Goal: Information Seeking & Learning: Learn about a topic

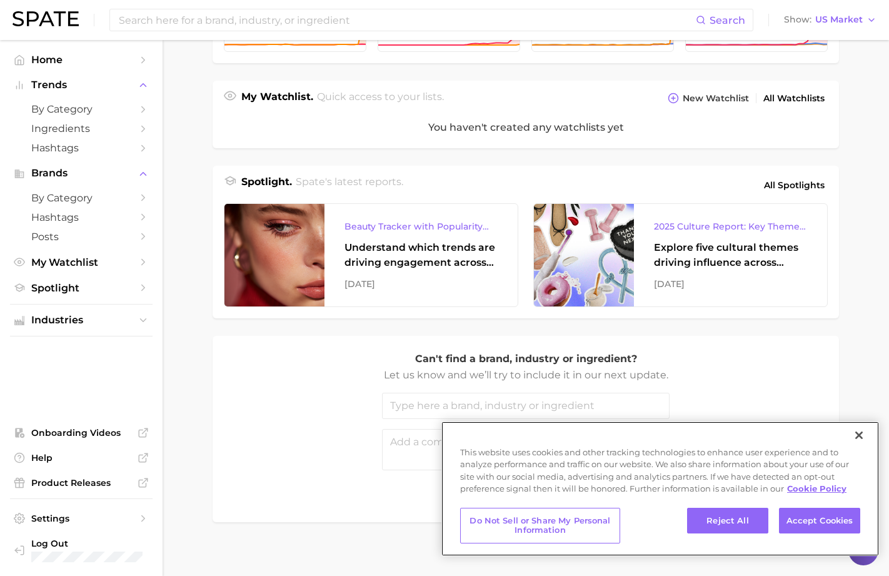
scroll to position [421, 0]
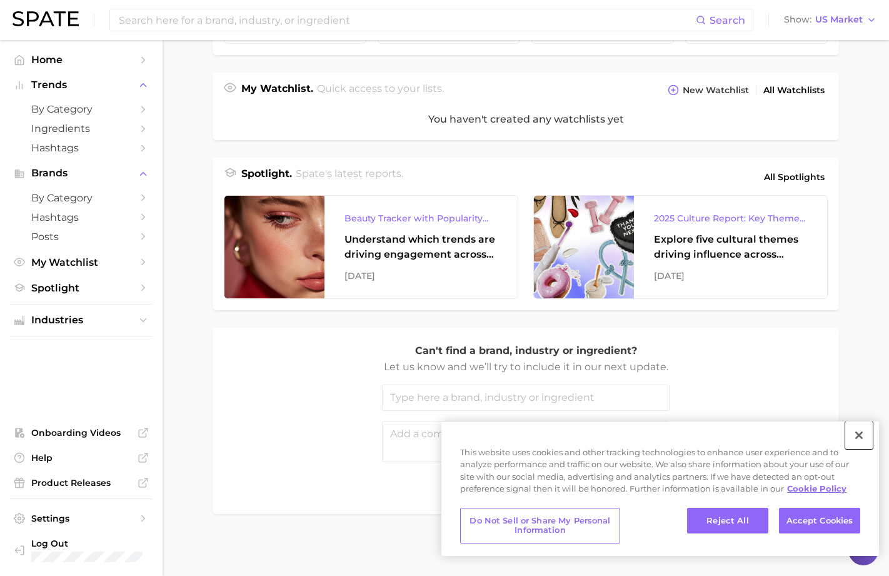
click at [860, 434] on button "Close" at bounding box center [859, 435] width 28 height 28
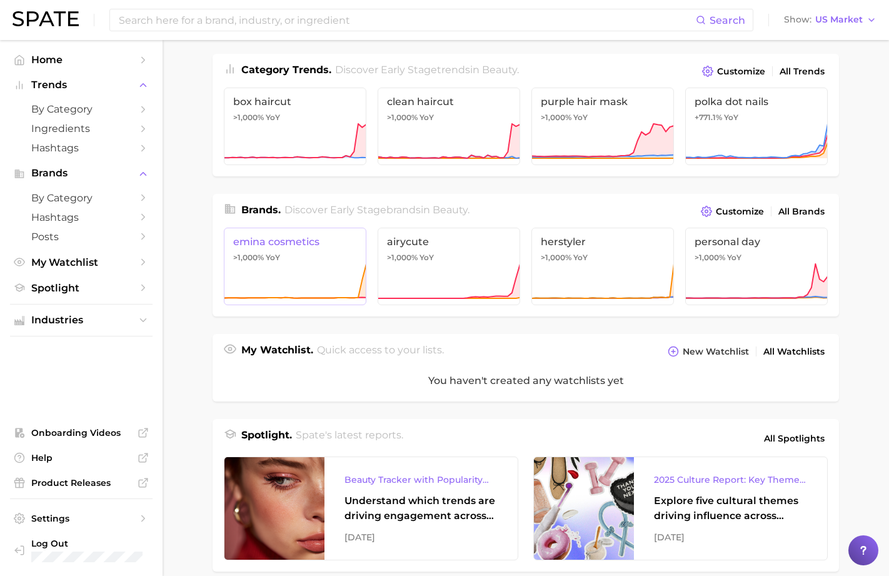
scroll to position [0, 0]
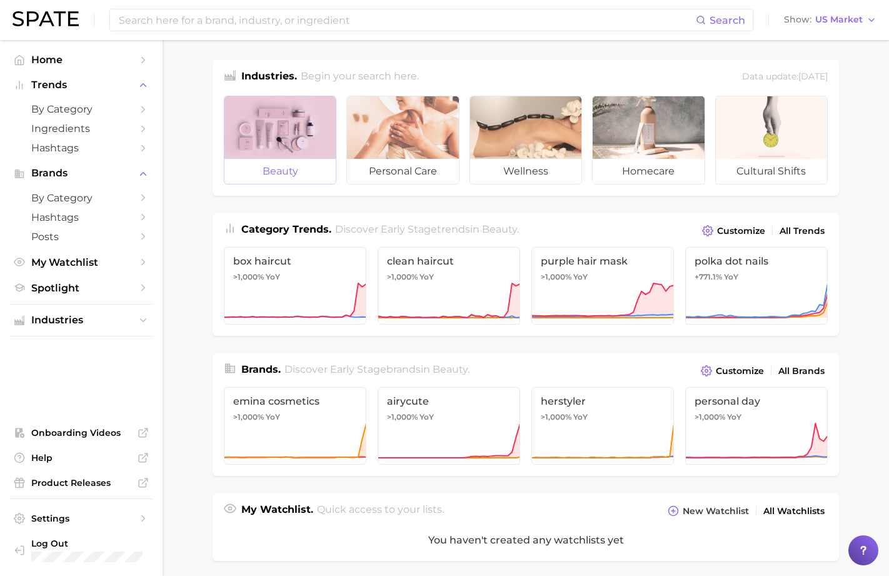
click at [320, 151] on div at bounding box center [280, 127] width 111 height 63
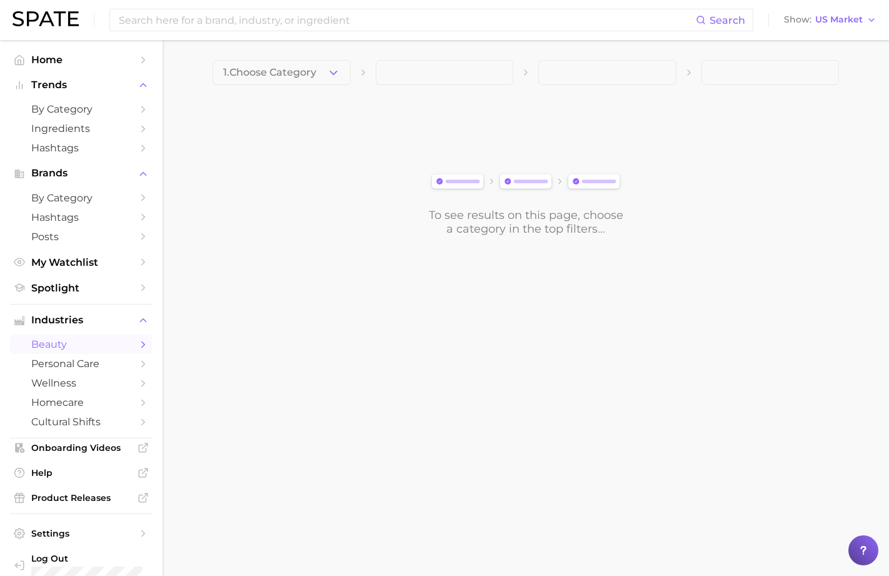
click at [337, 78] on button "1. Choose Category" at bounding box center [282, 72] width 138 height 25
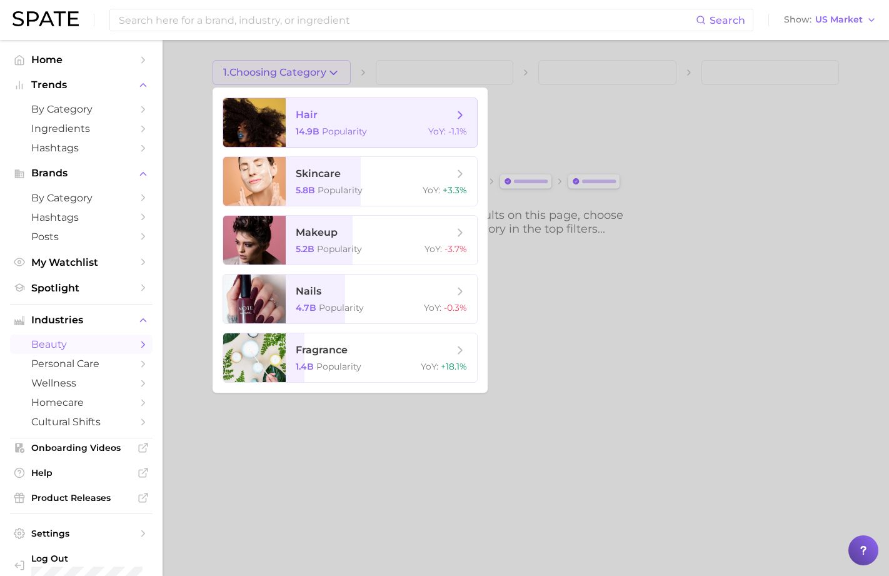
click at [333, 118] on span "hair" at bounding box center [375, 115] width 158 height 14
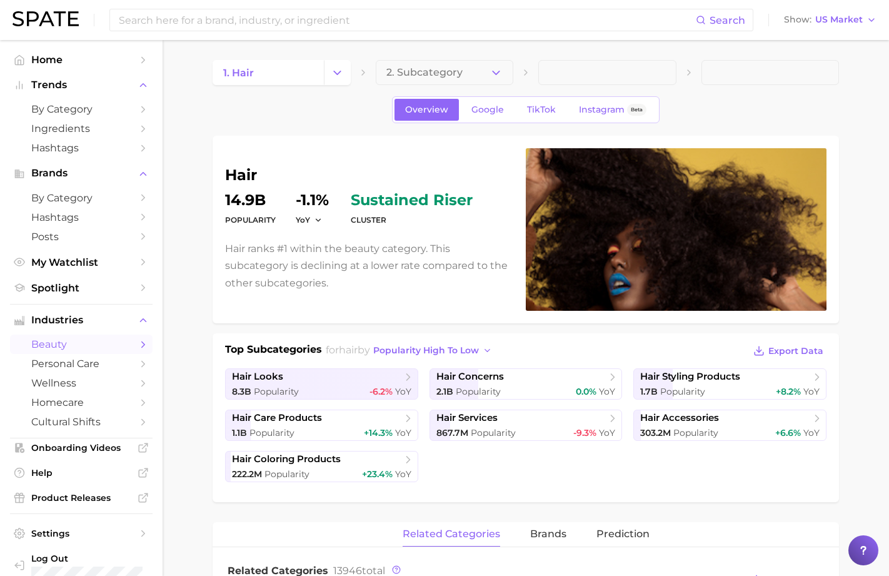
click at [486, 74] on button "2. Subcategory" at bounding box center [445, 72] width 138 height 25
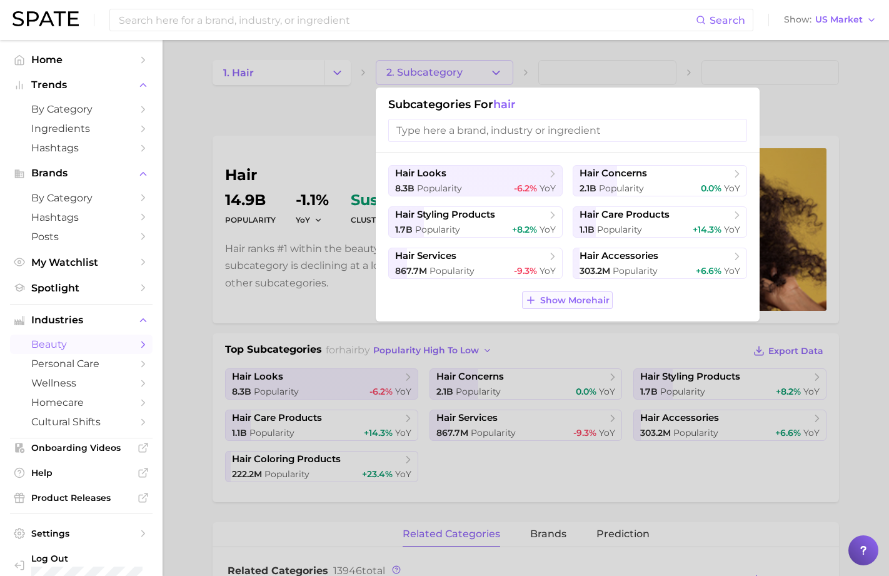
click at [555, 296] on span "Show More hair" at bounding box center [574, 300] width 69 height 11
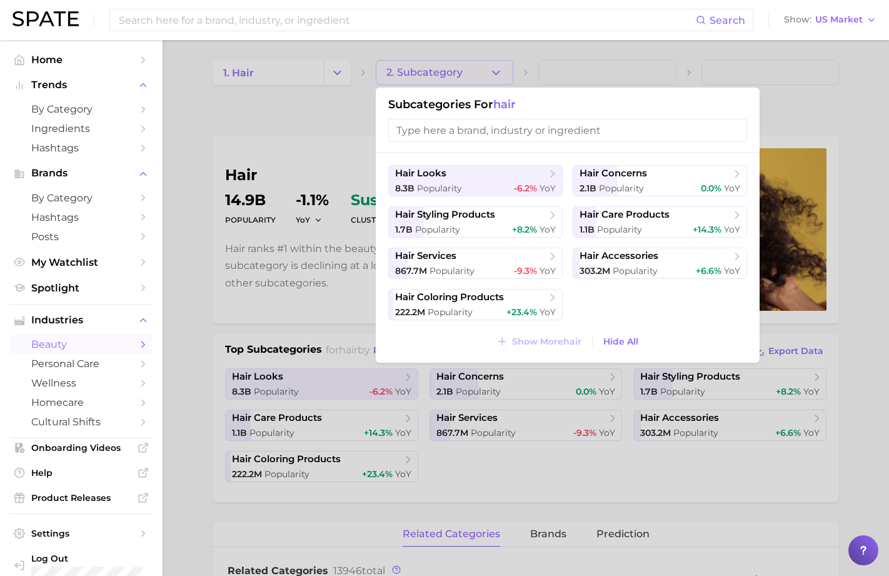
click at [305, 114] on div at bounding box center [444, 288] width 889 height 576
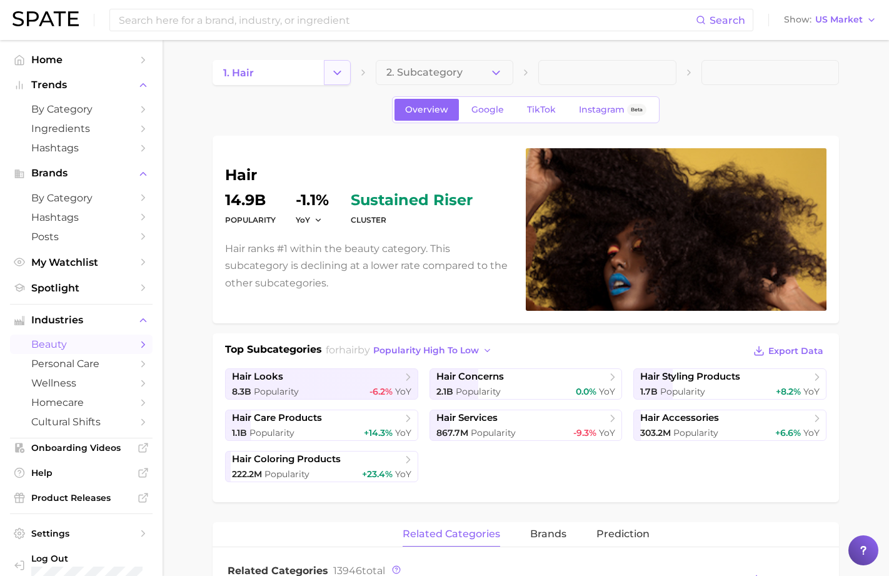
click at [329, 68] on button "Change Category" at bounding box center [337, 72] width 27 height 25
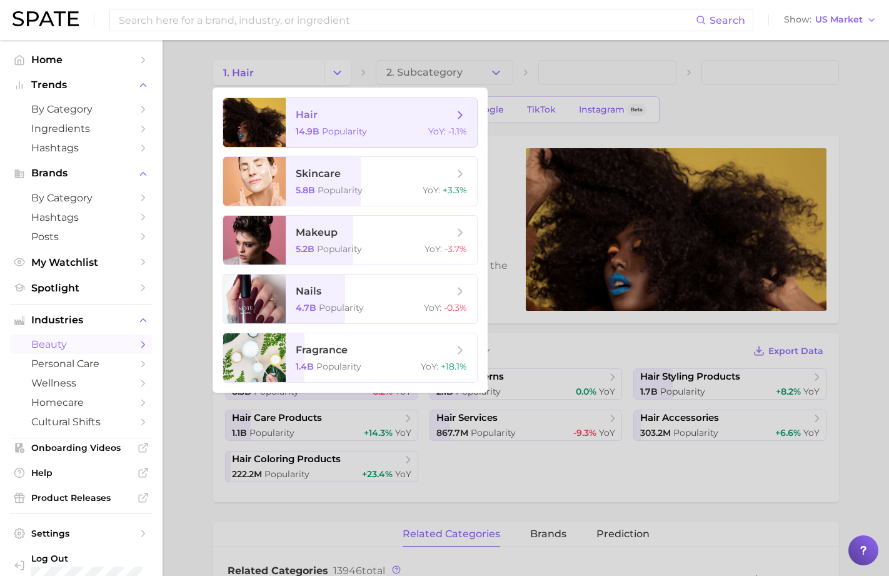
click at [386, 116] on span "hair" at bounding box center [375, 115] width 158 height 14
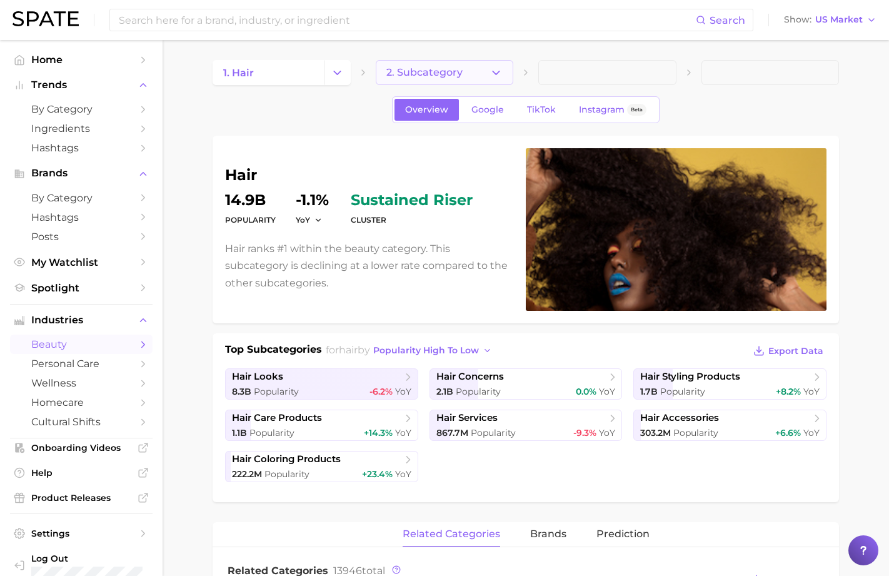
click at [433, 76] on span "2. Subcategory" at bounding box center [424, 72] width 76 height 11
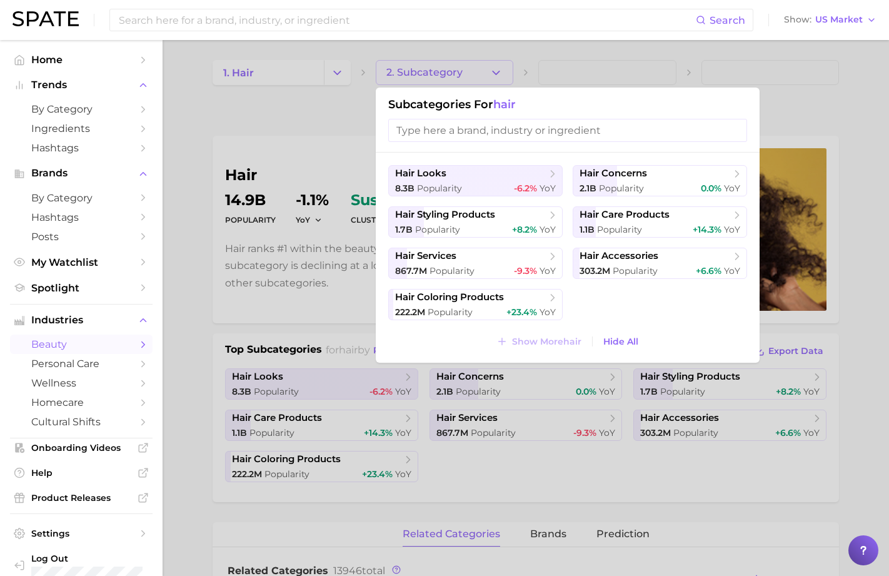
click at [459, 130] on input "search" at bounding box center [567, 130] width 359 height 23
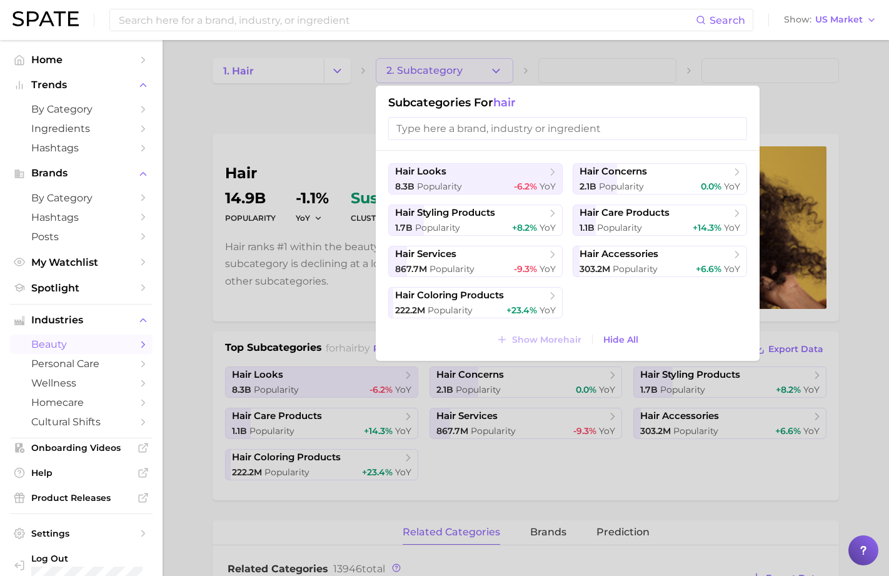
click at [271, 108] on div at bounding box center [444, 288] width 889 height 576
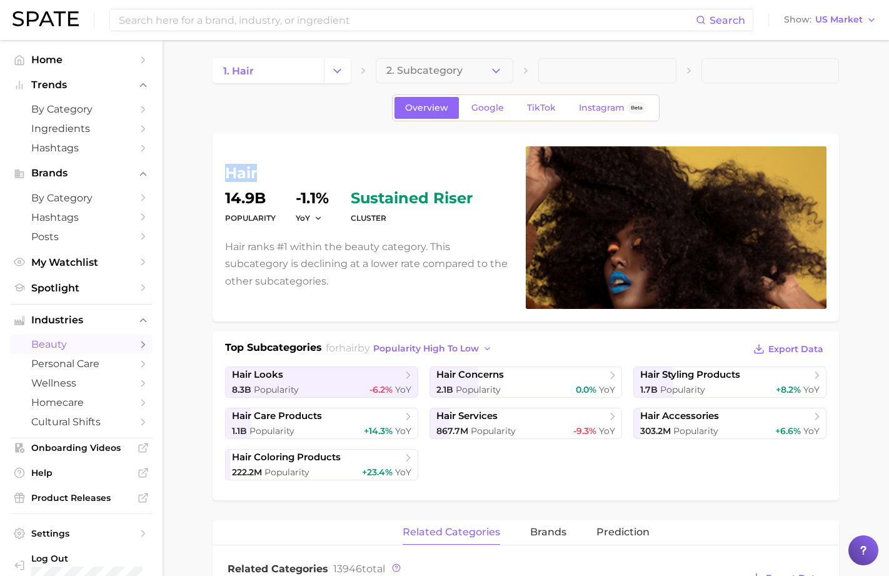
click at [271, 108] on div "Overview Google TikTok Instagram Beta" at bounding box center [526, 107] width 627 height 27
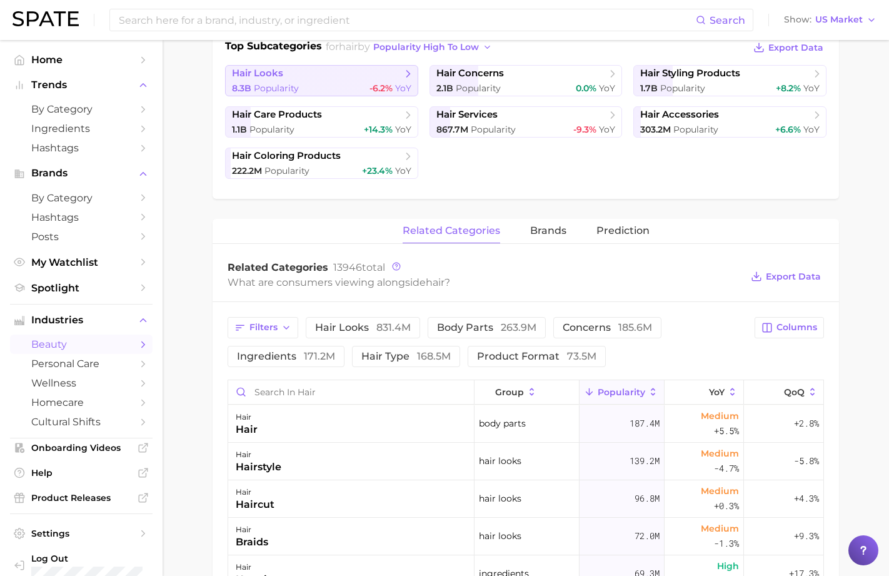
scroll to position [310, 0]
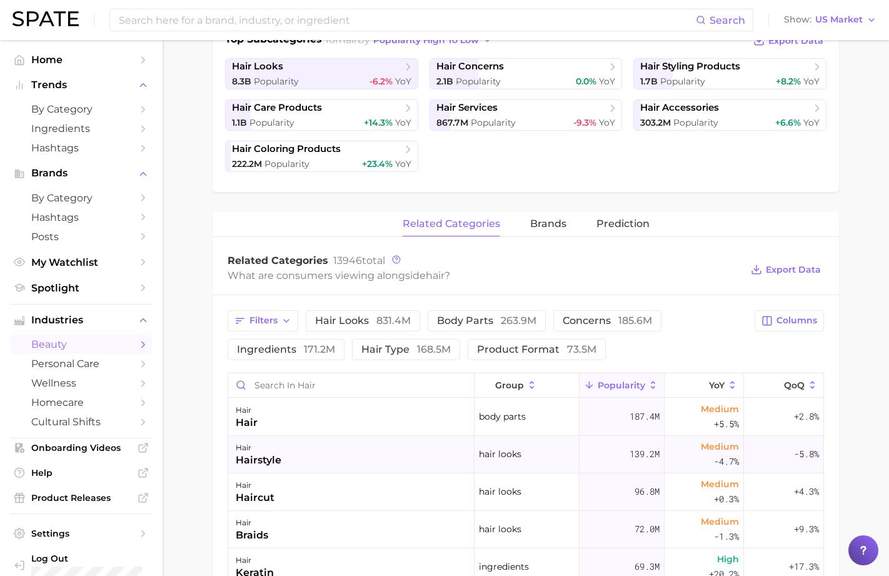
click at [270, 458] on div "hairstyle" at bounding box center [259, 460] width 46 height 15
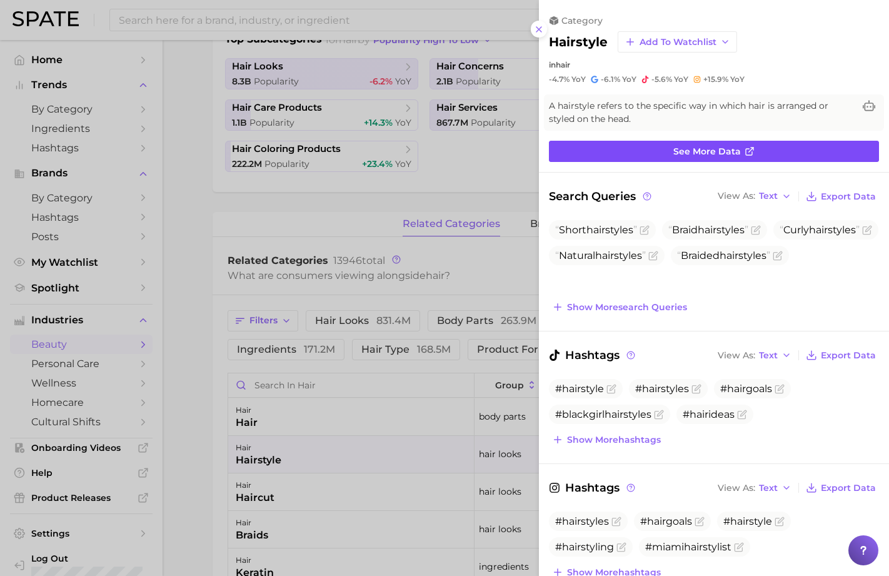
click at [789, 148] on link "See more data" at bounding box center [714, 151] width 330 height 21
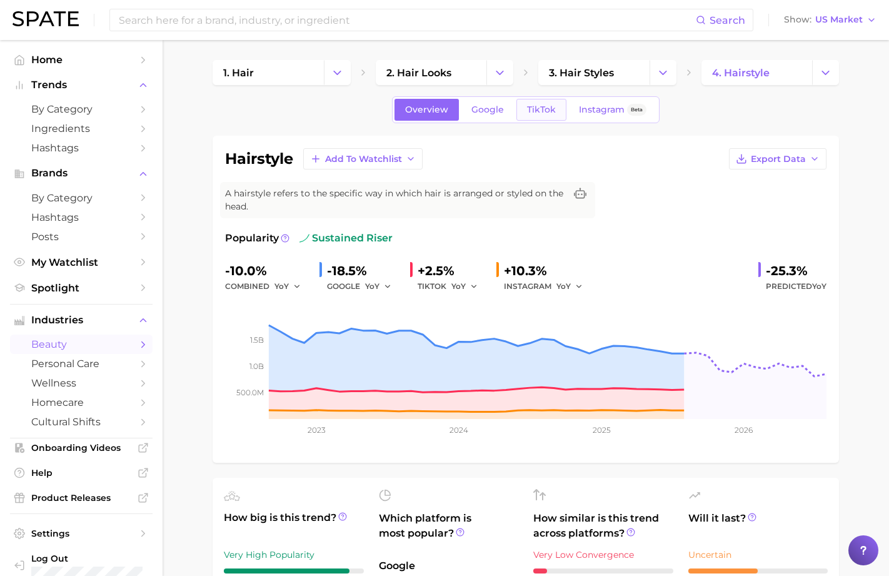
click at [530, 108] on span "TikTok" at bounding box center [541, 109] width 29 height 11
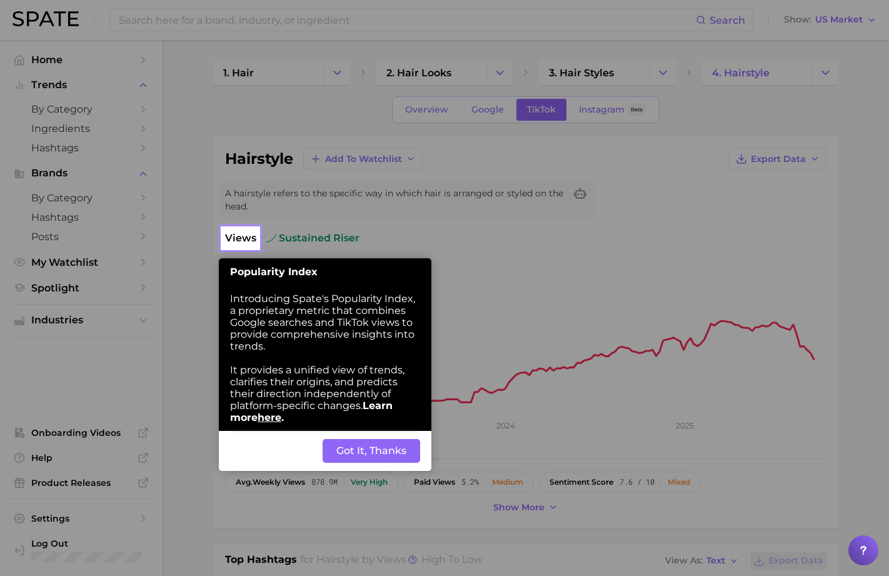
click at [380, 460] on button "Got It, Thanks" at bounding box center [372, 451] width 98 height 24
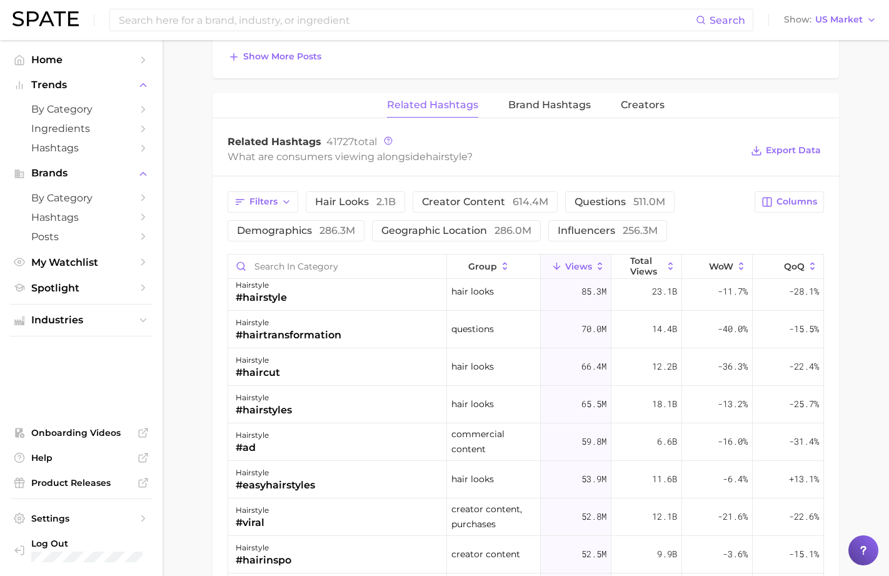
scroll to position [86, 0]
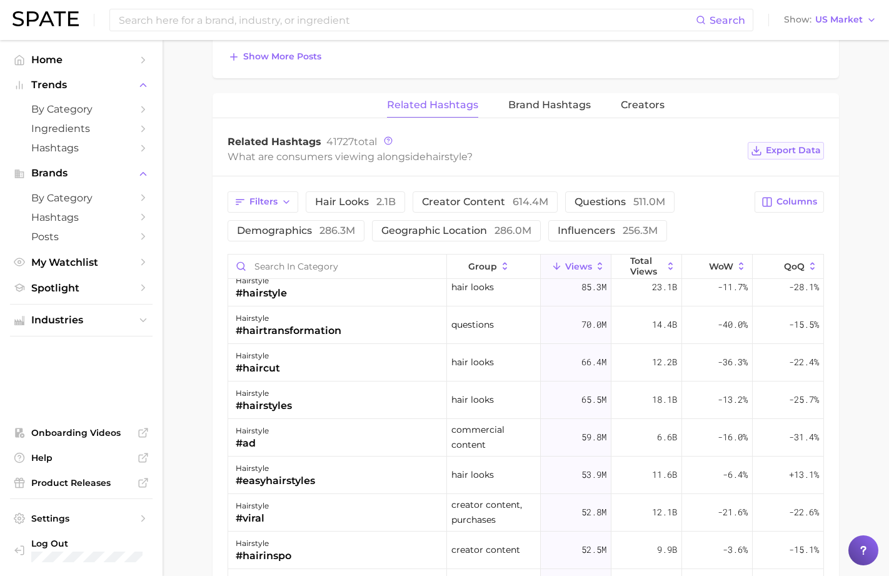
click at [805, 149] on span "Export Data" at bounding box center [793, 150] width 55 height 11
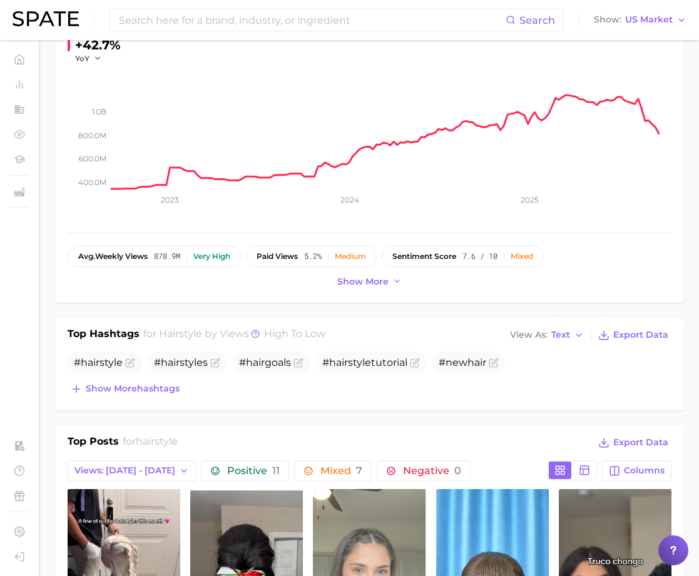
scroll to position [0, 0]
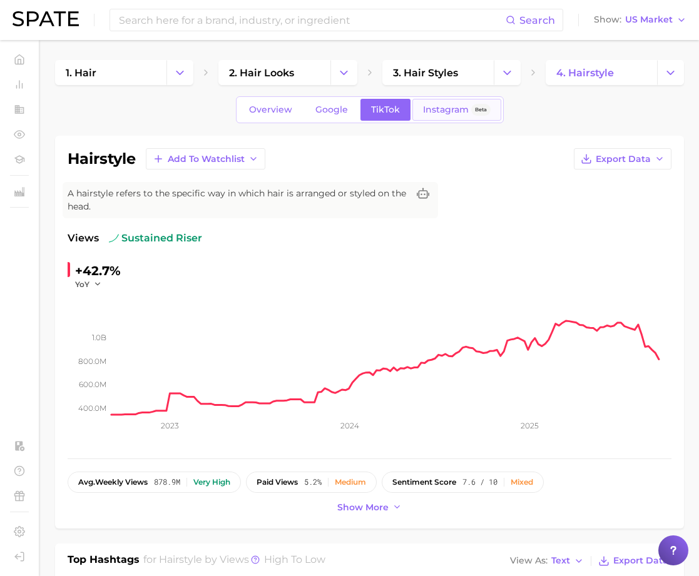
click at [434, 111] on span "Instagram" at bounding box center [446, 109] width 46 height 11
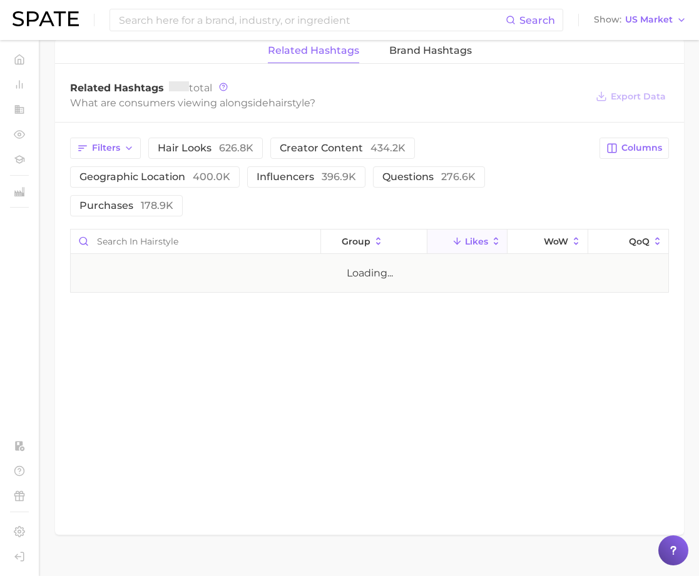
scroll to position [891, 0]
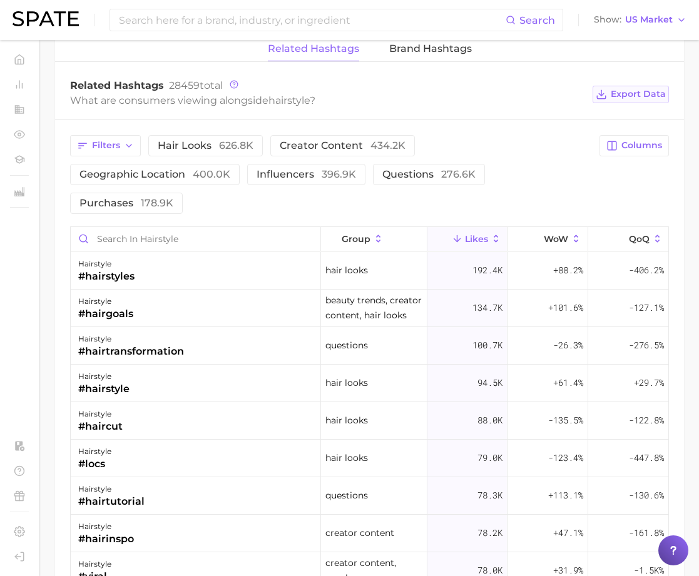
click at [647, 96] on span "Export Data" at bounding box center [637, 94] width 55 height 11
click at [545, 97] on div "What are consumers viewing alongside hairstyle ?" at bounding box center [328, 100] width 516 height 17
click at [613, 94] on span "Export Data" at bounding box center [637, 94] width 55 height 11
click at [633, 147] on span "Columns" at bounding box center [641, 145] width 41 height 11
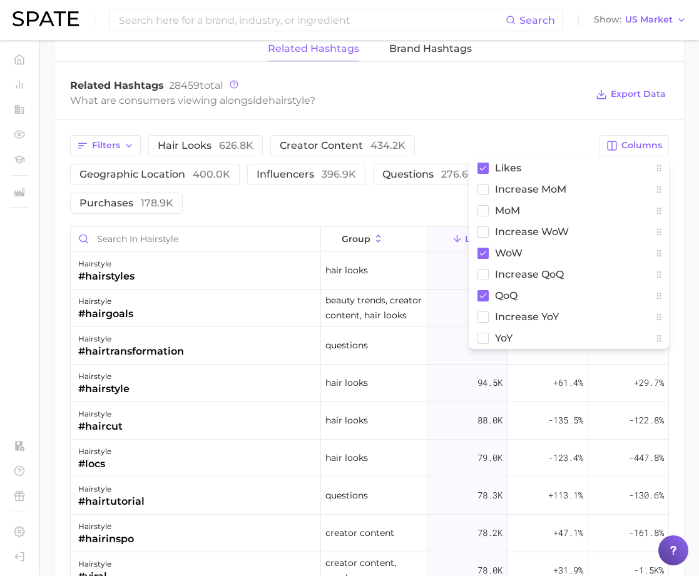
click at [565, 97] on div "What are consumers viewing alongside hairstyle ?" at bounding box center [328, 100] width 516 height 17
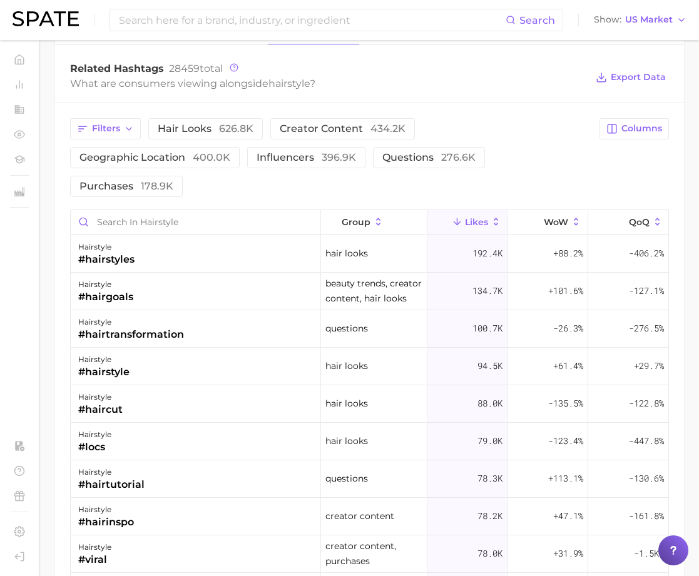
scroll to position [903, 0]
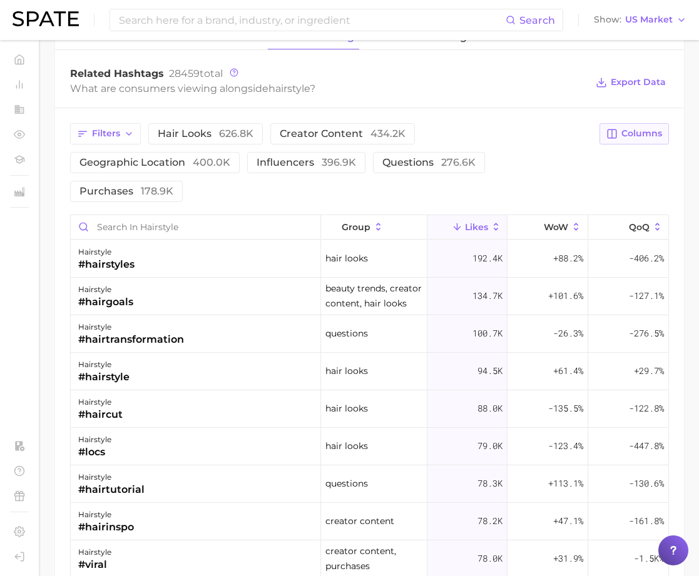
click at [633, 134] on span "Columns" at bounding box center [641, 133] width 41 height 11
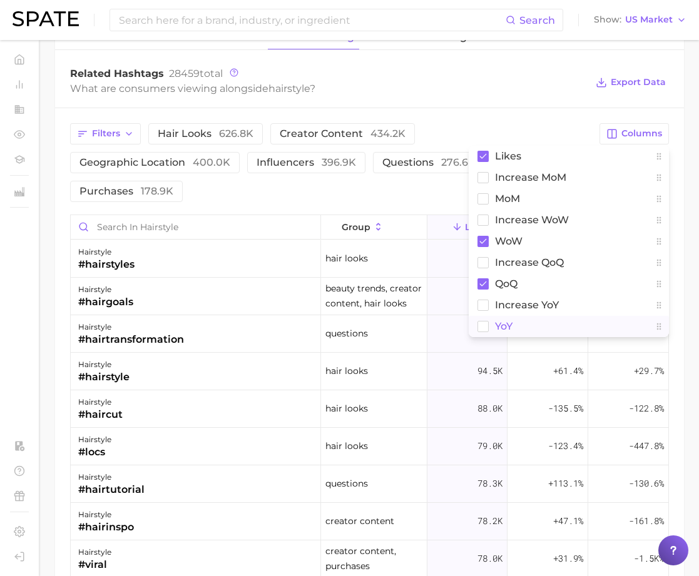
click at [486, 329] on rect at bounding box center [483, 326] width 11 height 11
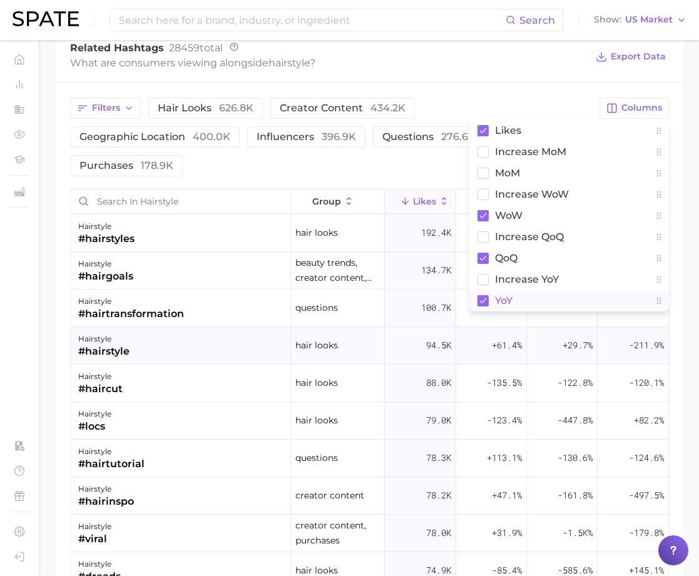
scroll to position [942, 0]
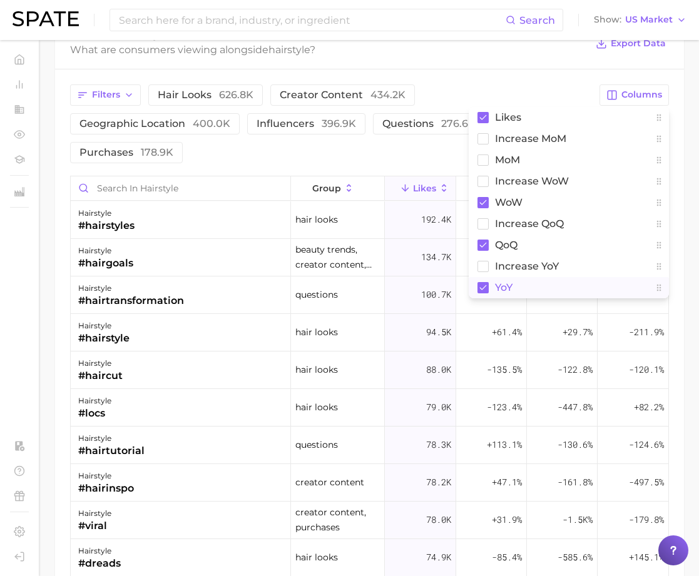
click at [550, 48] on div "What are consumers viewing alongside hairstyle ?" at bounding box center [328, 49] width 516 height 17
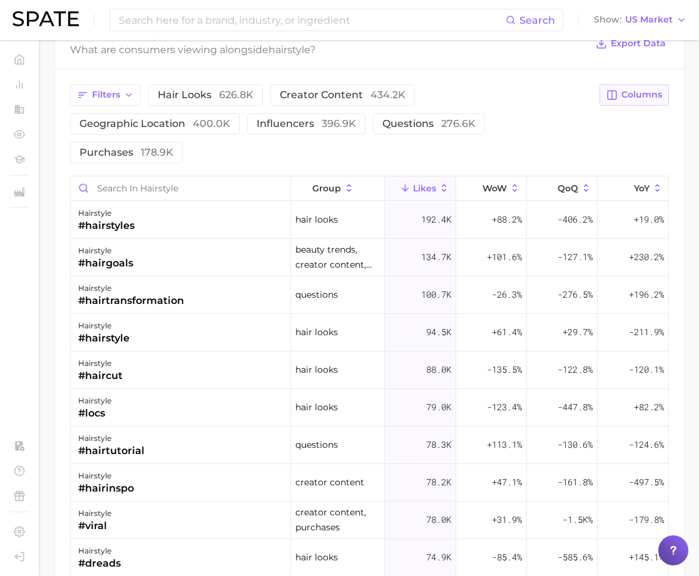
click at [635, 89] on span "Columns" at bounding box center [641, 94] width 41 height 11
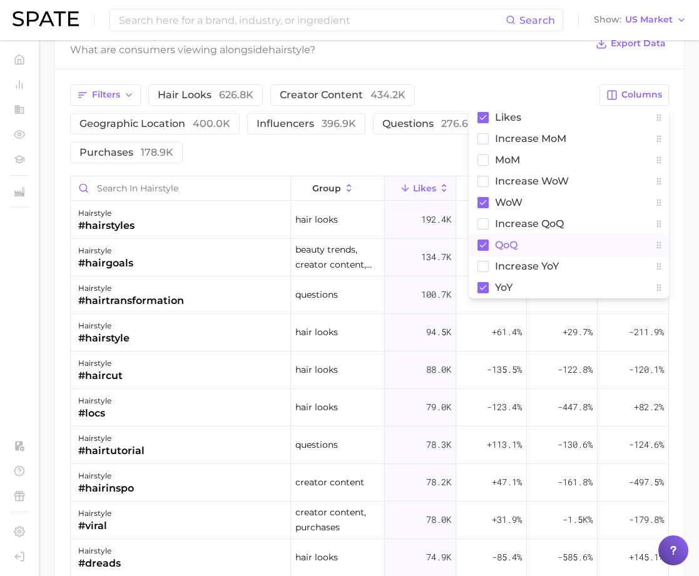
click at [480, 244] on rect at bounding box center [482, 245] width 11 height 11
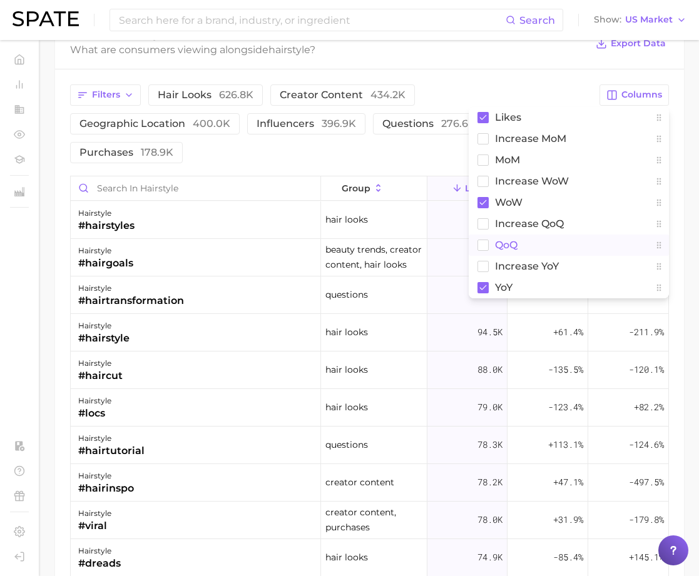
click at [553, 56] on div "What are consumers viewing alongside hairstyle ?" at bounding box center [328, 49] width 516 height 17
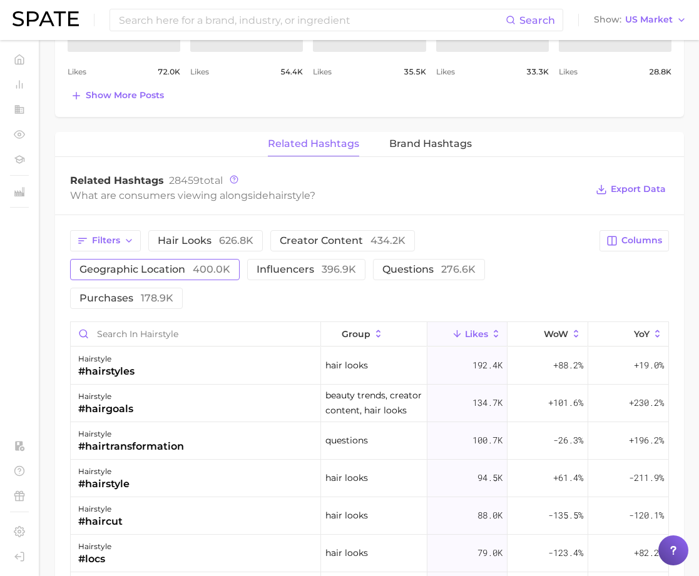
scroll to position [845, 0]
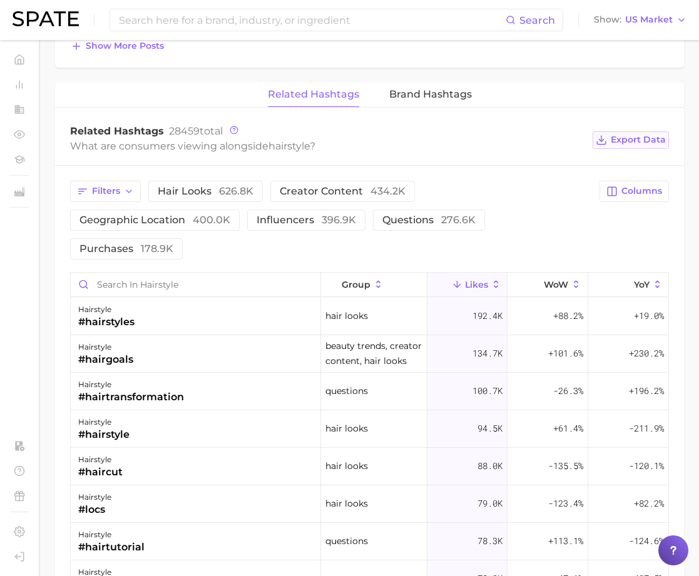
click at [646, 134] on span "Export Data" at bounding box center [637, 139] width 55 height 11
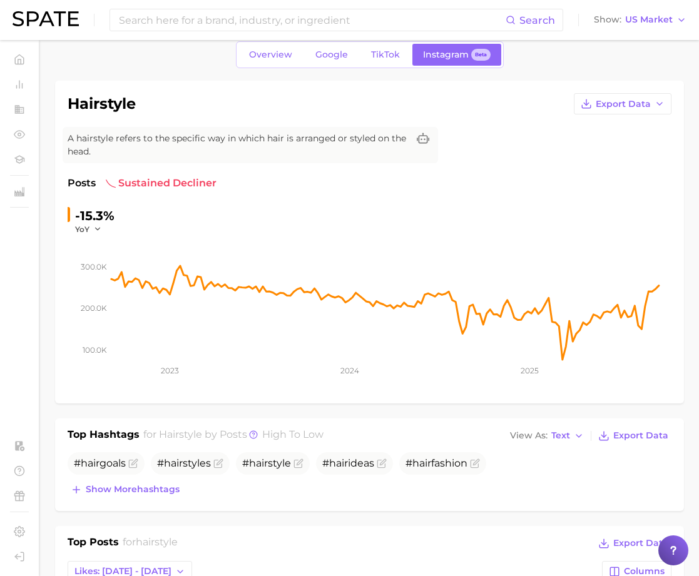
scroll to position [0, 0]
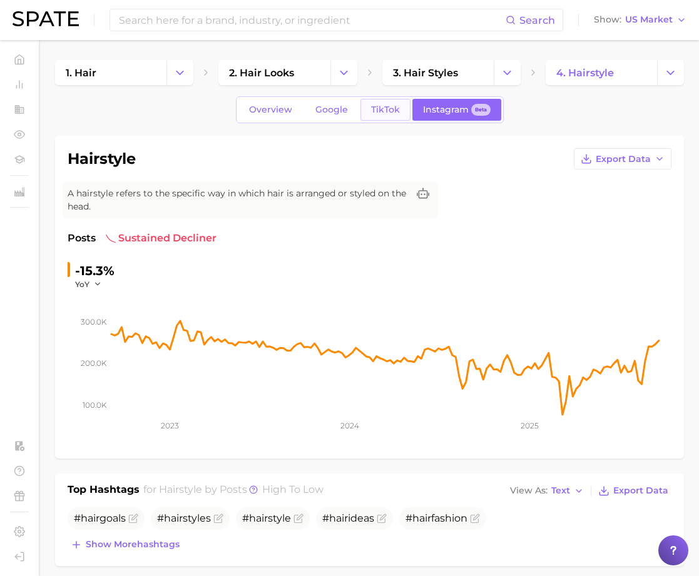
click at [380, 108] on span "TikTok" at bounding box center [385, 109] width 29 height 11
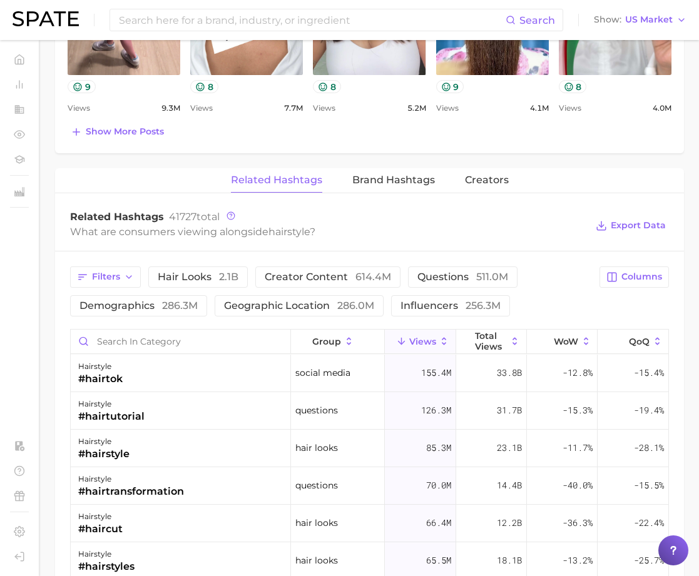
scroll to position [859, 0]
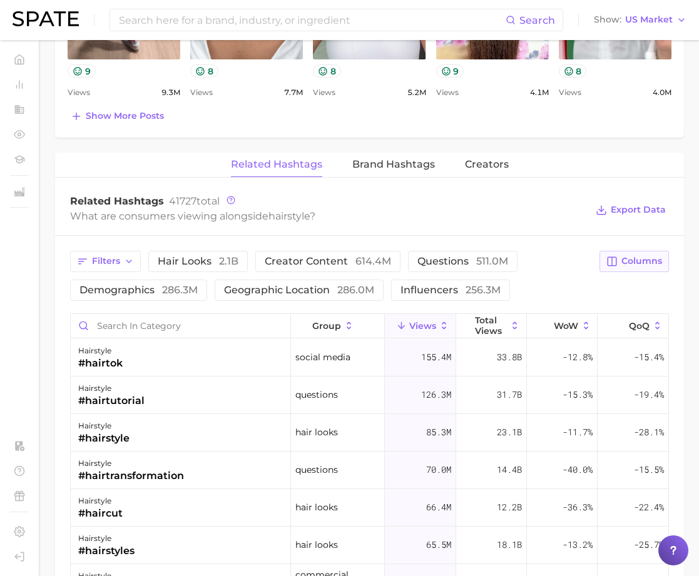
click at [636, 258] on span "Columns" at bounding box center [641, 261] width 41 height 11
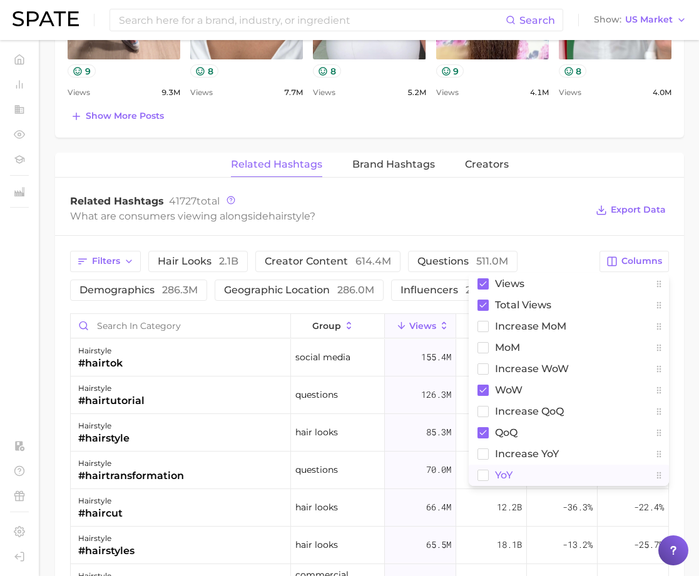
click at [485, 475] on rect at bounding box center [483, 475] width 11 height 11
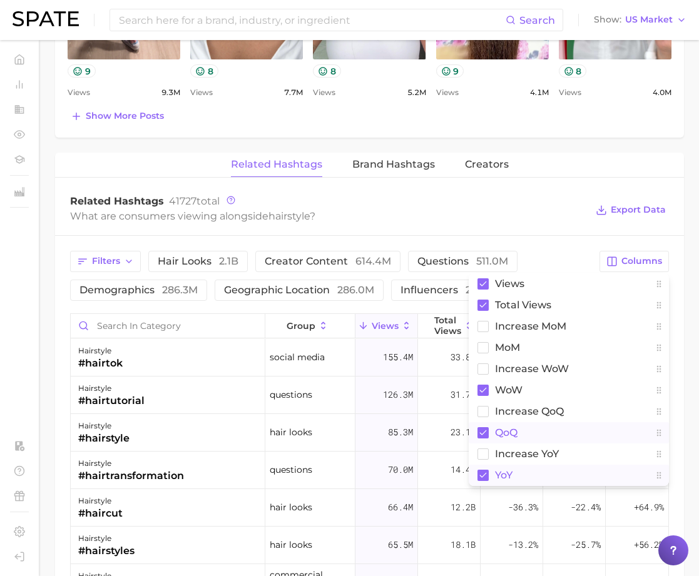
click at [483, 431] on rect at bounding box center [482, 432] width 11 height 11
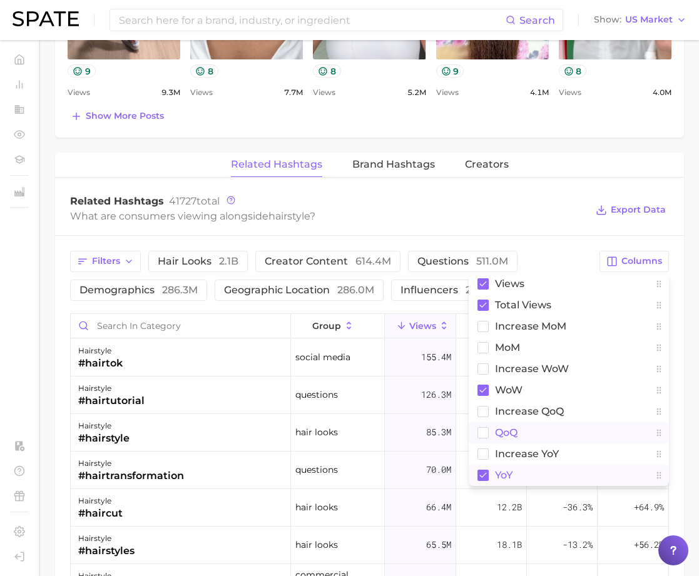
click at [563, 226] on div "Related Hashtags 41727 total What are consumers viewing alongside hairstyle ? E…" at bounding box center [369, 210] width 628 height 50
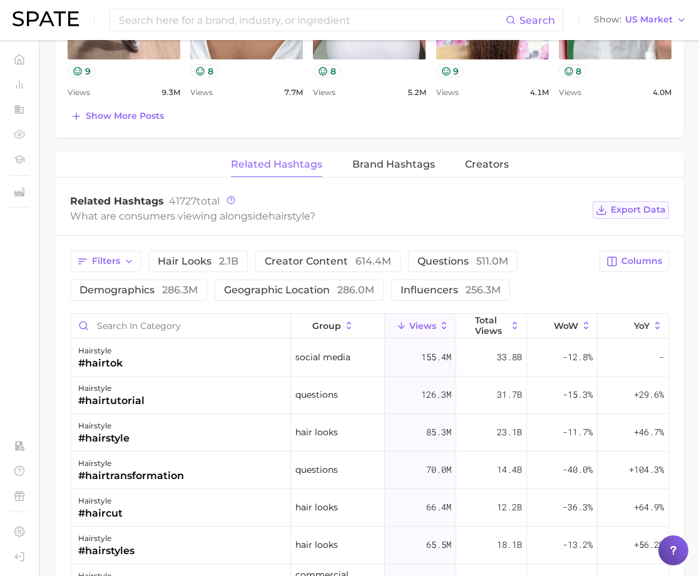
click at [639, 213] on span "Export Data" at bounding box center [637, 209] width 55 height 11
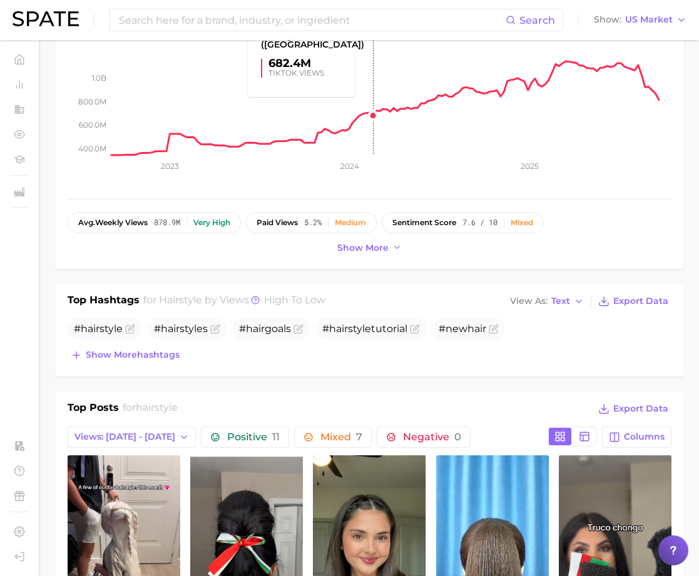
scroll to position [0, 0]
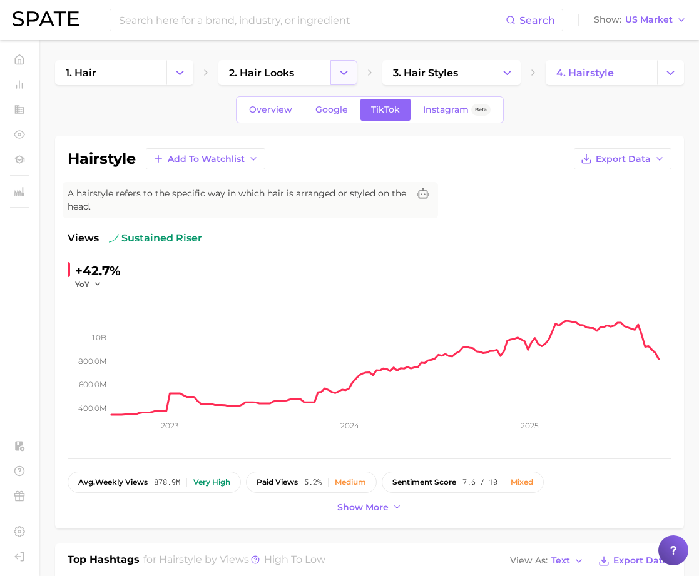
click at [348, 72] on icon "Change Category" at bounding box center [343, 72] width 13 height 13
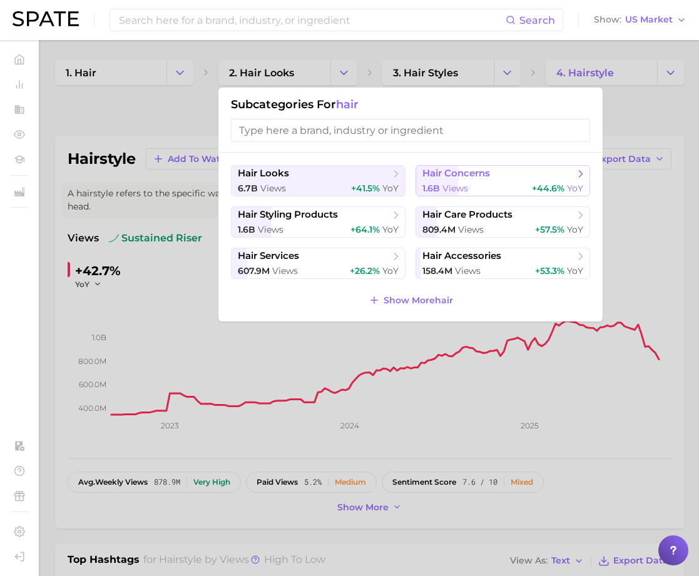
click at [450, 178] on span "hair concerns" at bounding box center [456, 174] width 68 height 12
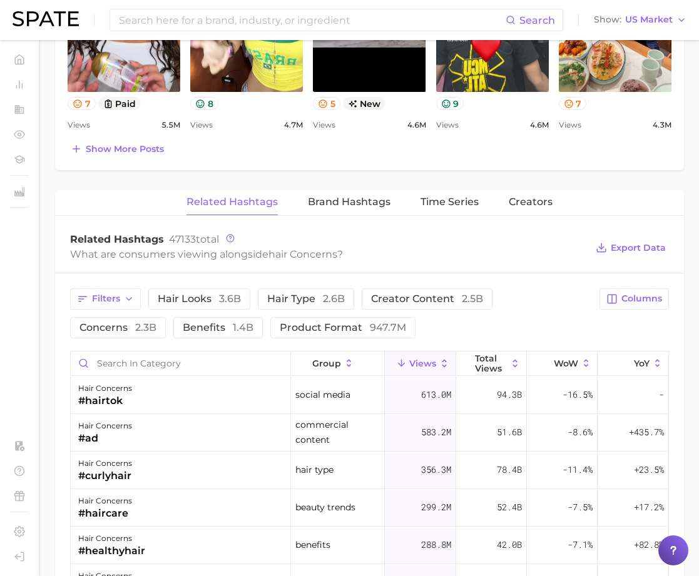
scroll to position [629, 0]
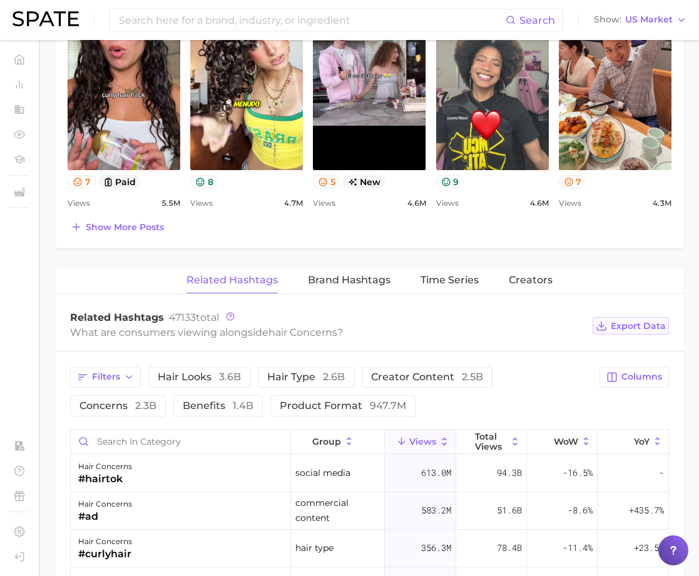
click at [649, 327] on span "Export Data" at bounding box center [637, 326] width 55 height 11
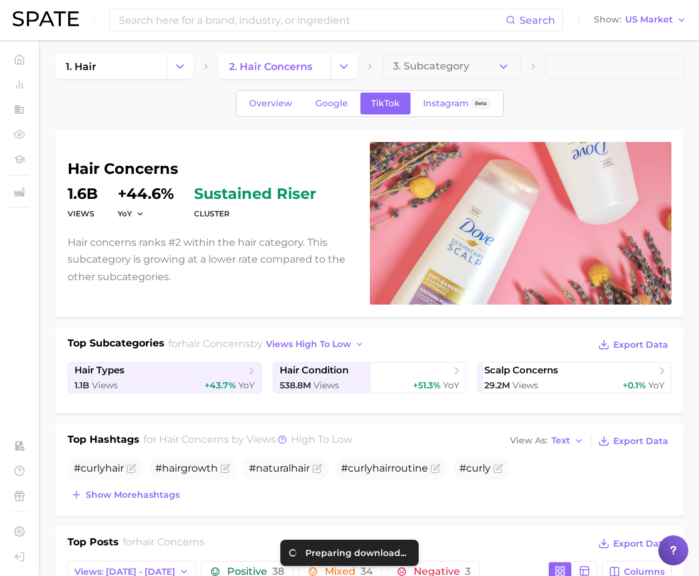
scroll to position [0, 0]
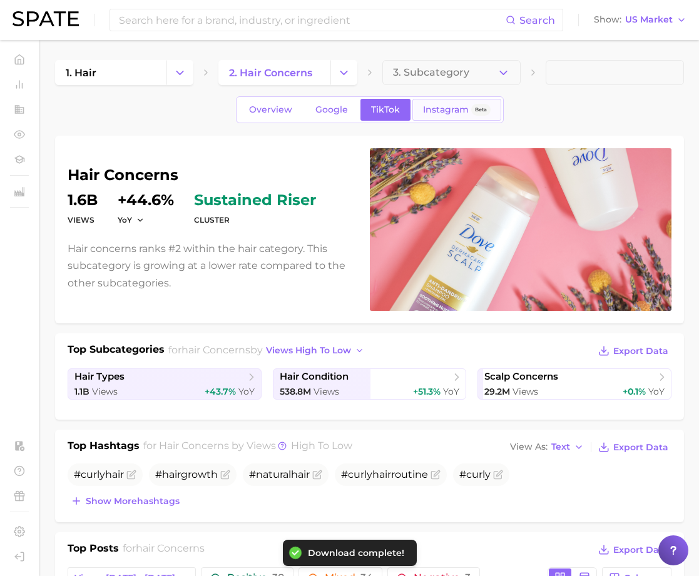
click at [438, 111] on span "Instagram" at bounding box center [446, 109] width 46 height 11
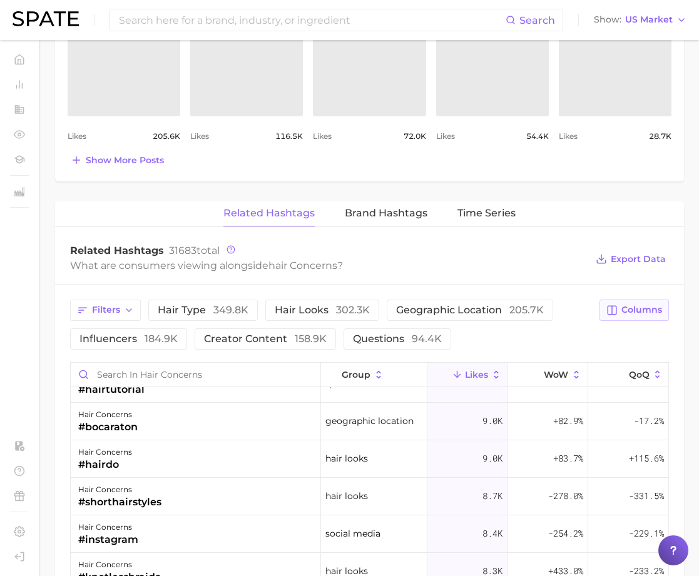
scroll to position [2876, 0]
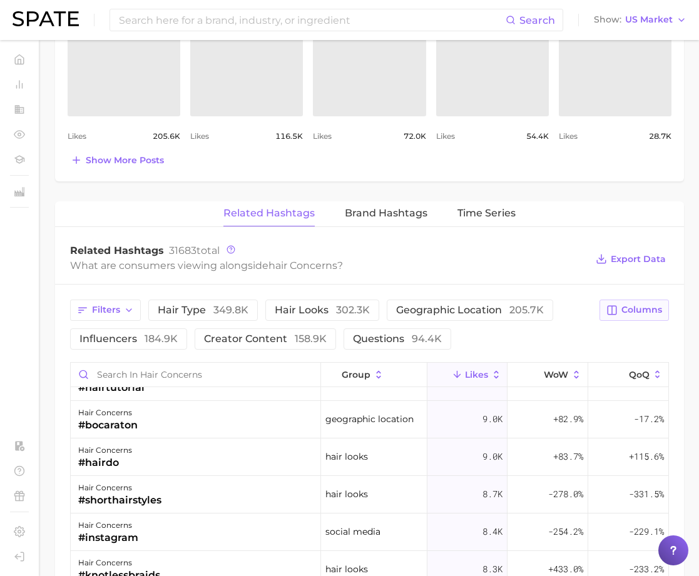
click at [652, 302] on button "Columns" at bounding box center [633, 310] width 69 height 21
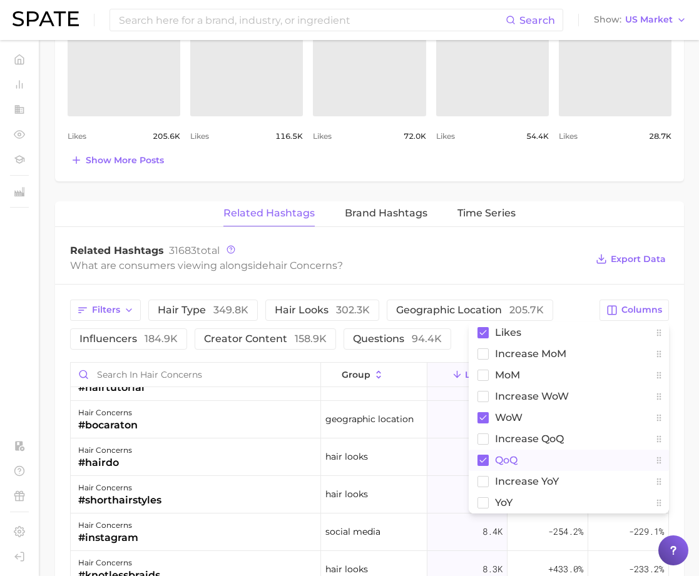
click at [485, 456] on rect at bounding box center [482, 460] width 11 height 11
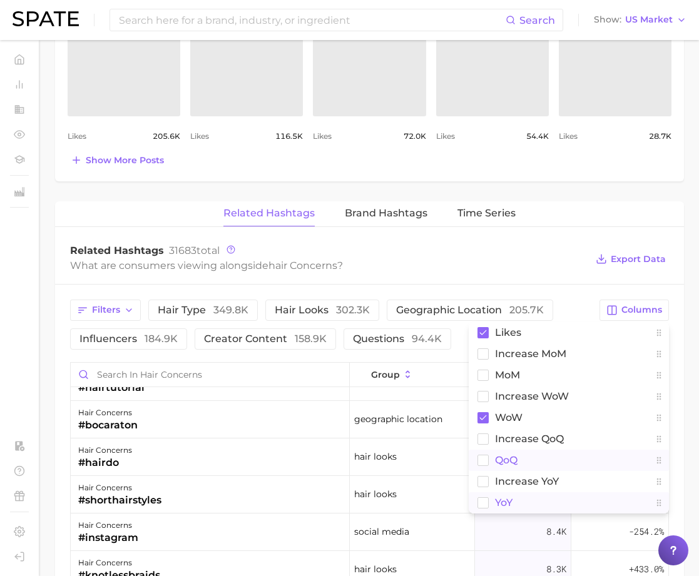
click at [484, 503] on rect at bounding box center [483, 502] width 11 height 11
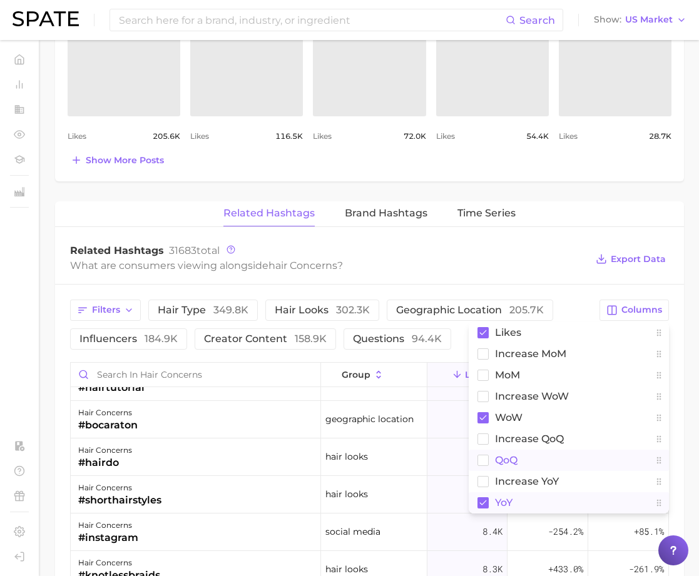
click at [555, 261] on div "What are consumers viewing alongside hair concerns ?" at bounding box center [328, 265] width 516 height 17
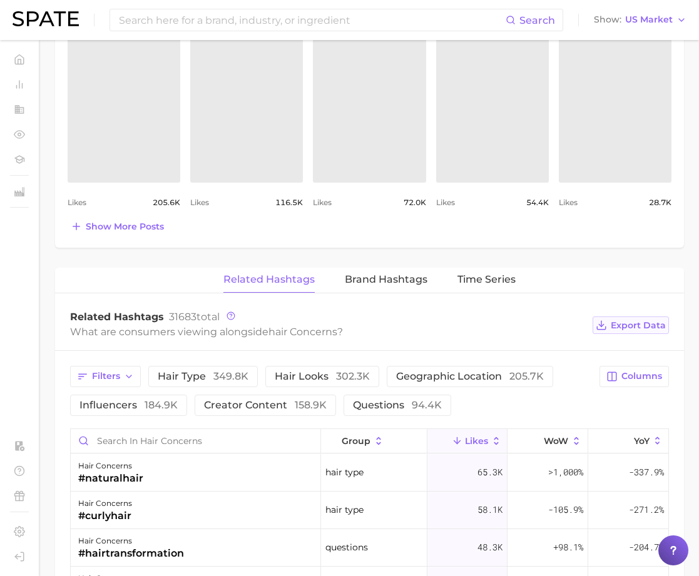
scroll to position [622, 0]
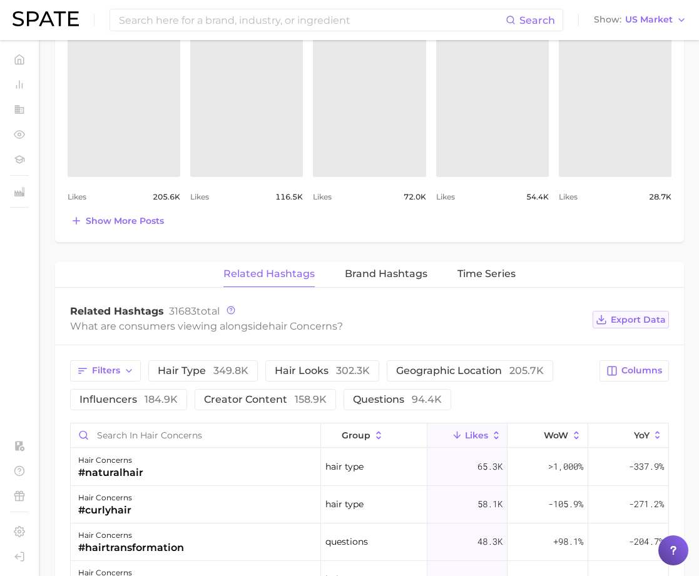
click at [620, 322] on span "Export Data" at bounding box center [637, 320] width 55 height 11
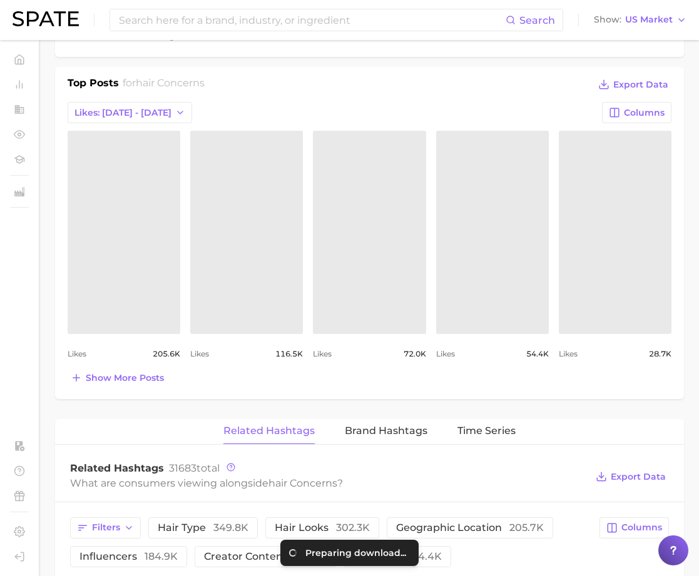
scroll to position [0, 0]
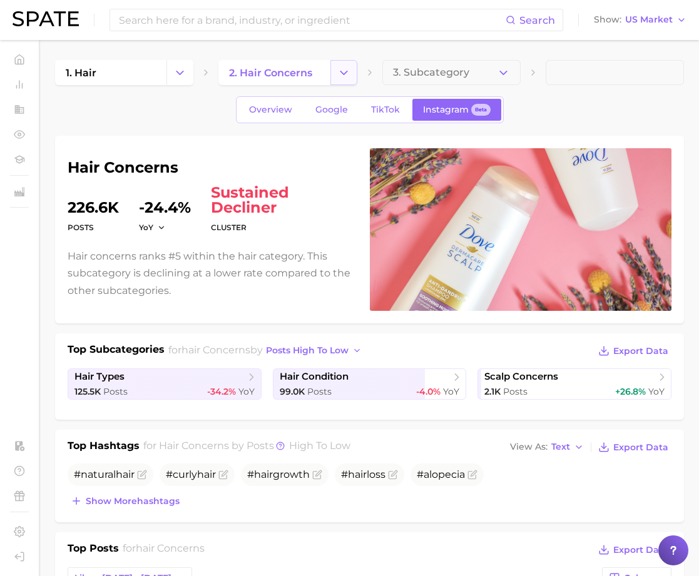
click at [341, 70] on icon "Change Category" at bounding box center [343, 72] width 13 height 13
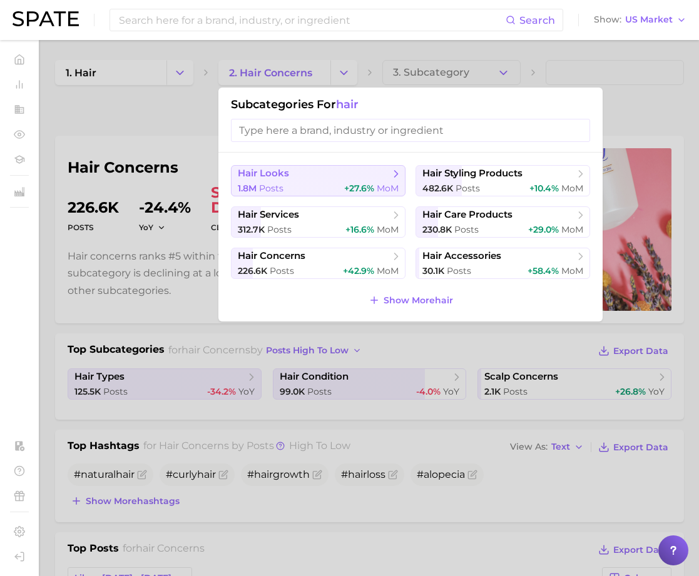
click at [288, 188] on div "1.8m Posts +27.6% MoM" at bounding box center [318, 189] width 161 height 12
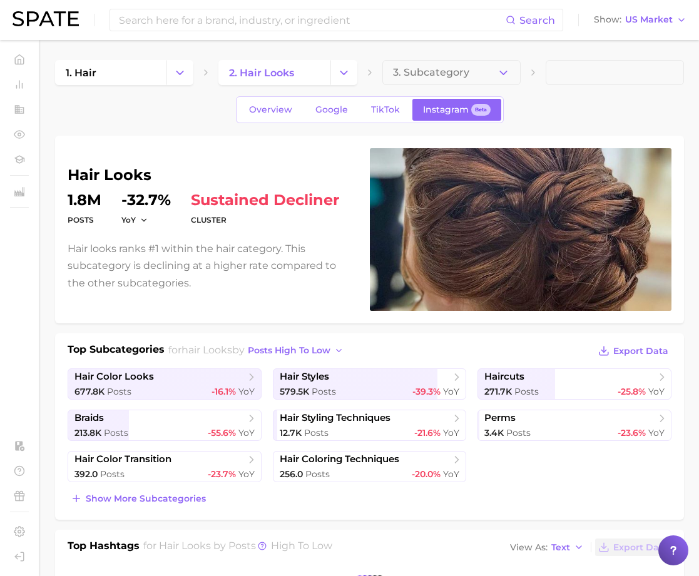
click at [443, 75] on span "3. Subcategory" at bounding box center [431, 72] width 76 height 11
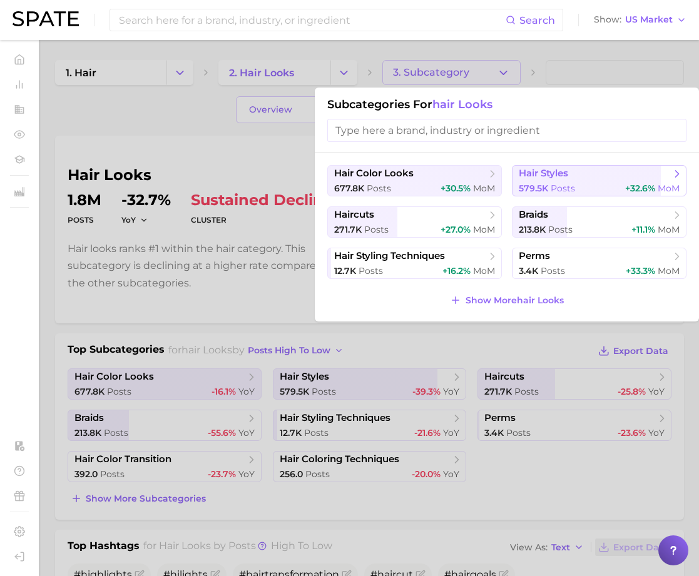
click at [582, 170] on span "hair styles" at bounding box center [594, 174] width 152 height 13
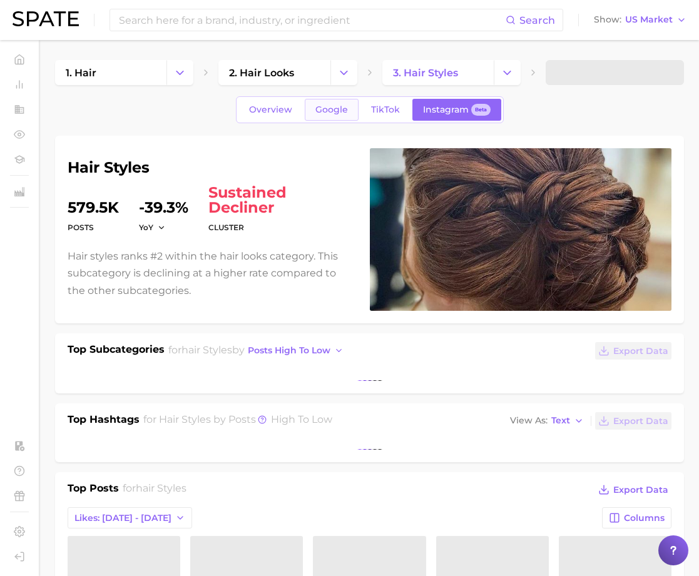
click at [325, 108] on span "Google" at bounding box center [331, 109] width 33 height 11
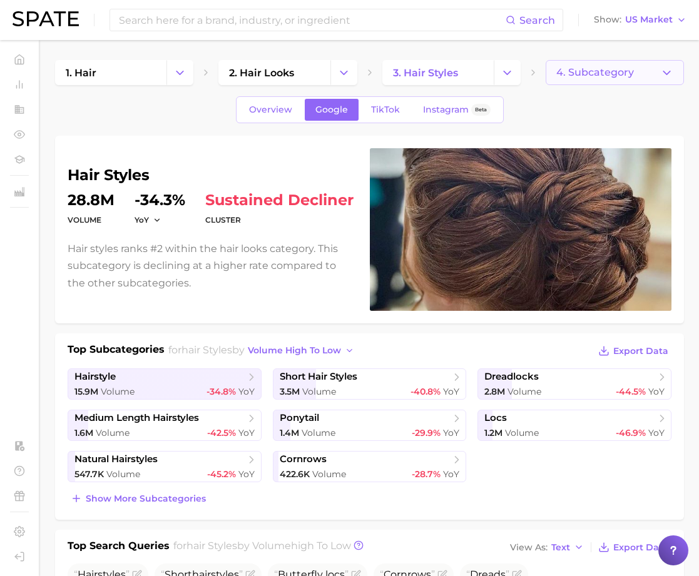
click at [622, 60] on button "4. Subcategory" at bounding box center [614, 72] width 138 height 25
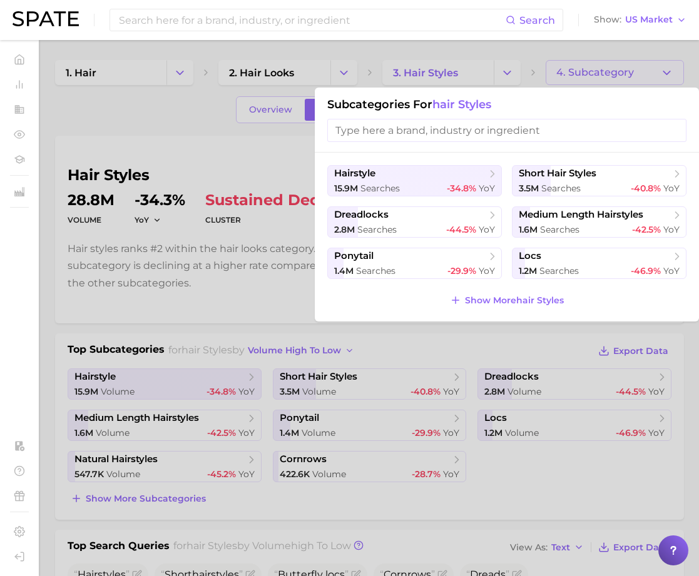
click at [184, 131] on div at bounding box center [349, 288] width 699 height 576
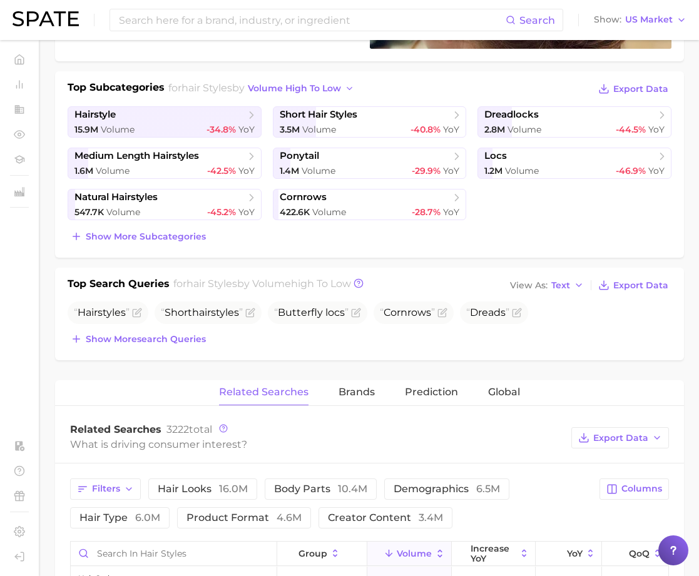
scroll to position [263, 0]
click at [632, 490] on span "Columns" at bounding box center [641, 488] width 41 height 11
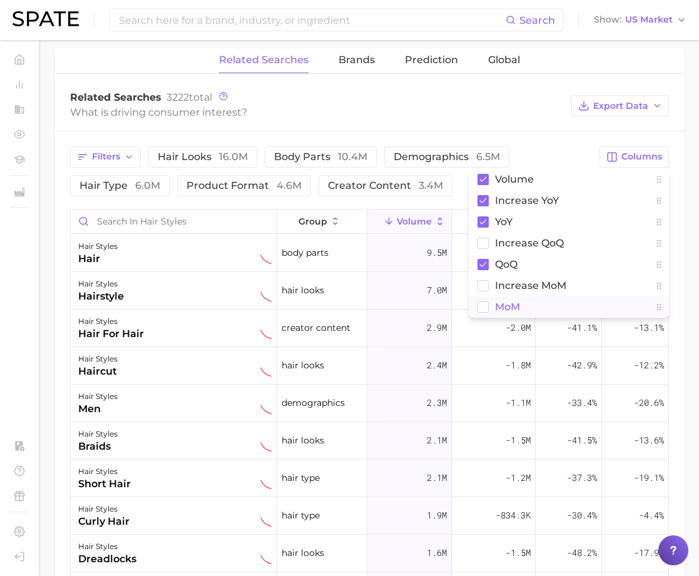
scroll to position [611, 0]
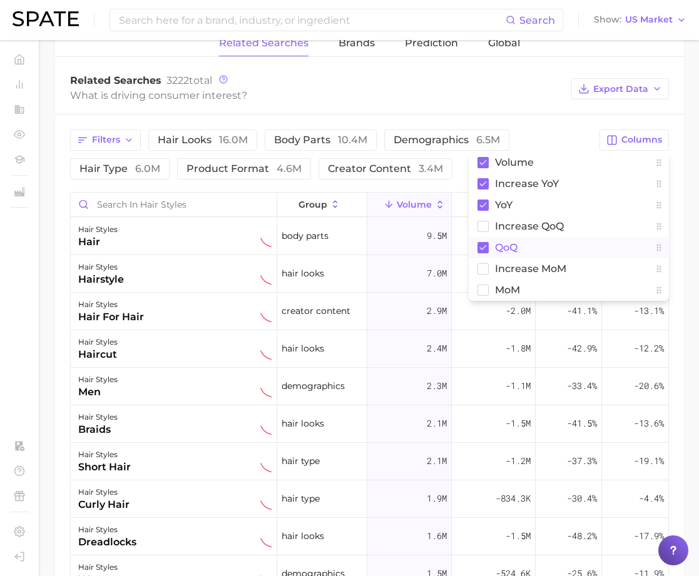
click at [497, 246] on span "QoQ" at bounding box center [506, 247] width 23 height 11
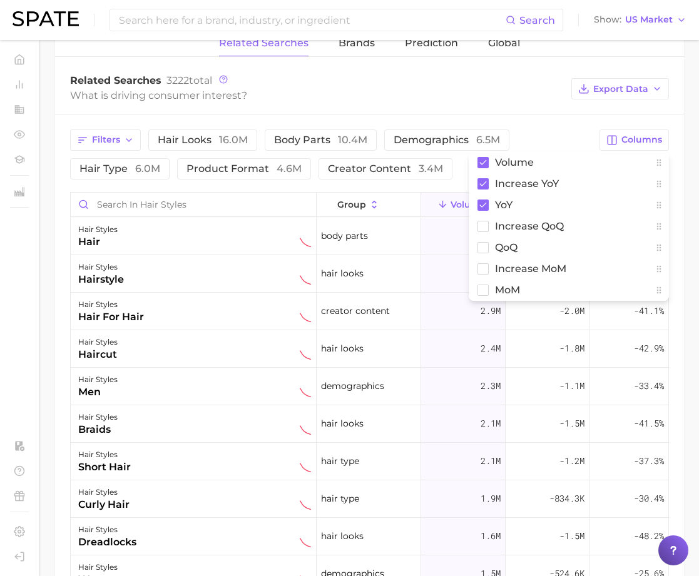
click at [532, 90] on div "What is driving consumer interest?" at bounding box center [317, 95] width 495 height 17
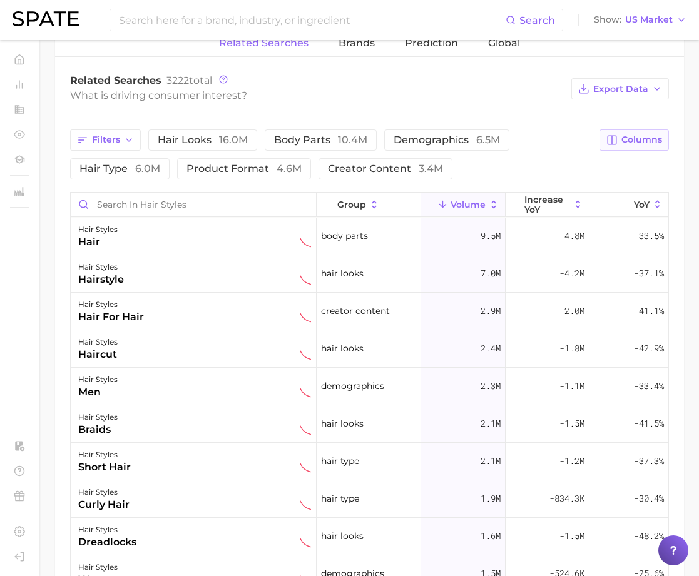
click at [622, 136] on span "Columns" at bounding box center [641, 139] width 41 height 11
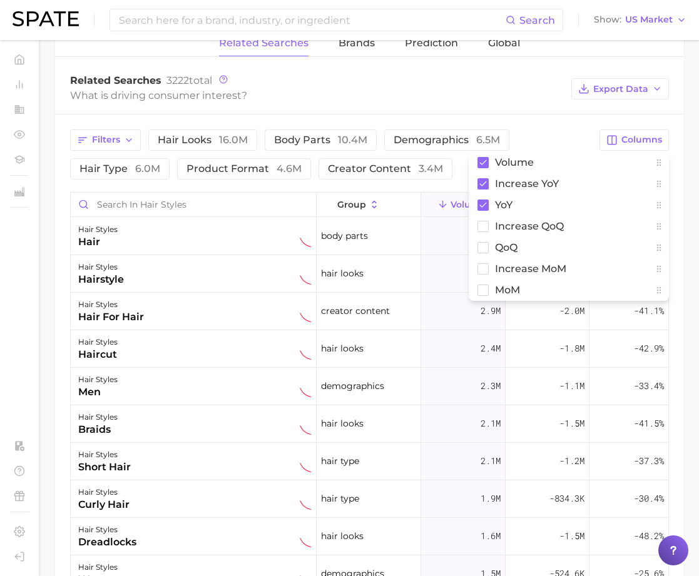
click at [543, 79] on div "Related Searches 3222 total" at bounding box center [317, 80] width 495 height 13
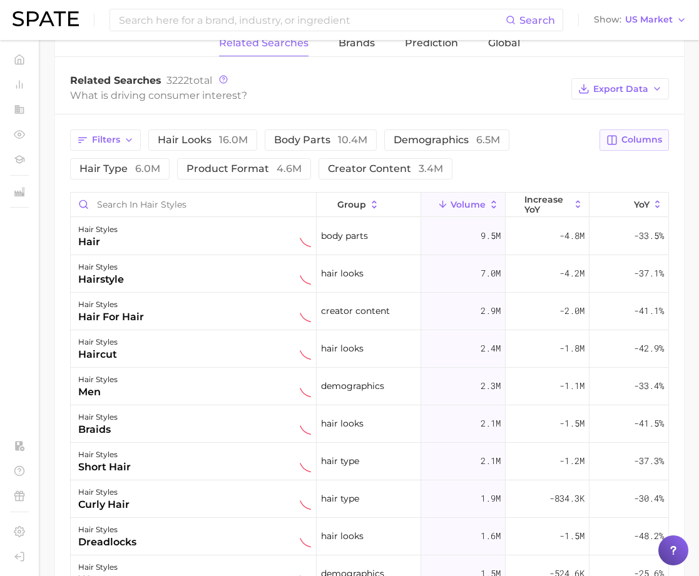
click at [638, 138] on span "Columns" at bounding box center [641, 139] width 41 height 11
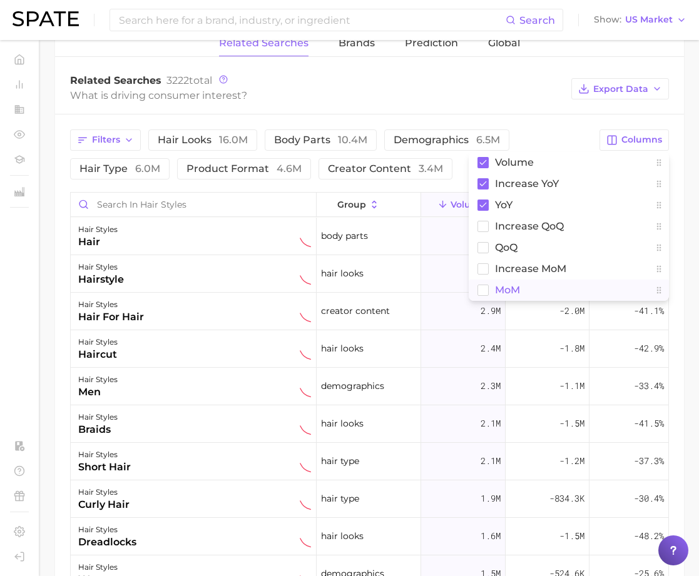
click at [508, 291] on span "MoM" at bounding box center [507, 290] width 25 height 11
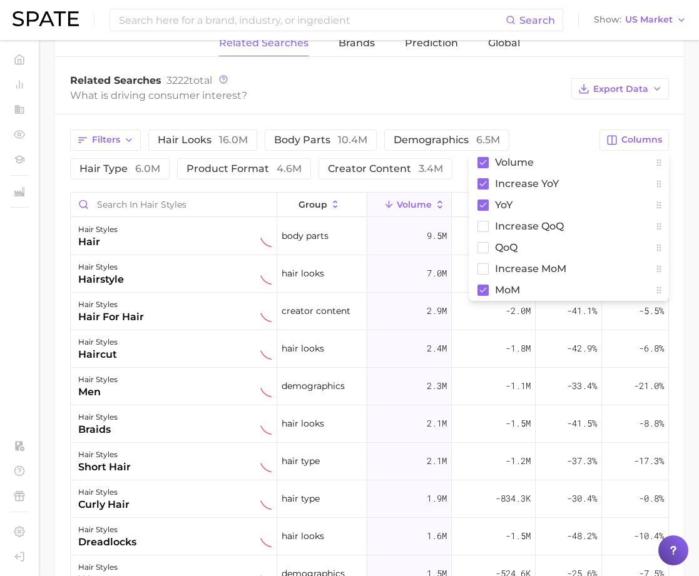
click at [538, 108] on div "Related Searches 3222 total What is driving consumer interest? Export Data" at bounding box center [369, 89] width 628 height 50
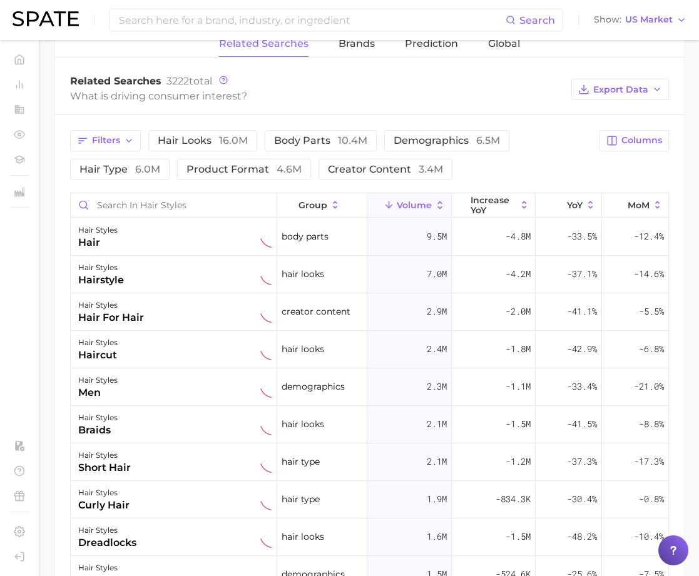
scroll to position [494, 0]
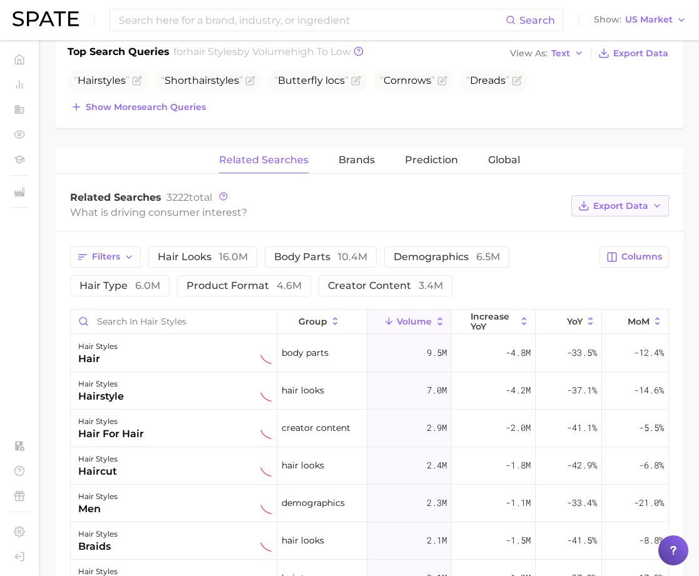
click at [611, 207] on span "Export Data" at bounding box center [620, 206] width 55 height 11
click at [636, 183] on div "Related Searches 3222 total What is driving consumer interest? Export Data Tabl…" at bounding box center [369, 206] width 628 height 50
click at [639, 206] on span "Export Data" at bounding box center [620, 206] width 55 height 11
click at [617, 250] on span "Time Series CSV" at bounding box center [588, 251] width 73 height 11
click at [457, 19] on input at bounding box center [312, 19] width 388 height 21
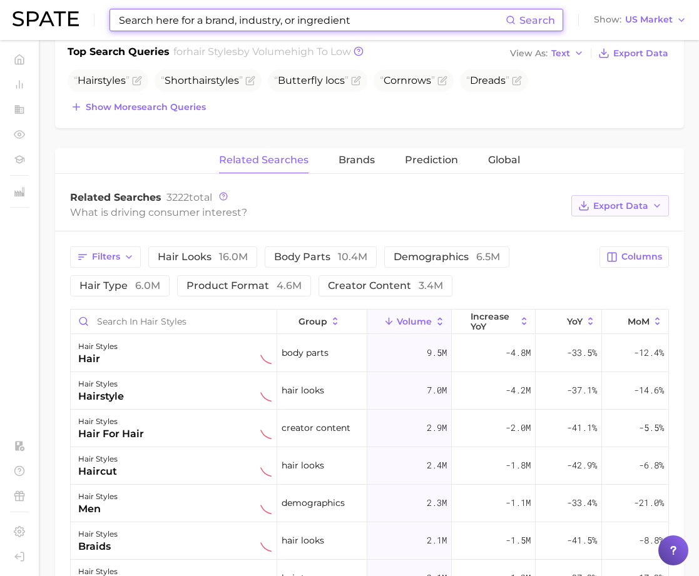
click at [647, 208] on span "Export Data" at bounding box center [620, 206] width 55 height 11
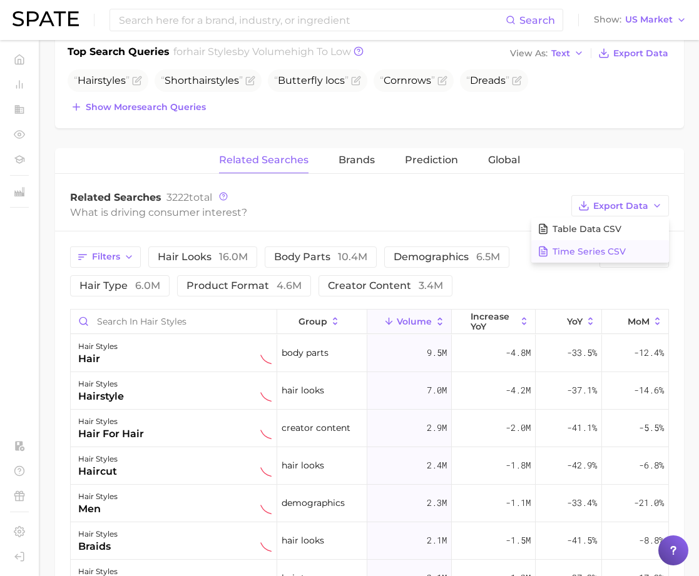
click at [612, 255] on span "Time Series CSV" at bounding box center [588, 251] width 73 height 11
drag, startPoint x: 600, startPoint y: 204, endPoint x: 600, endPoint y: 216, distance: 11.3
click at [600, 204] on span "Export Data" at bounding box center [620, 206] width 55 height 11
click at [593, 236] on button "Table Data CSV" at bounding box center [600, 229] width 138 height 23
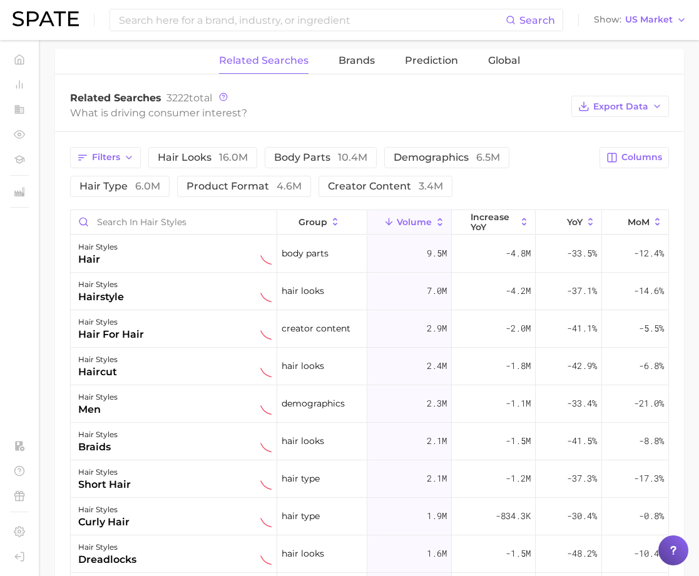
scroll to position [598, 0]
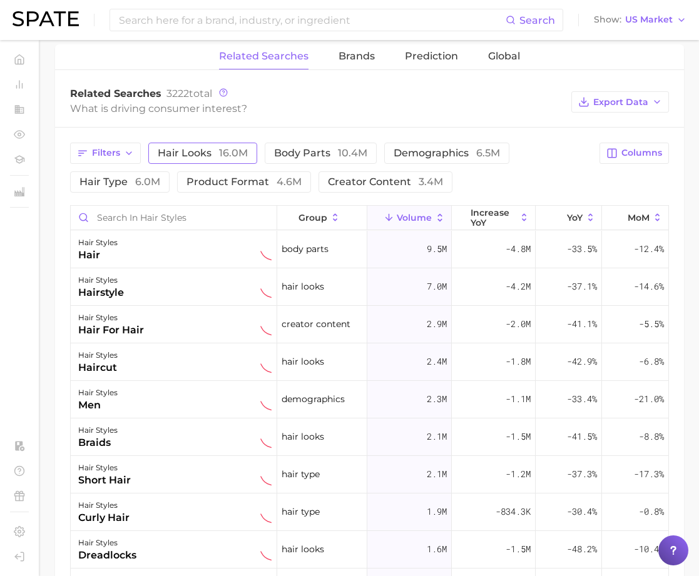
click at [202, 153] on span "hair looks 16.0m" at bounding box center [203, 153] width 90 height 12
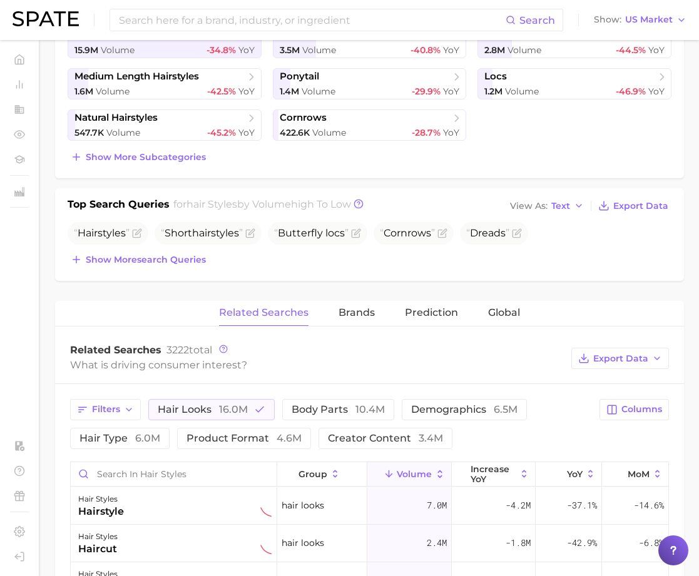
scroll to position [0, 0]
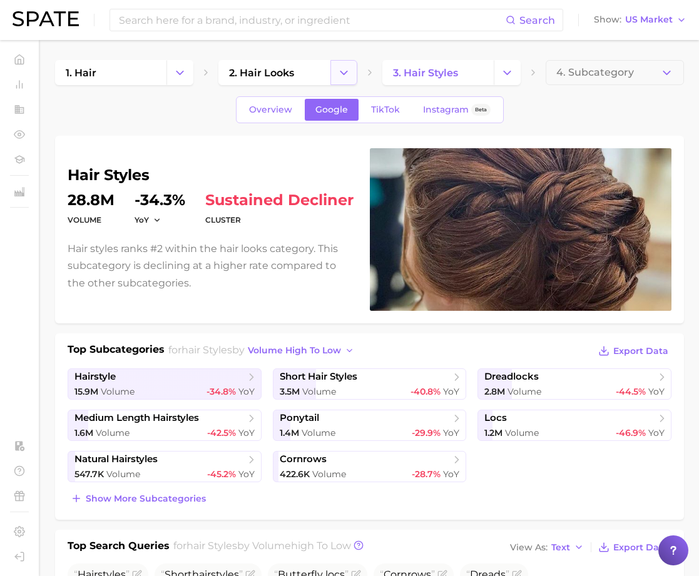
click at [341, 68] on icon "Change Category" at bounding box center [343, 72] width 13 height 13
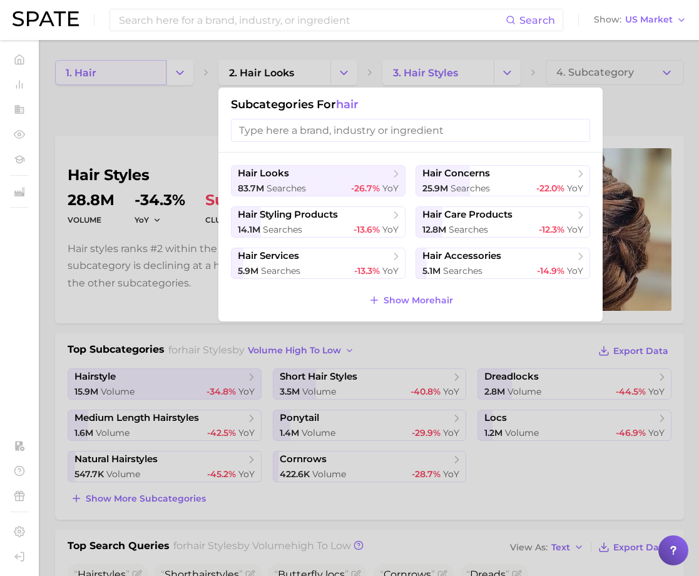
drag, startPoint x: 144, startPoint y: 63, endPoint x: 158, endPoint y: 76, distance: 19.0
click at [144, 63] on div at bounding box center [349, 288] width 699 height 576
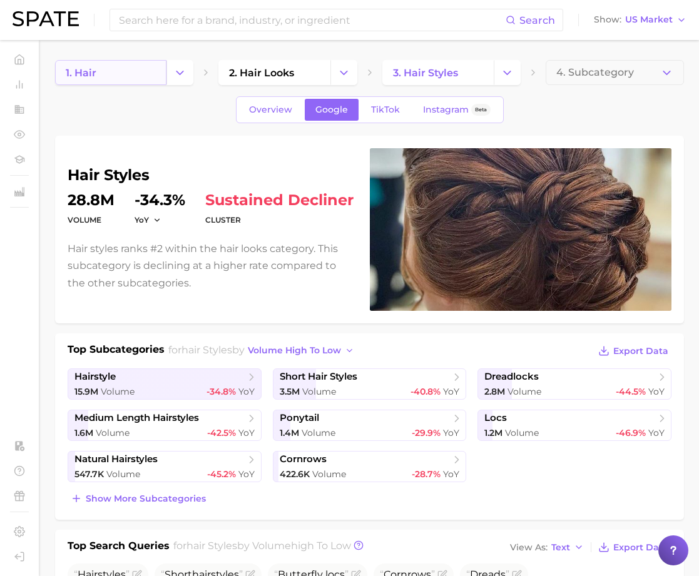
click at [164, 73] on link "1. hair" at bounding box center [110, 72] width 111 height 25
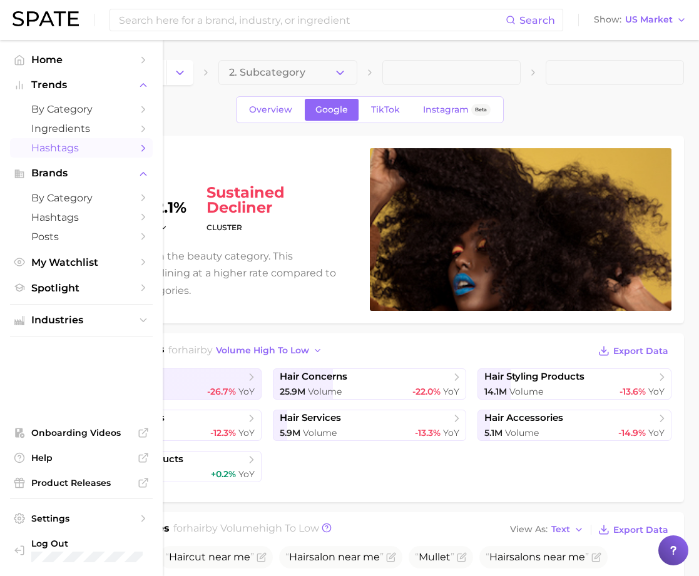
click at [64, 149] on span "Hashtags" at bounding box center [81, 148] width 100 height 12
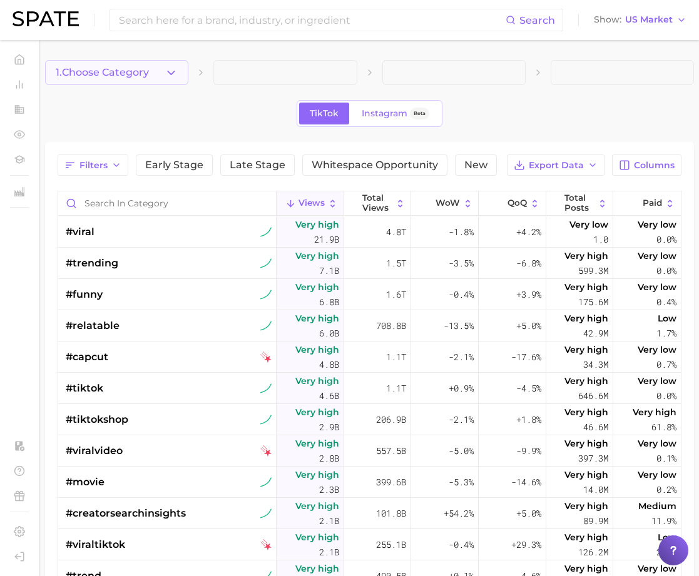
click at [166, 76] on icon "button" at bounding box center [170, 72] width 13 height 13
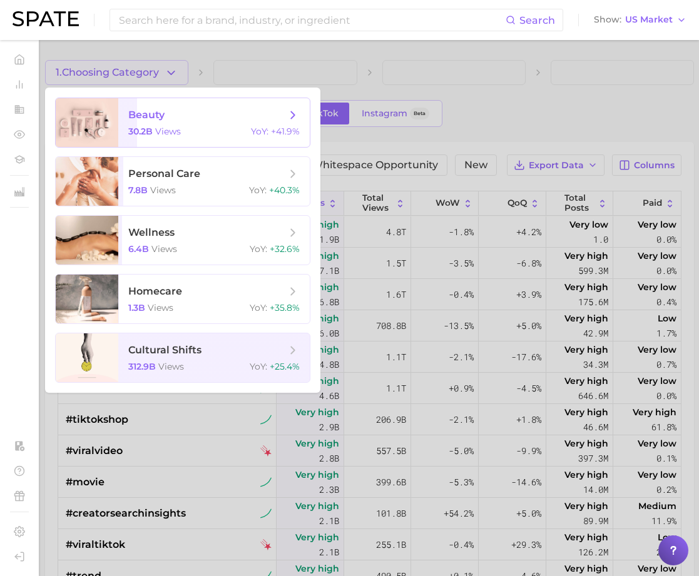
click at [194, 125] on span "beauty 30.2b views YoY : +41.9%" at bounding box center [213, 122] width 191 height 49
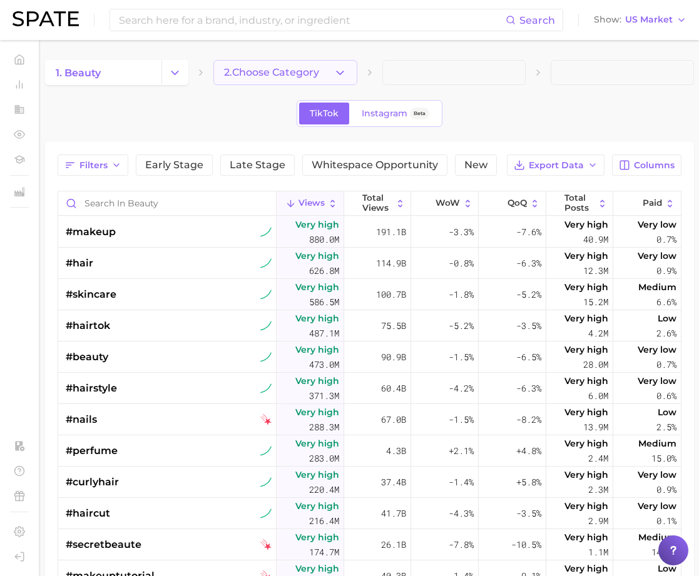
click at [287, 76] on span "2. Choose Category" at bounding box center [271, 72] width 95 height 11
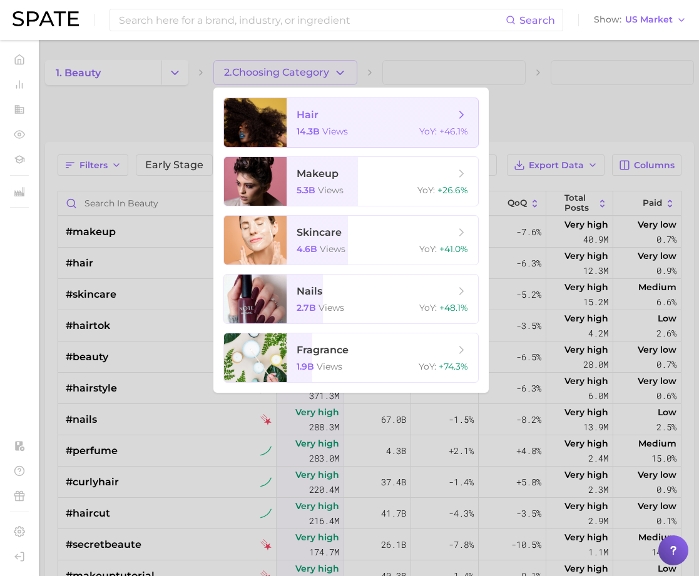
click at [317, 134] on span "14.3b" at bounding box center [307, 131] width 23 height 11
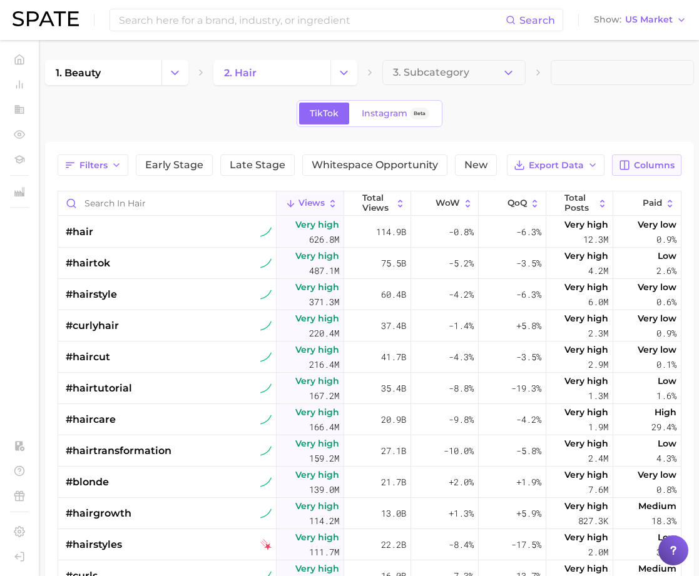
click at [642, 164] on span "Columns" at bounding box center [653, 165] width 41 height 11
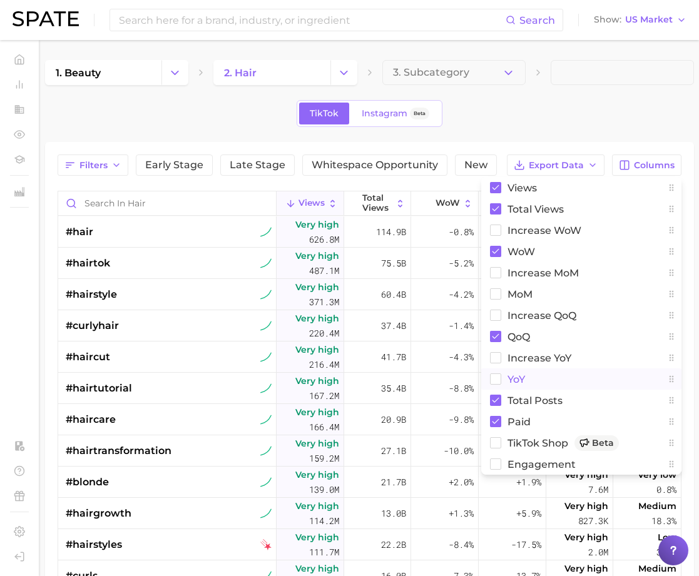
click at [512, 378] on span "YoY" at bounding box center [516, 379] width 18 height 11
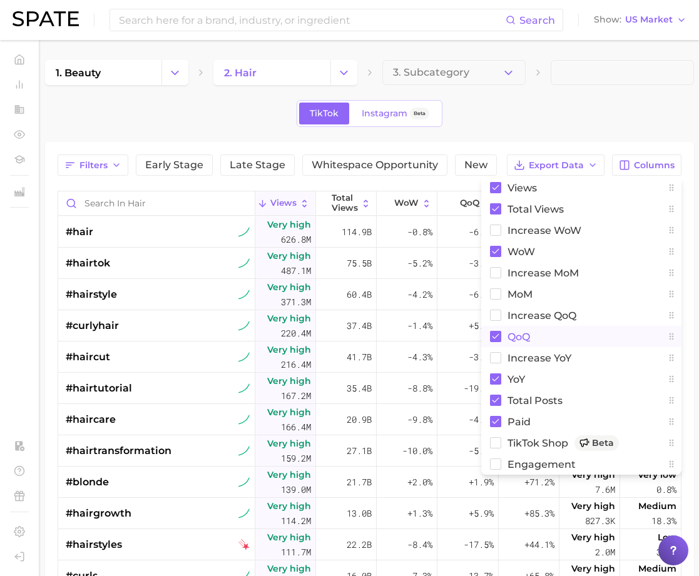
click at [523, 336] on span "QoQ" at bounding box center [518, 336] width 23 height 11
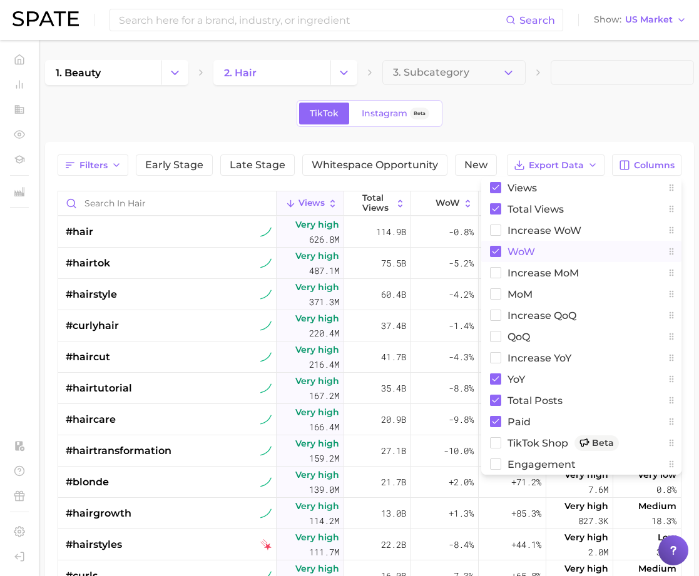
click at [526, 249] on span "WoW" at bounding box center [521, 251] width 28 height 11
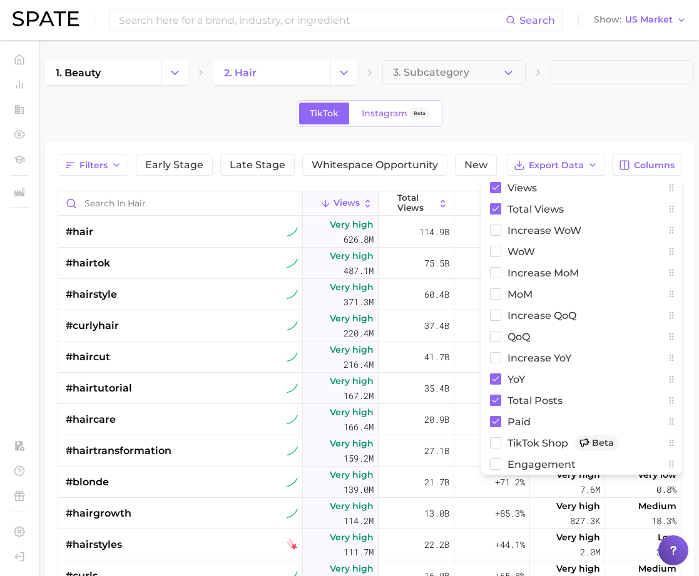
click at [579, 99] on div "1. beauty 2. hair 3. Subcategory TikTok Instagram Beta Filters Early Stage Late…" at bounding box center [369, 419] width 648 height 719
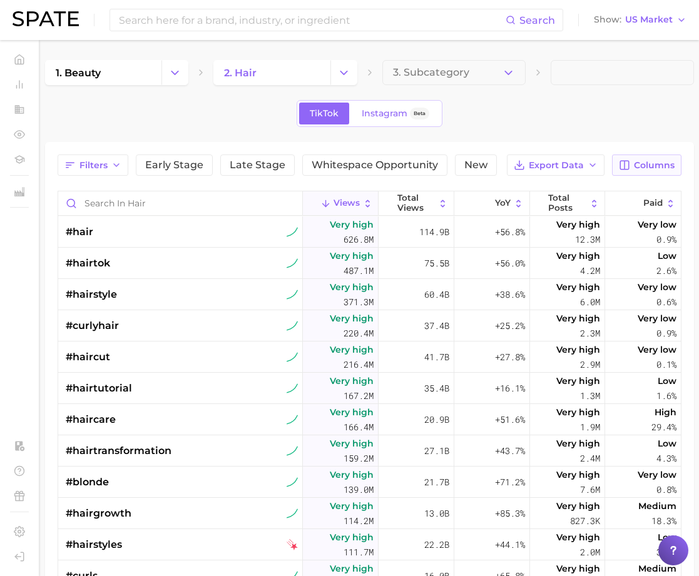
click at [635, 164] on span "Columns" at bounding box center [653, 165] width 41 height 11
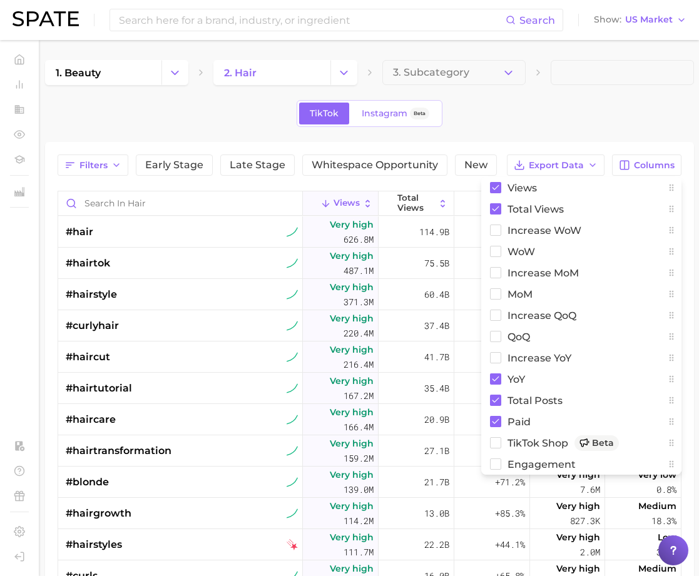
click at [522, 131] on div "1. beauty 2. hair 3. Subcategory TikTok Instagram Beta Filters Early Stage Late…" at bounding box center [369, 419] width 648 height 719
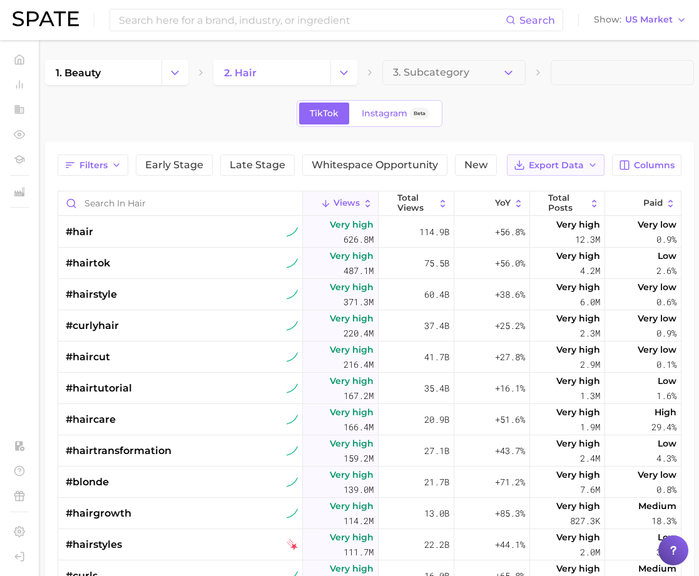
click at [594, 164] on polyline "button" at bounding box center [592, 165] width 5 height 3
click at [560, 189] on button "Table Data CSV" at bounding box center [536, 188] width 138 height 23
click at [482, 19] on input at bounding box center [312, 19] width 388 height 21
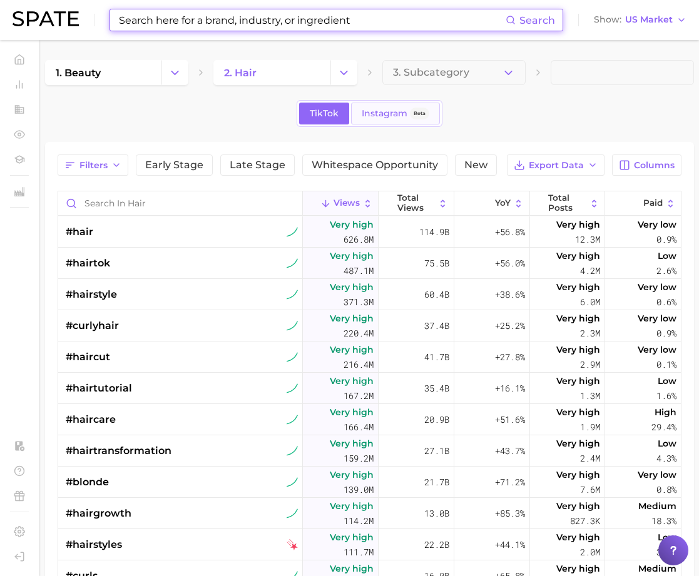
click at [377, 114] on span "Instagram" at bounding box center [384, 113] width 46 height 11
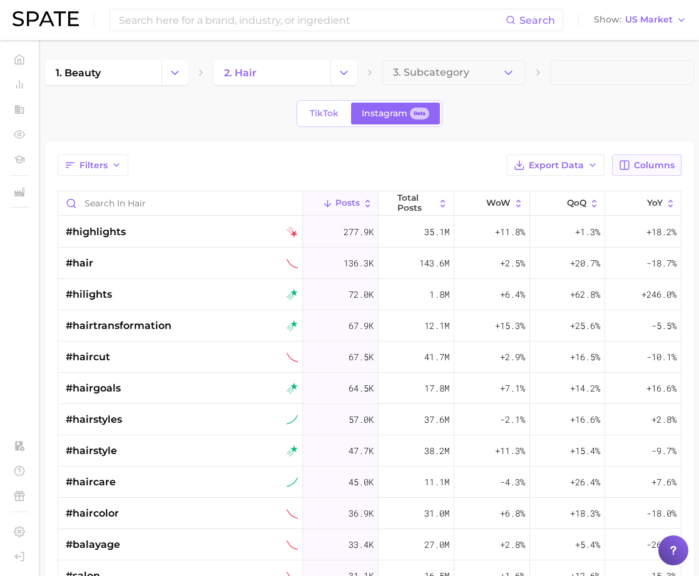
click at [658, 164] on span "Columns" at bounding box center [653, 165] width 41 height 11
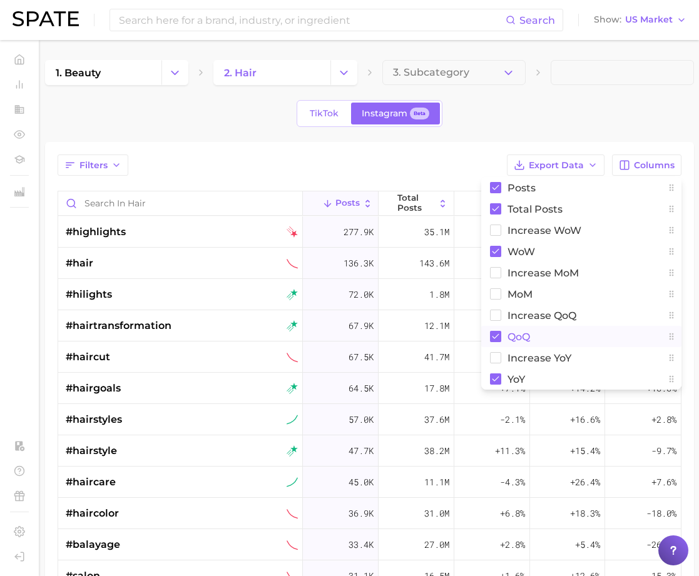
click at [494, 336] on rect at bounding box center [495, 336] width 11 height 11
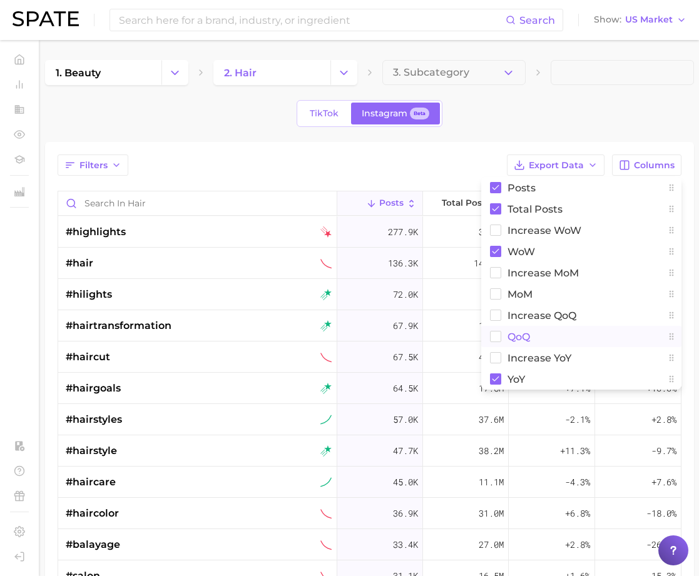
click at [535, 98] on div "1. beauty 2. hair 3. Subcategory TikTok Instagram Beta Filters Export Data Colu…" at bounding box center [369, 419] width 648 height 719
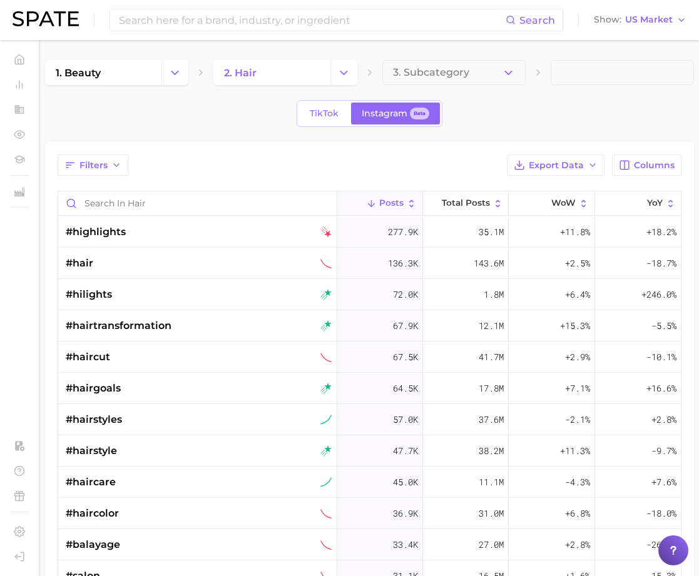
click at [618, 111] on div "TikTok Instagram Beta" at bounding box center [369, 113] width 648 height 27
click at [580, 162] on span "Export Data" at bounding box center [555, 165] width 55 height 11
click at [547, 186] on span "Table Data CSV" at bounding box center [522, 188] width 69 height 11
click at [647, 166] on span "Columns" at bounding box center [653, 165] width 41 height 11
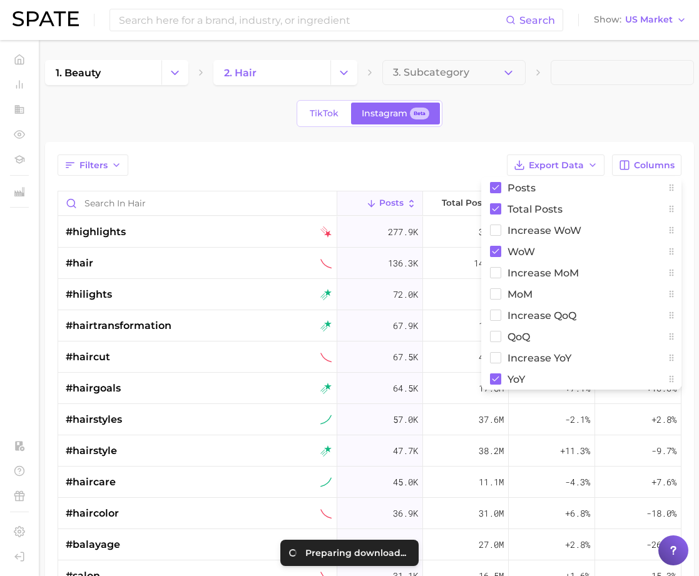
scroll to position [4, 0]
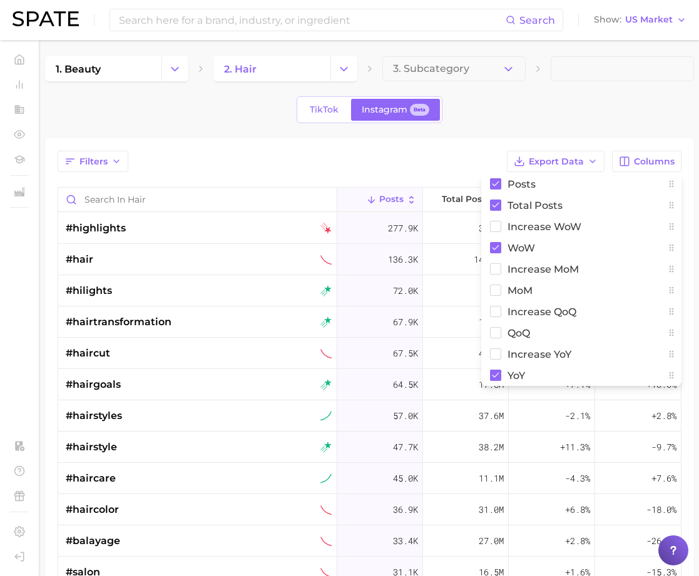
click at [430, 157] on div "Filters Export Data Columns Posts Total Posts Increase WoW WoW Increase MoM MoM…" at bounding box center [369, 161] width 623 height 21
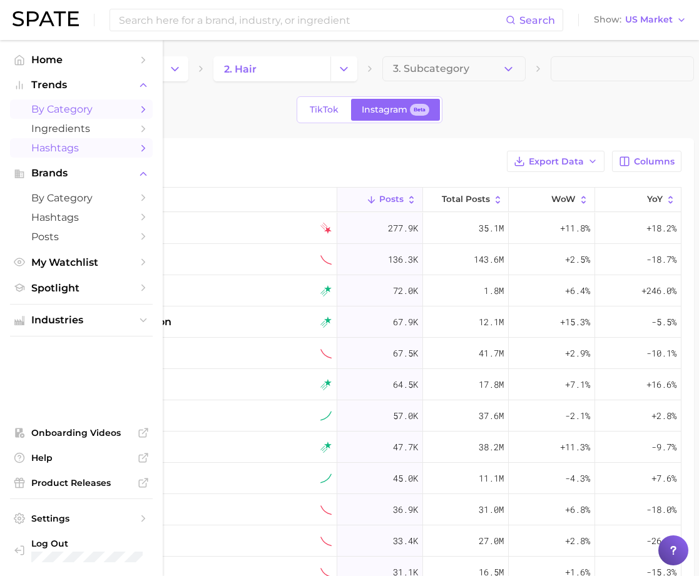
click at [58, 108] on span "by Category" at bounding box center [81, 109] width 100 height 12
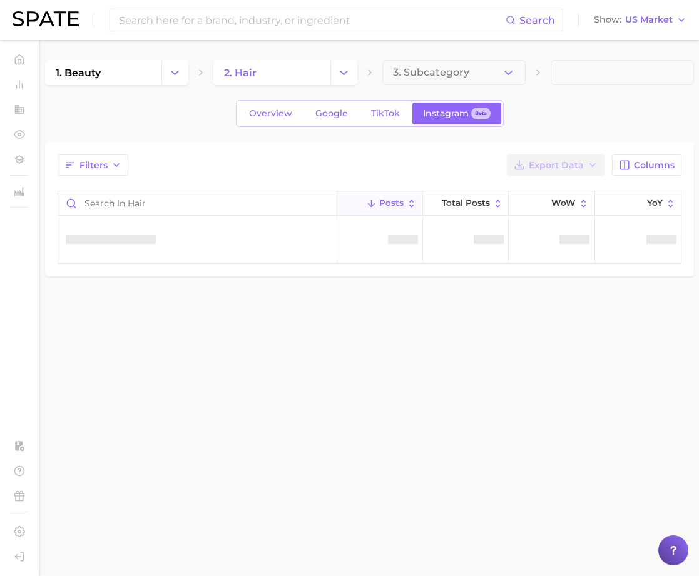
click at [321, 54] on main "1. beauty 2. hair 3. Subcategory Overview Google TikTok Instagram Beta Filters …" at bounding box center [369, 189] width 658 height 299
click at [256, 116] on span "Overview" at bounding box center [270, 113] width 43 height 11
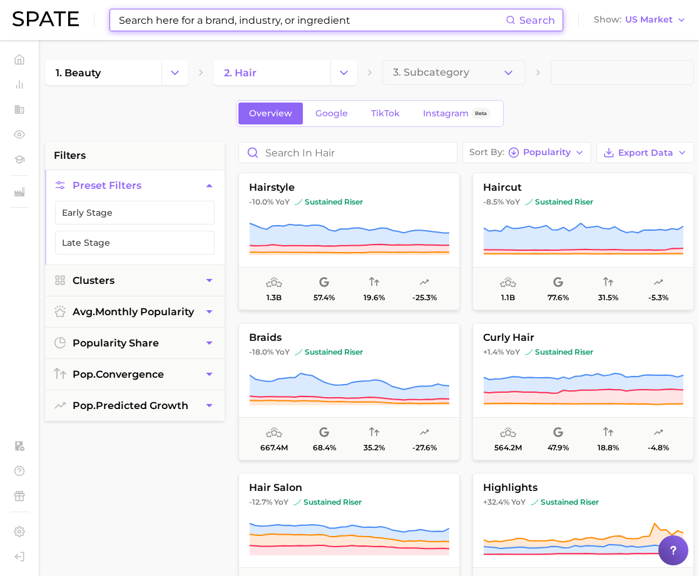
click at [185, 18] on input at bounding box center [312, 19] width 388 height 21
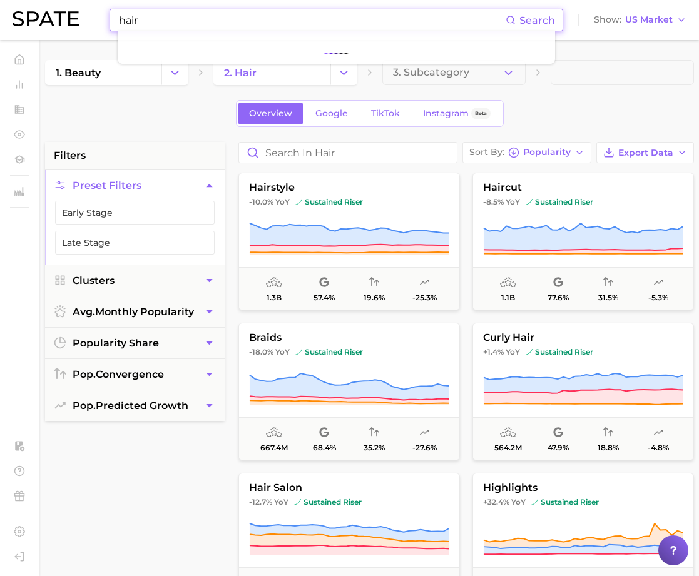
type input "hair"
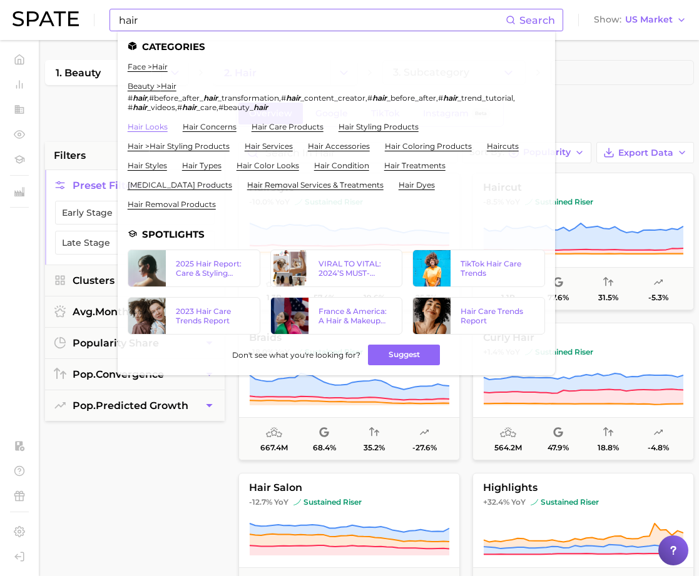
click at [154, 124] on link "hair looks" at bounding box center [148, 126] width 40 height 9
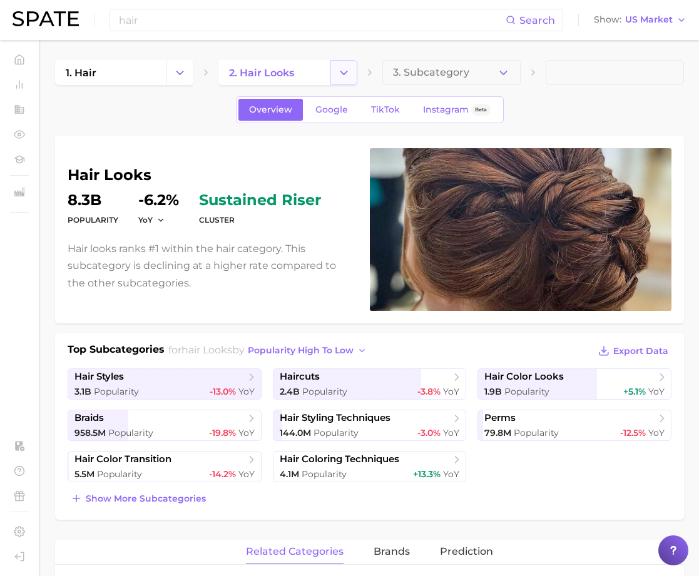
click at [350, 74] on icon "Change Category" at bounding box center [343, 72] width 13 height 13
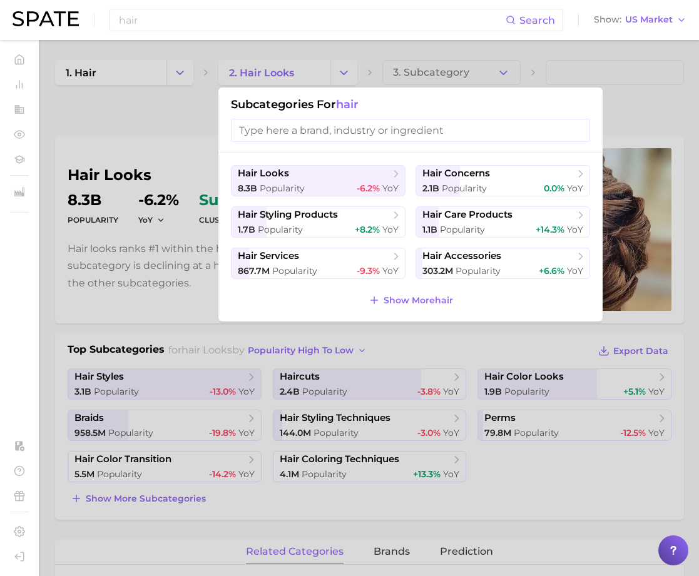
click at [165, 71] on div at bounding box center [349, 288] width 699 height 576
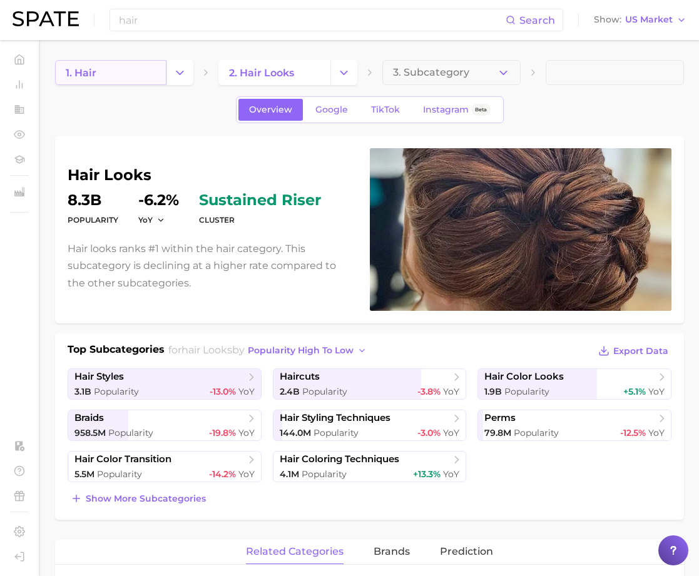
click at [148, 71] on link "1. hair" at bounding box center [110, 72] width 111 height 25
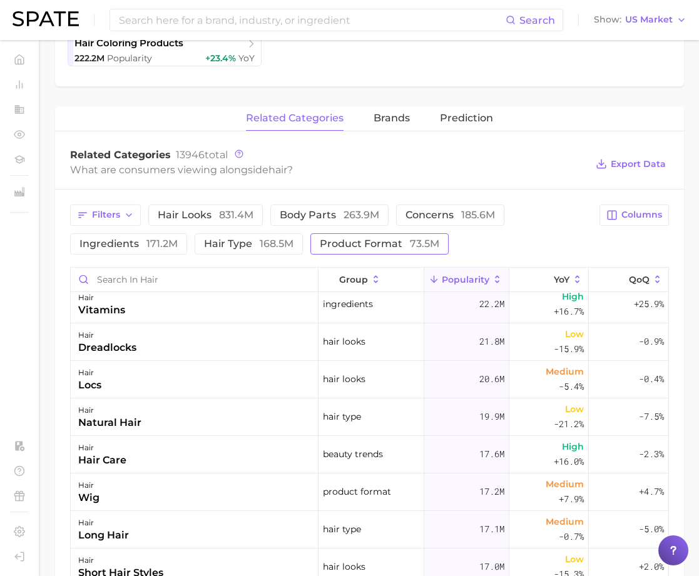
scroll to position [1278, 0]
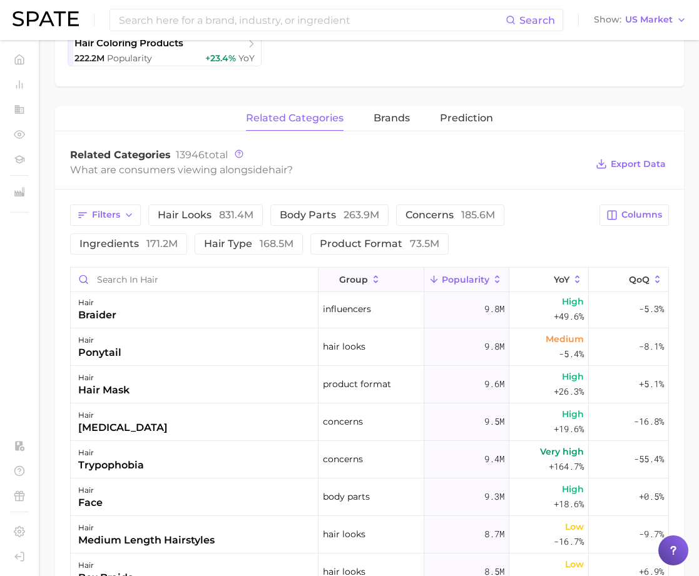
click at [360, 281] on span "group" at bounding box center [353, 280] width 29 height 10
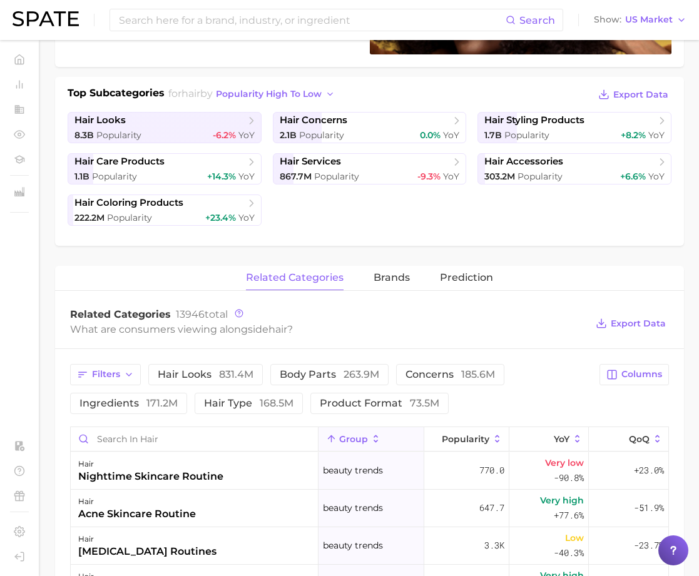
scroll to position [320, 0]
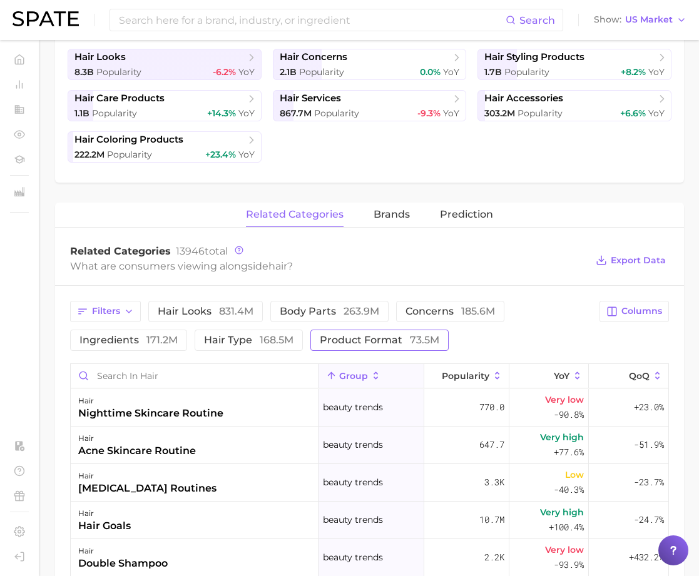
click at [391, 342] on span "product format 73.5m" at bounding box center [379, 340] width 119 height 10
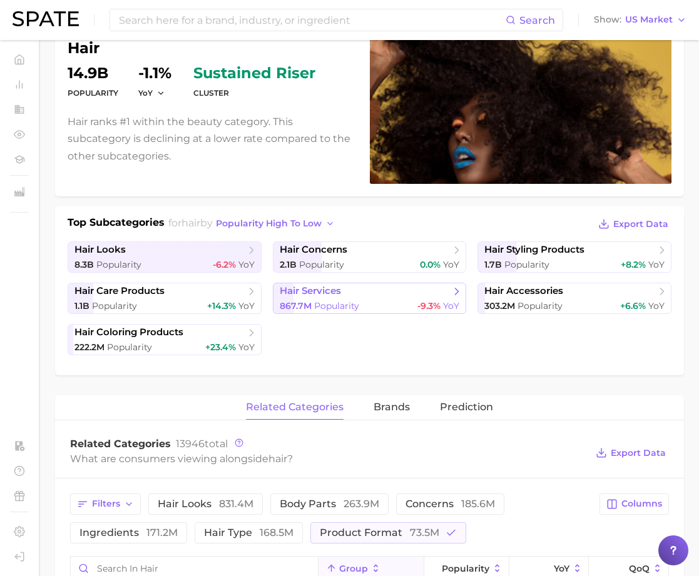
scroll to position [132, 0]
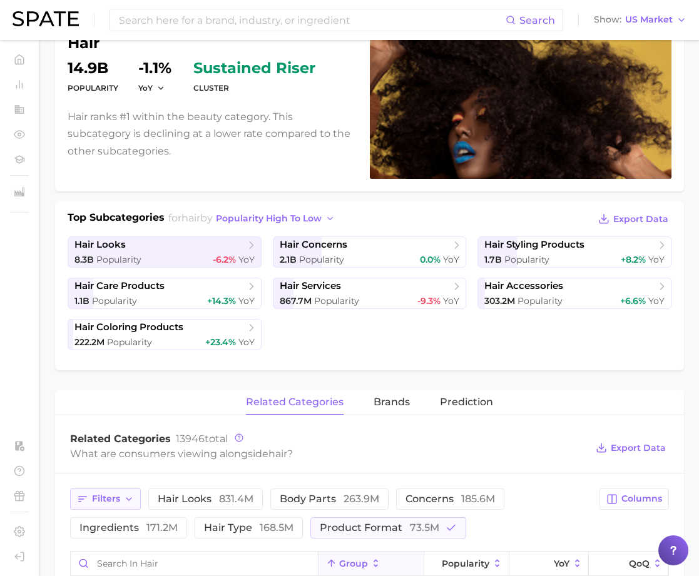
click at [104, 503] on span "Filters" at bounding box center [106, 498] width 28 height 11
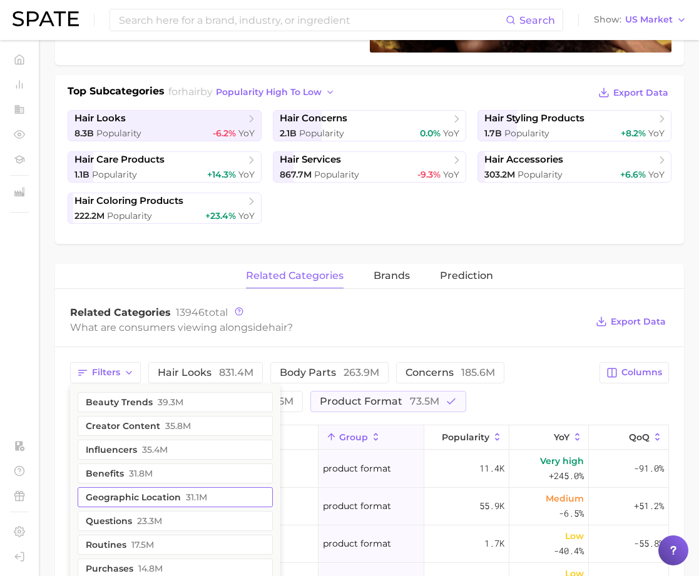
scroll to position [297, 0]
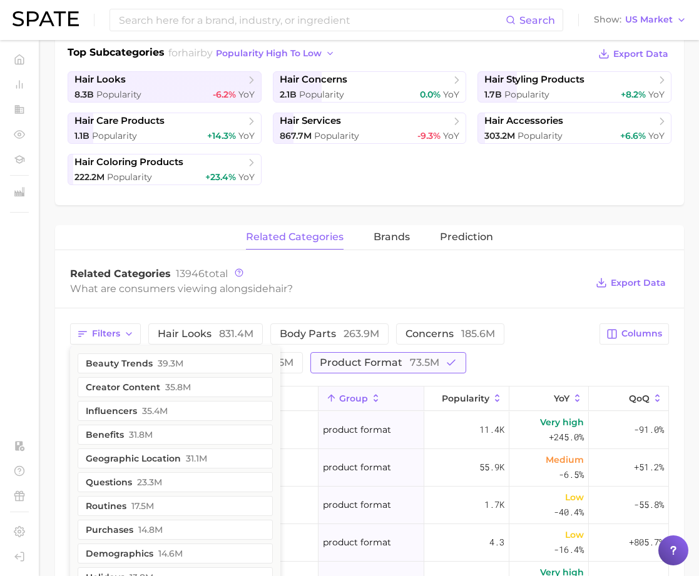
click at [359, 360] on span "product format 73.5m" at bounding box center [379, 363] width 119 height 10
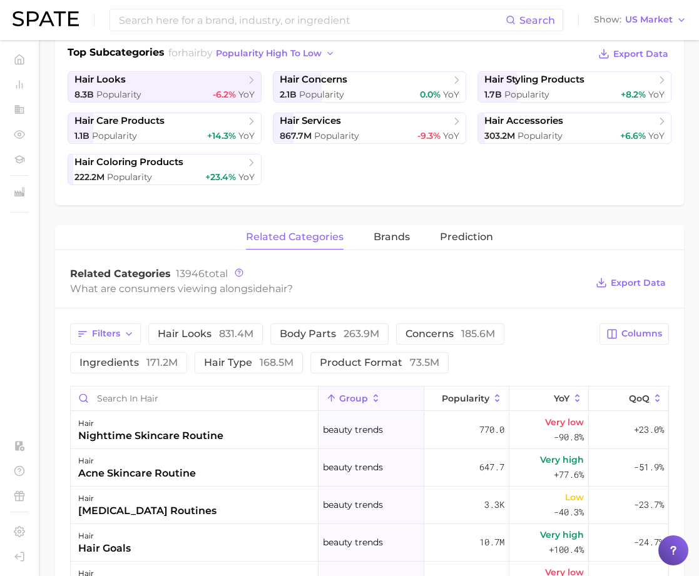
scroll to position [0, 0]
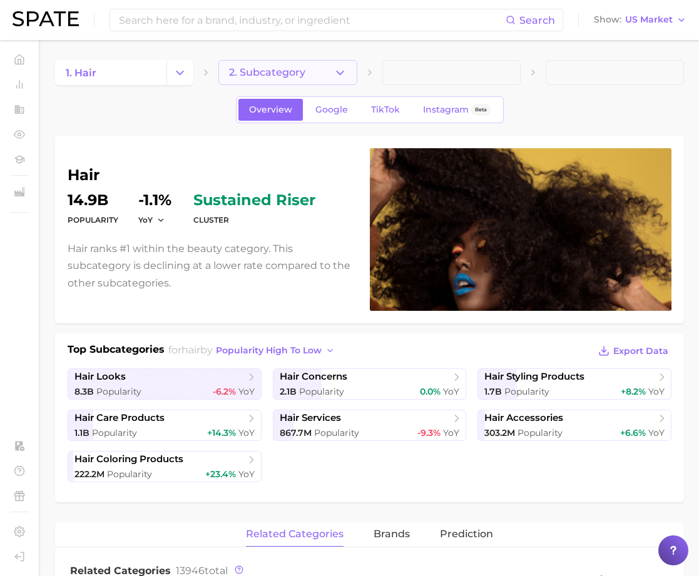
click at [325, 73] on button "2. Subcategory" at bounding box center [287, 72] width 138 height 25
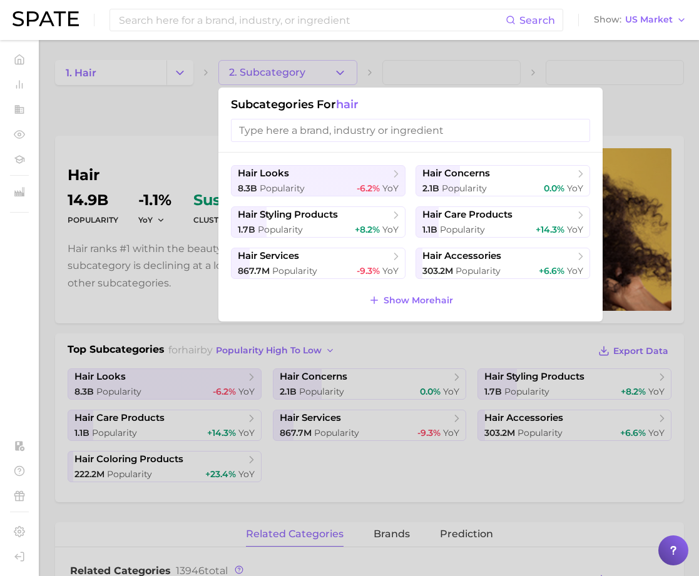
click at [346, 134] on input "search" at bounding box center [410, 130] width 359 height 23
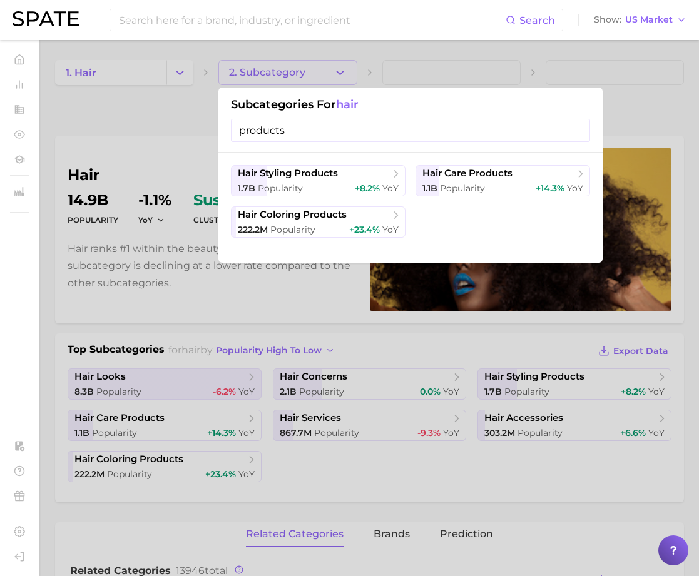
type input "products"
click at [166, 126] on div at bounding box center [349, 288] width 699 height 576
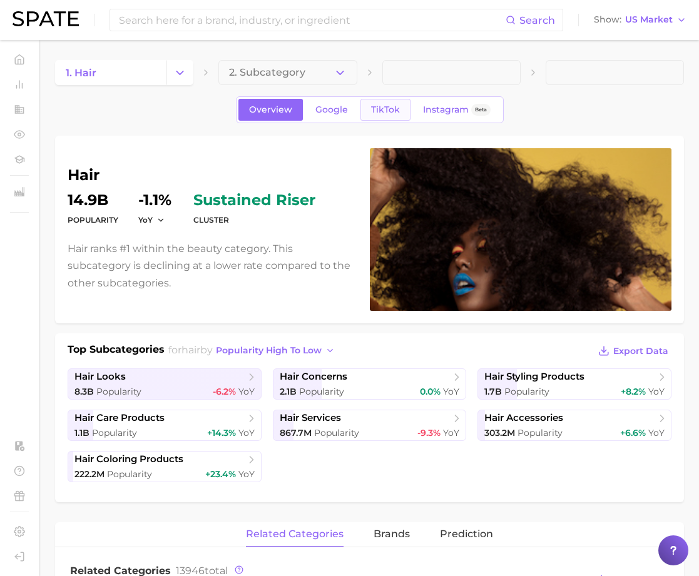
click at [395, 109] on span "TikTok" at bounding box center [385, 109] width 29 height 11
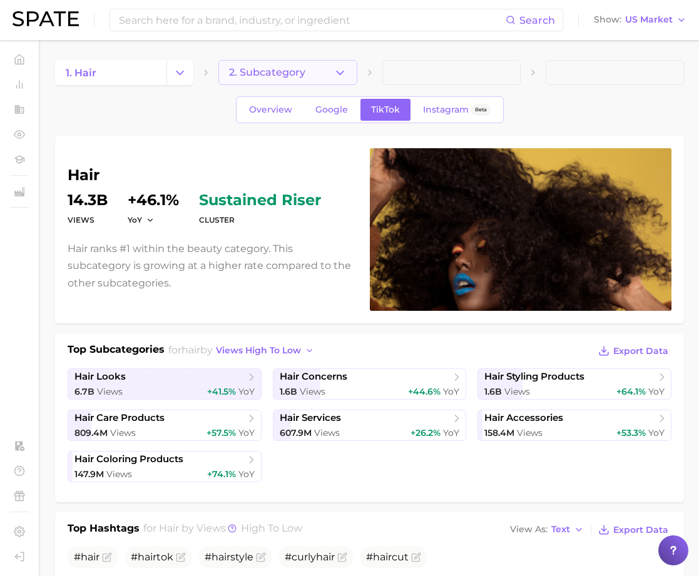
click at [306, 71] on button "2. Subcategory" at bounding box center [287, 72] width 138 height 25
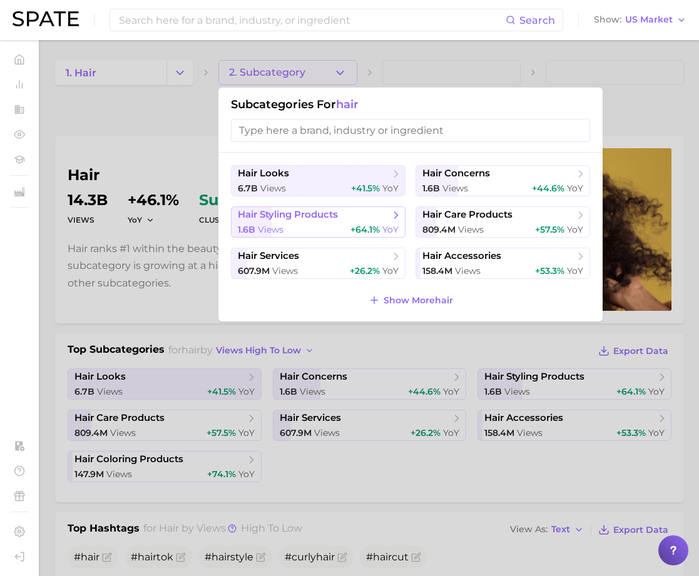
click at [347, 225] on div "1.6b views +64.1% YoY" at bounding box center [318, 230] width 161 height 12
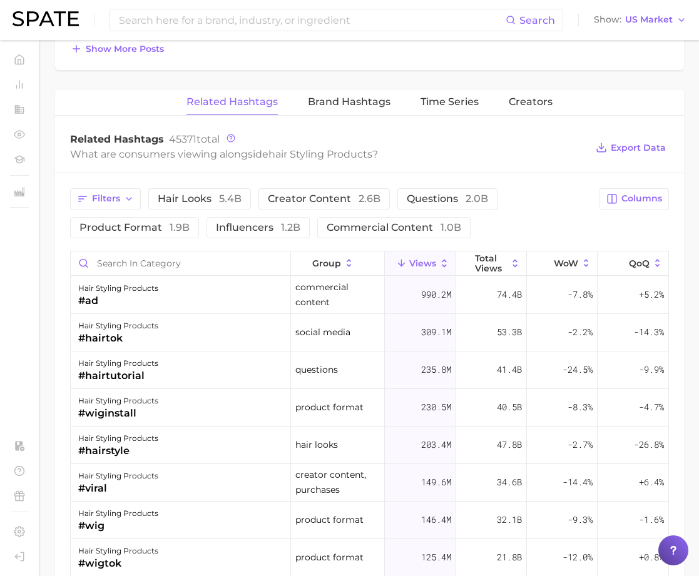
scroll to position [918, 0]
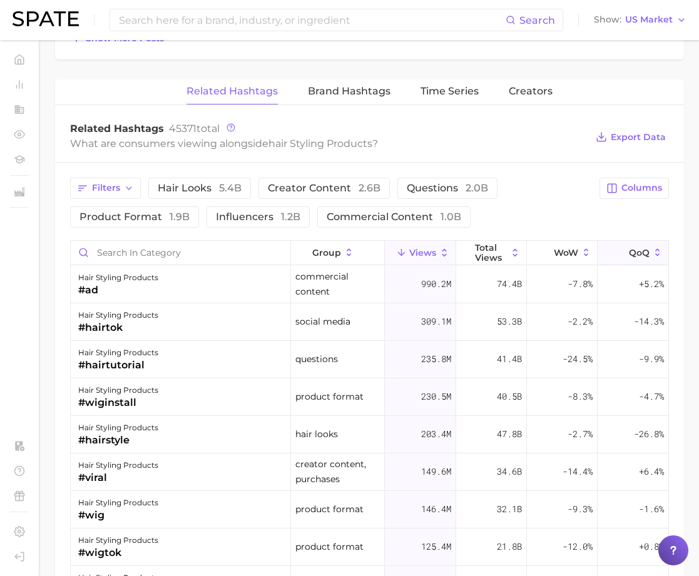
click at [630, 251] on span "QoQ" at bounding box center [638, 253] width 21 height 10
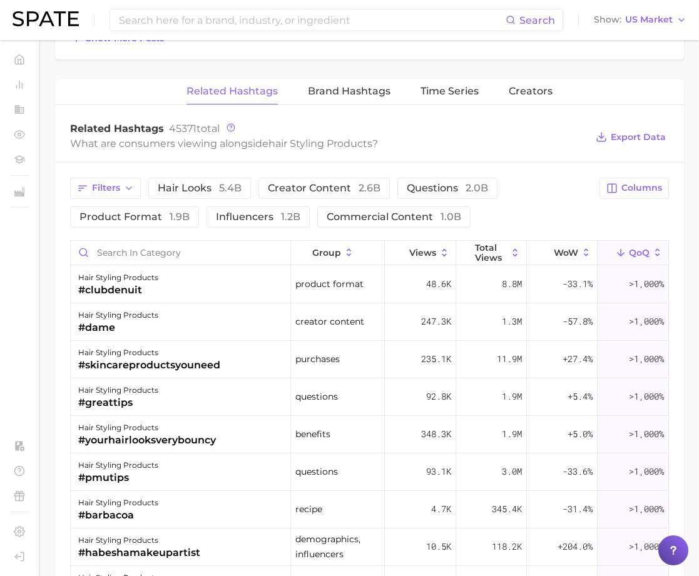
click at [630, 253] on span "QoQ" at bounding box center [638, 253] width 21 height 10
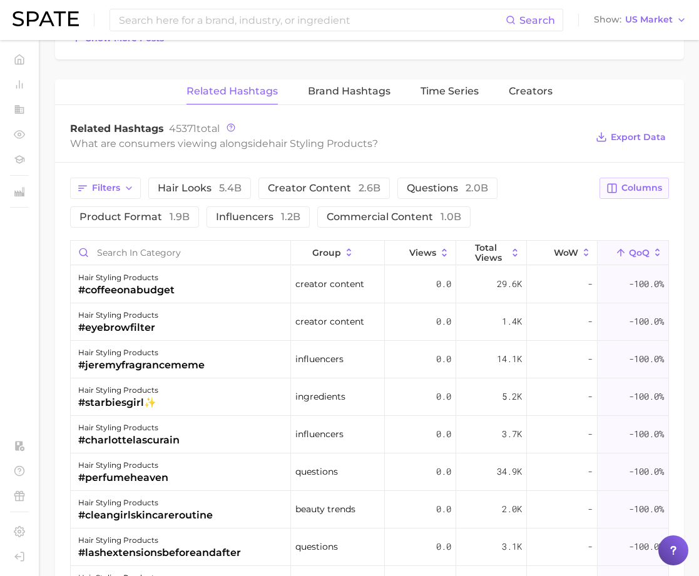
click at [645, 186] on span "Columns" at bounding box center [641, 188] width 41 height 11
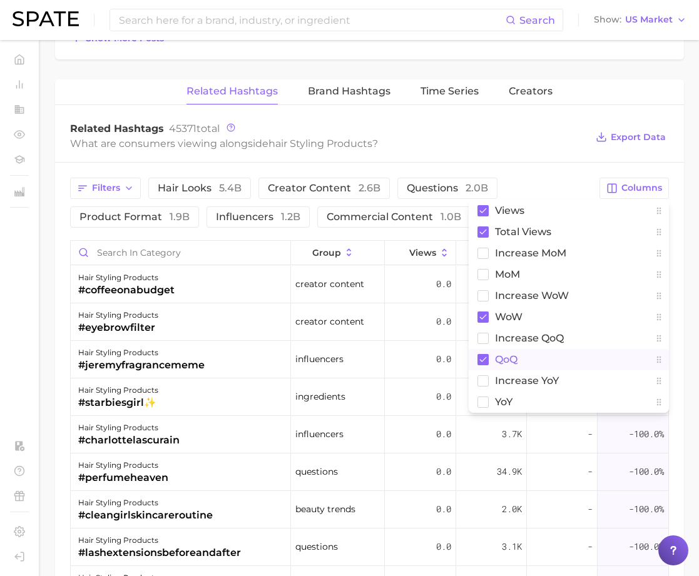
click at [483, 358] on rect at bounding box center [482, 359] width 11 height 11
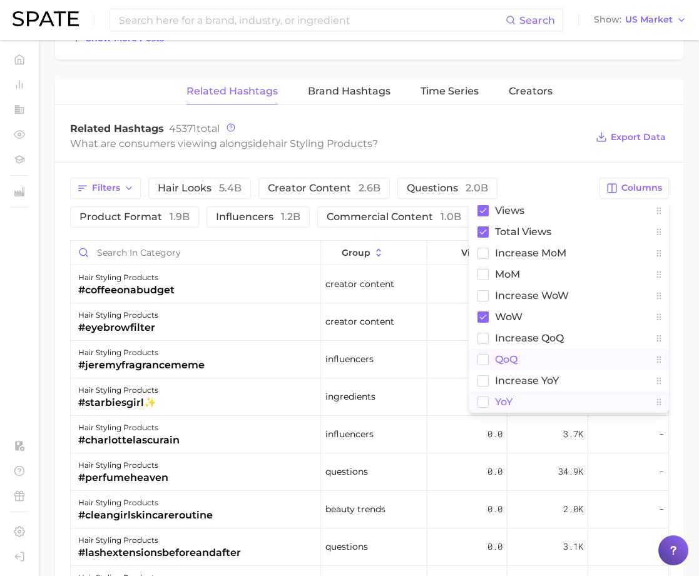
click at [483, 400] on rect at bounding box center [483, 401] width 11 height 11
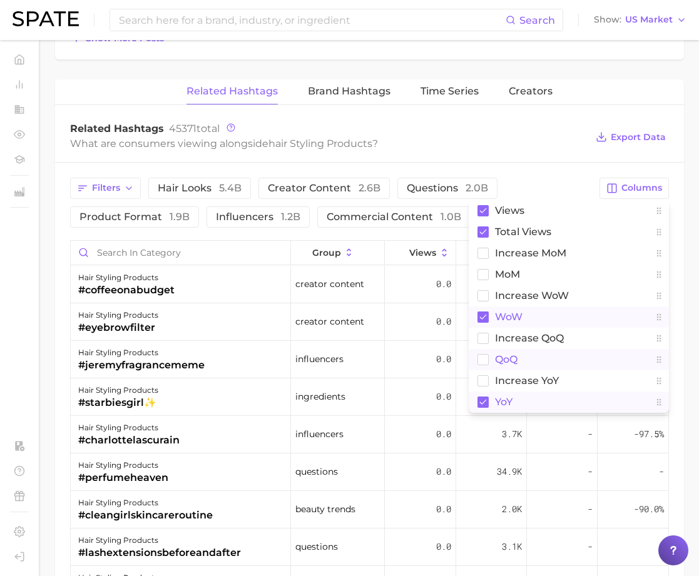
click at [484, 318] on rect at bounding box center [482, 316] width 11 height 11
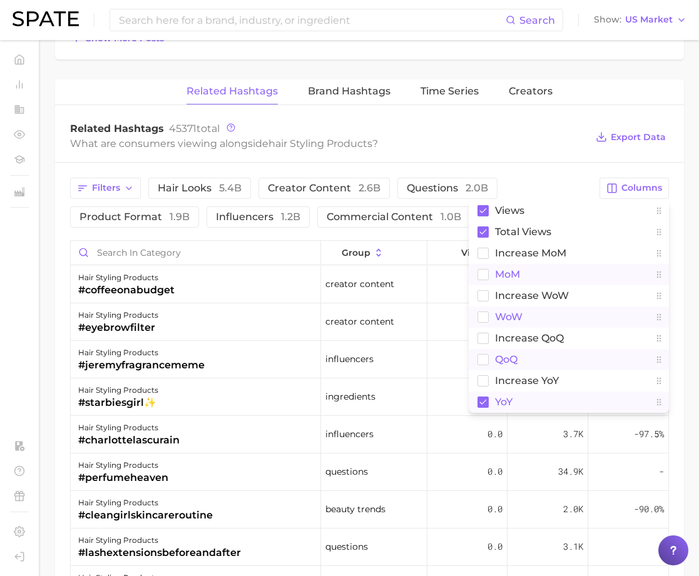
click at [486, 274] on rect at bounding box center [483, 274] width 11 height 11
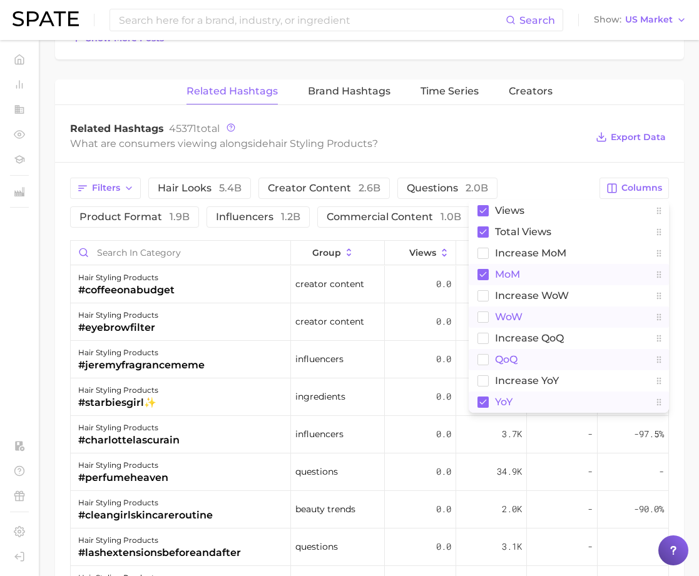
click at [540, 137] on div "What are consumers viewing alongside hair styling products ?" at bounding box center [328, 143] width 516 height 17
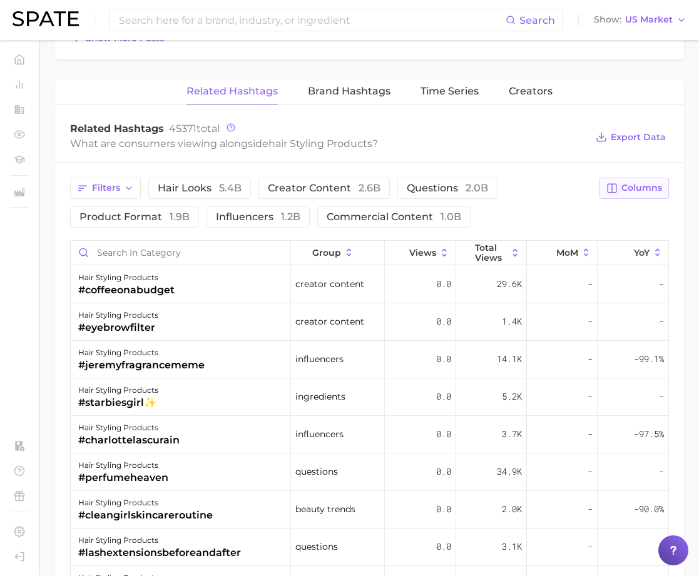
click at [618, 183] on button "Columns" at bounding box center [633, 188] width 69 height 21
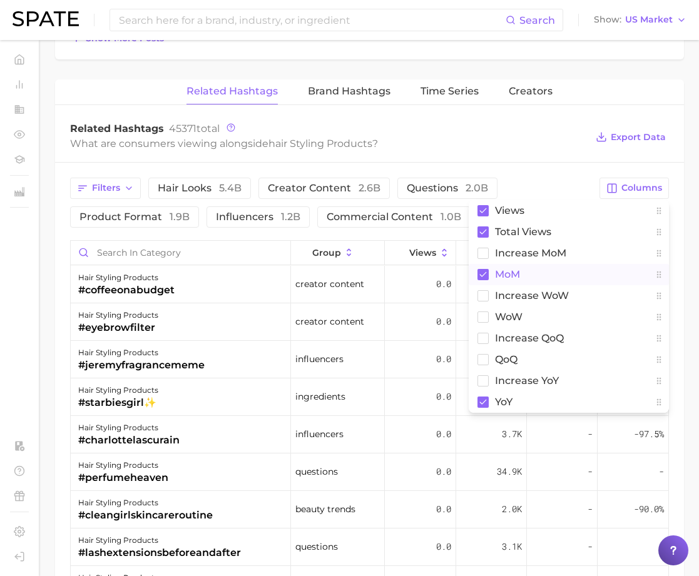
click at [480, 269] on rect at bounding box center [482, 274] width 11 height 11
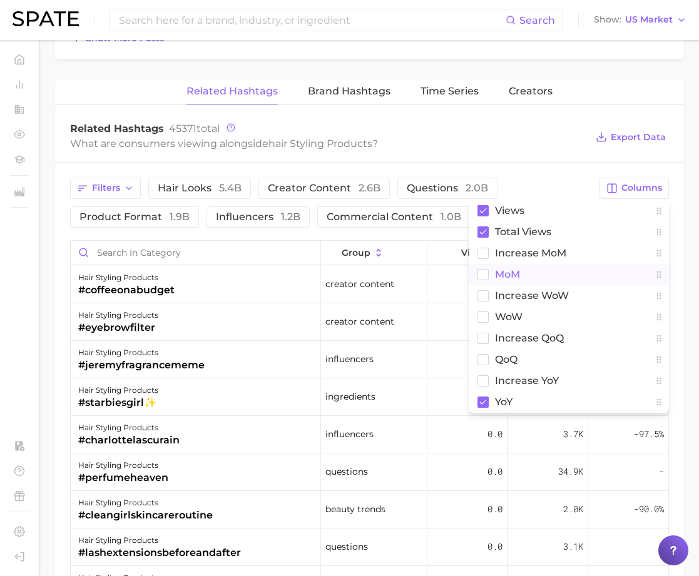
click at [527, 143] on div "What are consumers viewing alongside hair styling products ?" at bounding box center [328, 143] width 516 height 17
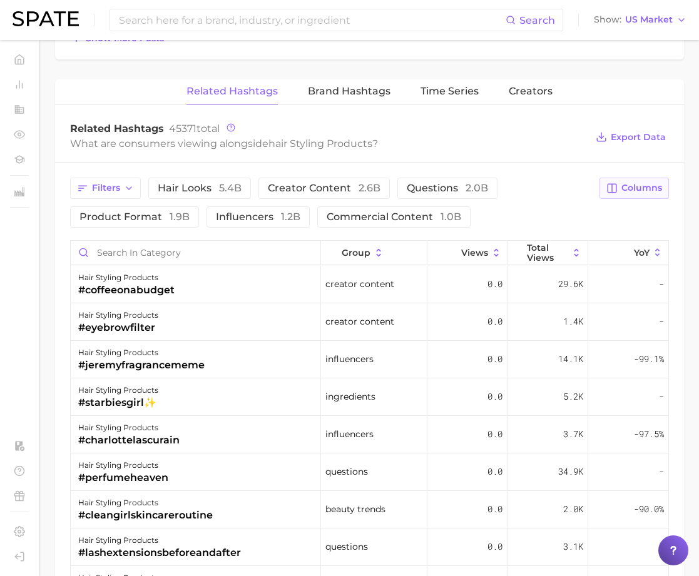
click at [648, 188] on span "Columns" at bounding box center [641, 188] width 41 height 11
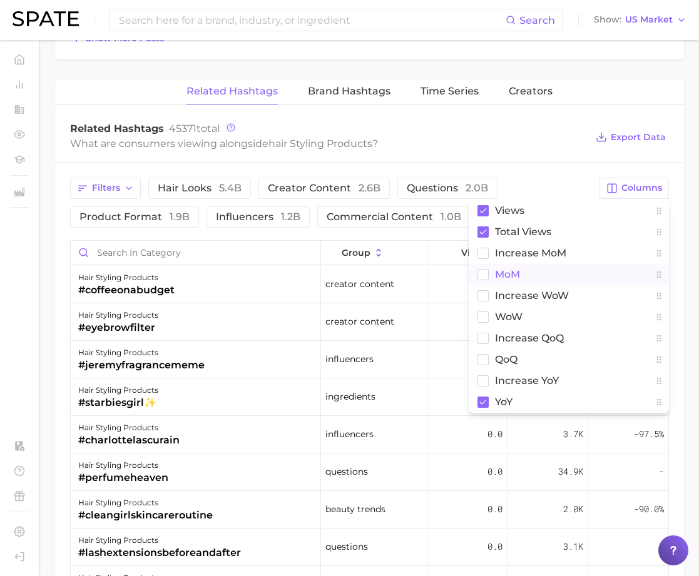
click at [523, 270] on button "MoM" at bounding box center [568, 274] width 200 height 21
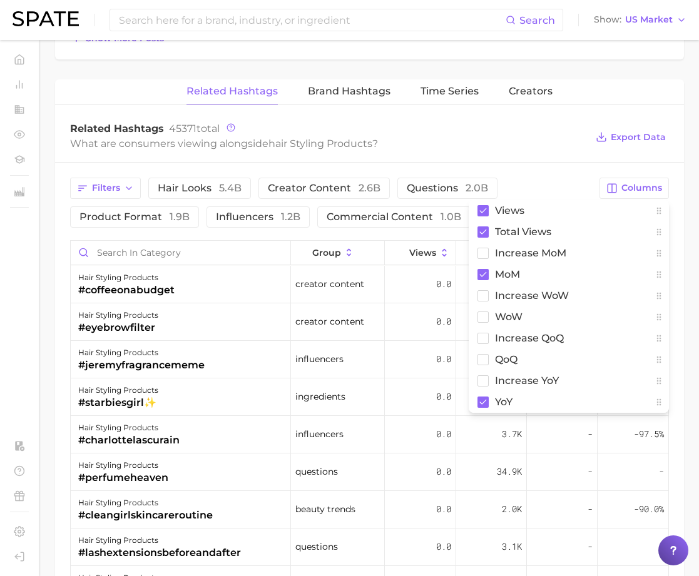
click at [563, 154] on div "Related Hashtags 45371 total What are consumers viewing alongside hair styling …" at bounding box center [369, 138] width 628 height 50
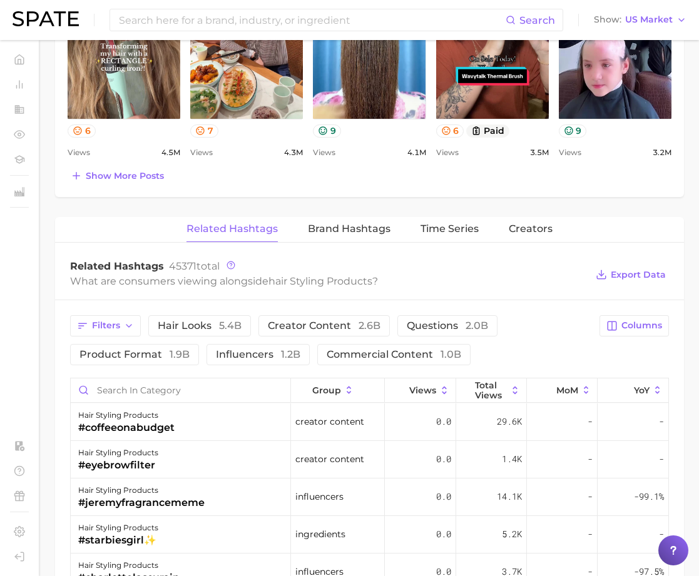
scroll to position [826, 0]
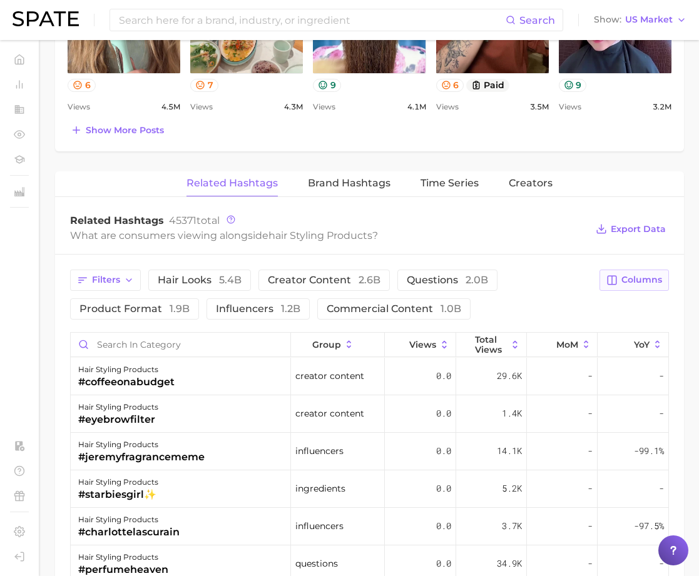
click at [633, 280] on span "Columns" at bounding box center [641, 280] width 41 height 11
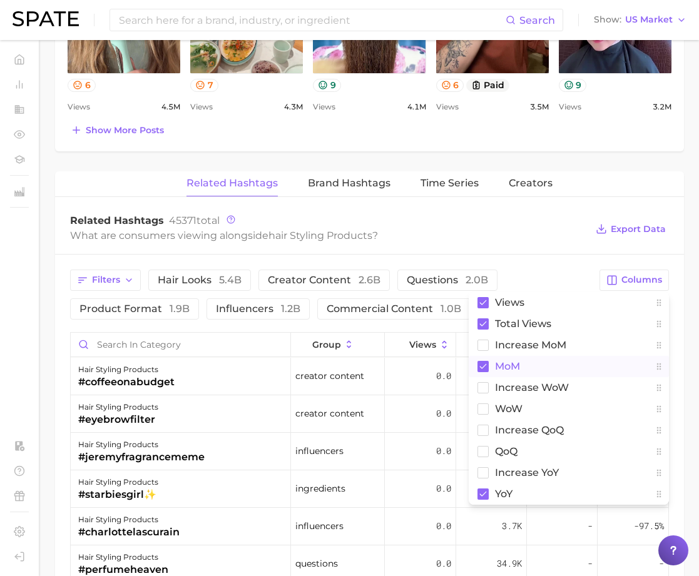
click at [485, 365] on rect at bounding box center [482, 366] width 11 height 11
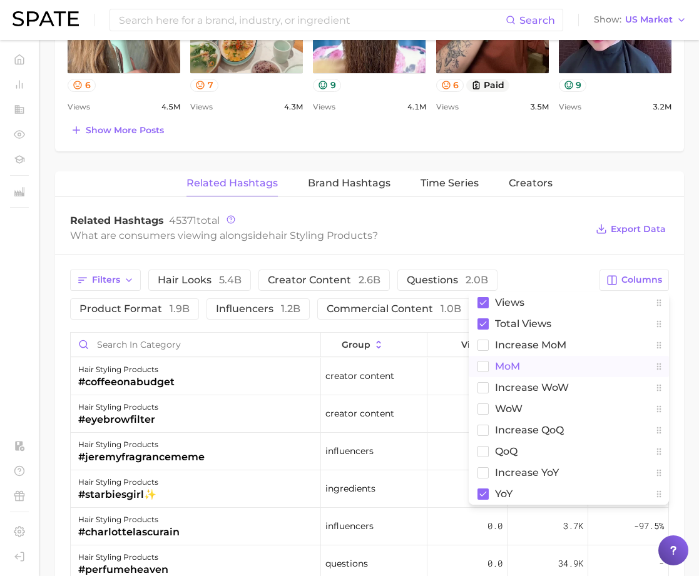
click at [588, 251] on div "Related Hashtags 45371 total What are consumers viewing alongside hair styling …" at bounding box center [369, 229] width 628 height 50
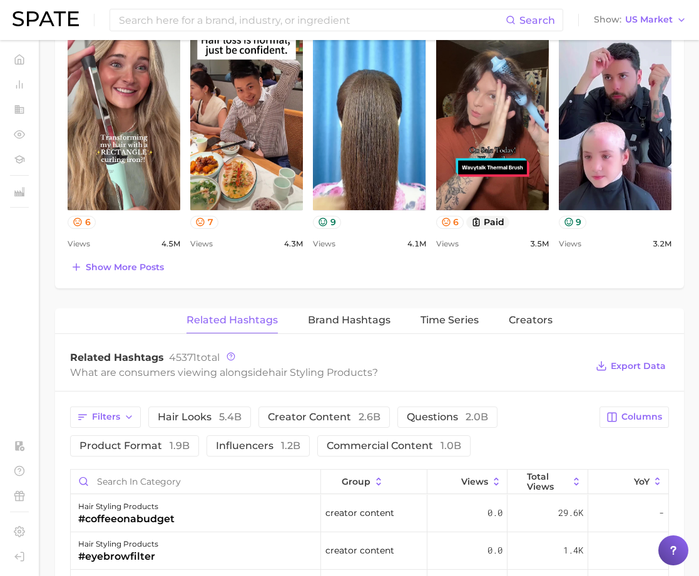
scroll to position [715, 0]
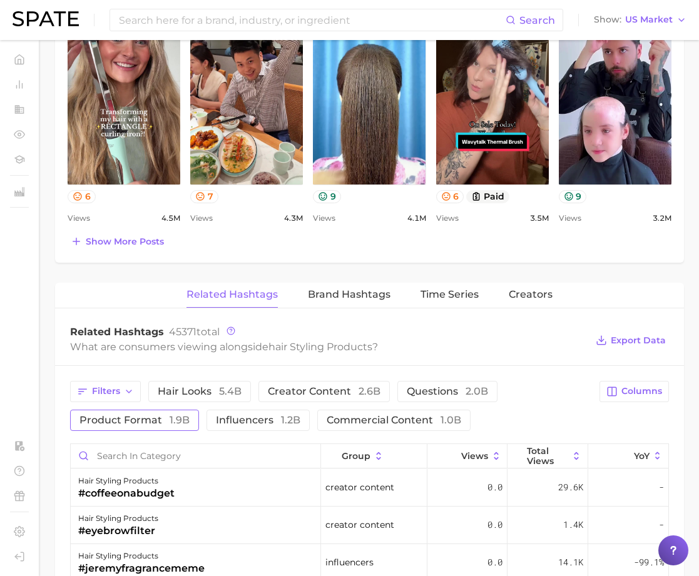
click at [169, 423] on span "1.9b" at bounding box center [179, 420] width 20 height 12
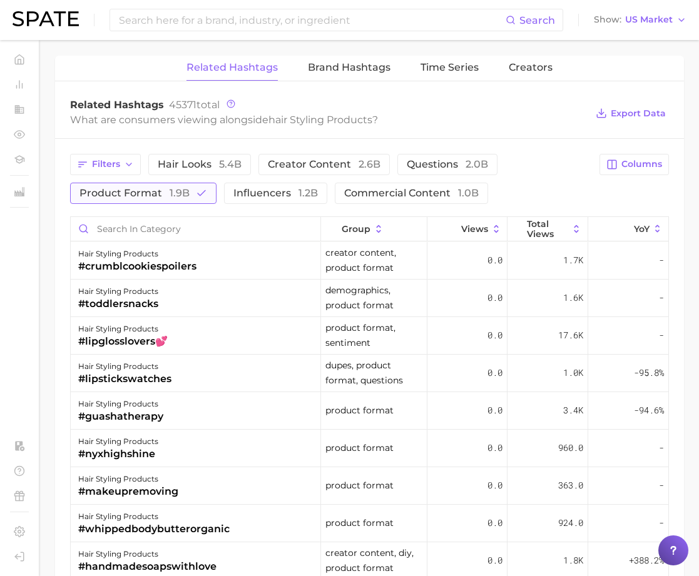
scroll to position [962, 0]
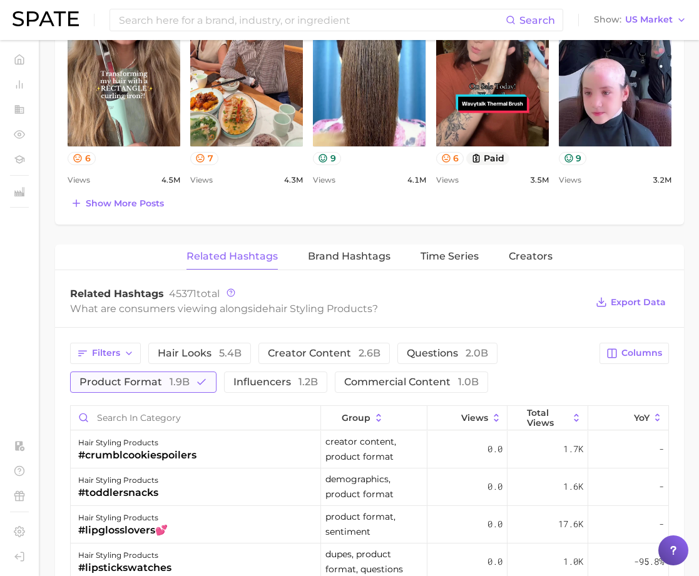
click at [182, 381] on span "1.9b" at bounding box center [179, 382] width 20 height 12
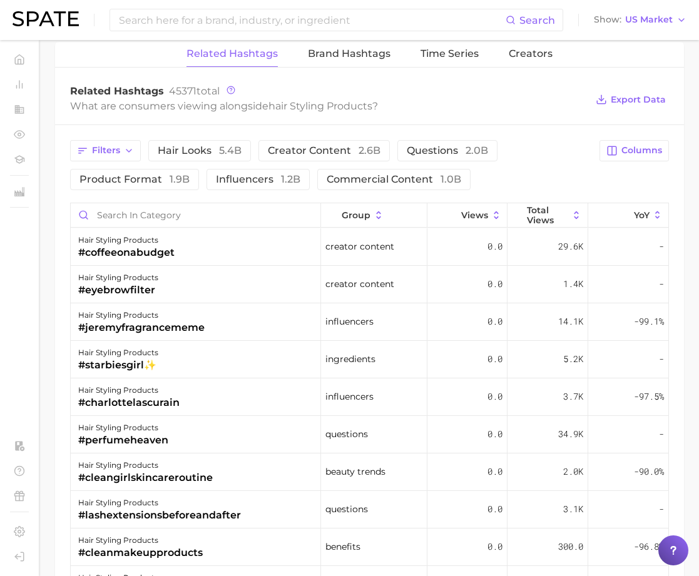
scroll to position [0, 0]
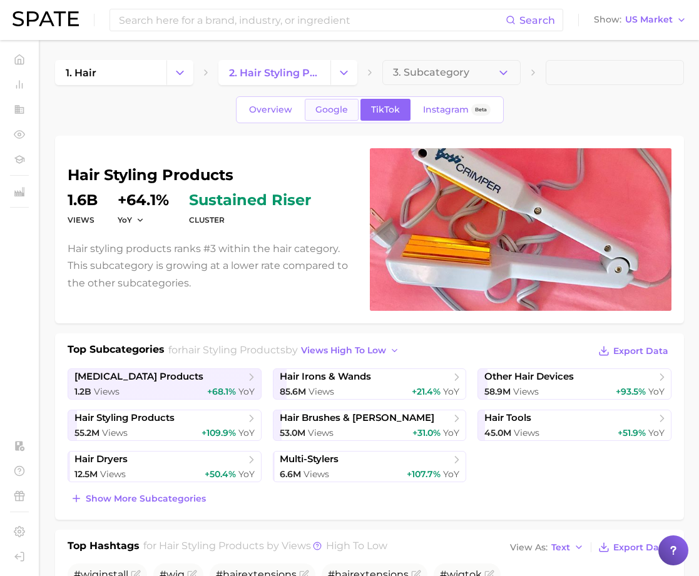
click at [337, 112] on span "Google" at bounding box center [331, 109] width 33 height 11
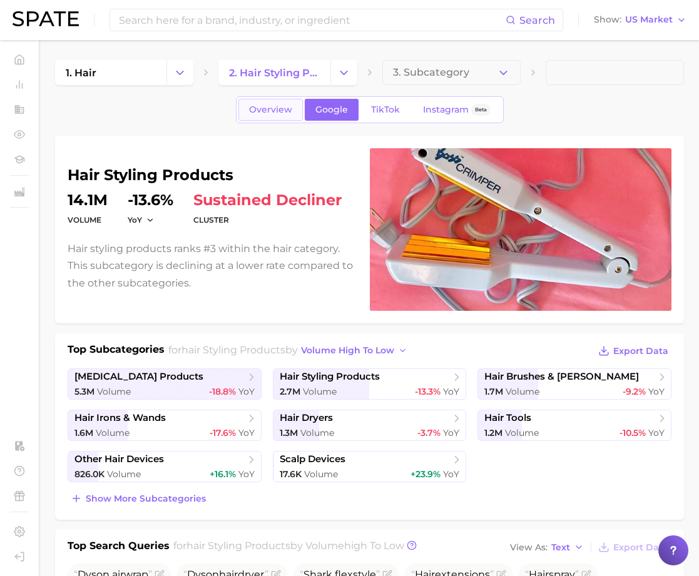
click at [281, 108] on span "Overview" at bounding box center [270, 109] width 43 height 11
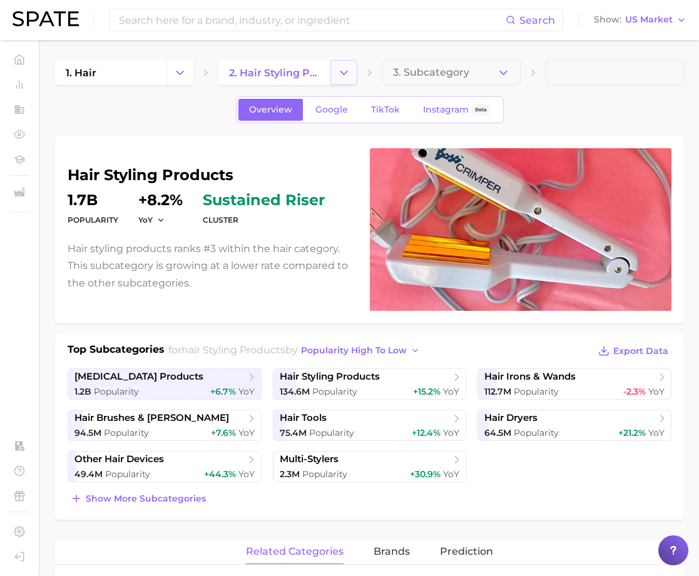
click at [340, 73] on icon "Change Category" at bounding box center [343, 72] width 13 height 13
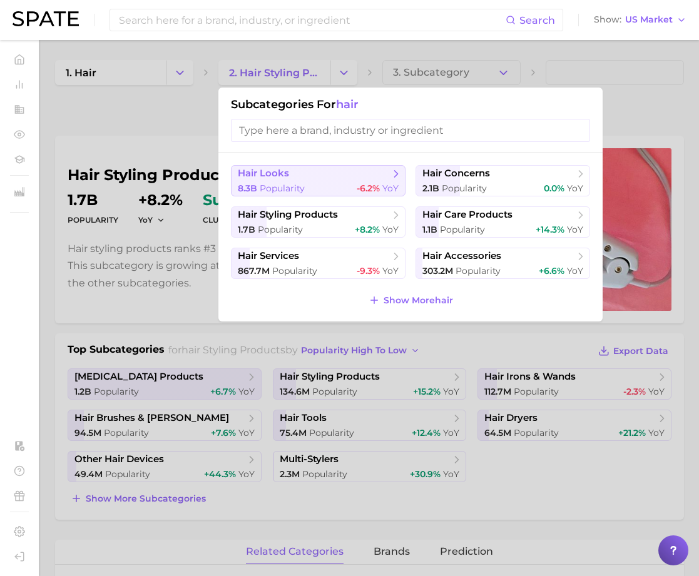
click at [316, 185] on div "8.3b Popularity -6.2% YoY" at bounding box center [318, 189] width 161 height 12
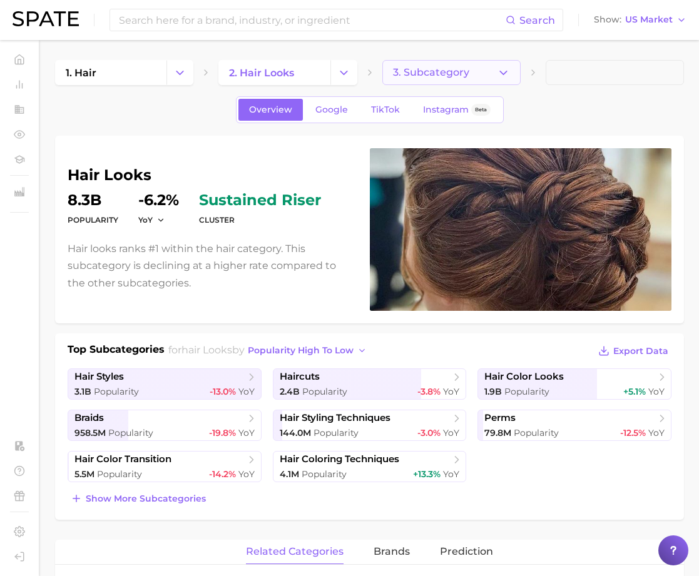
click at [439, 69] on span "3. Subcategory" at bounding box center [431, 72] width 76 height 11
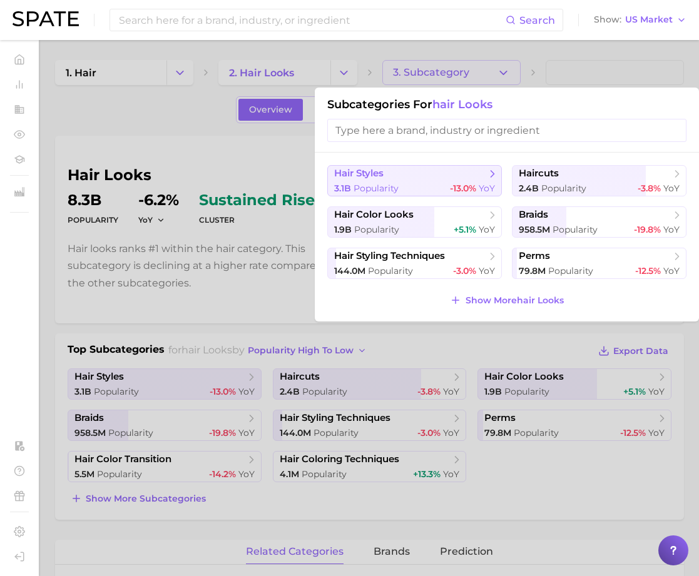
click at [383, 181] on button "hair styles 3.1b Popularity -13.0% YoY" at bounding box center [414, 180] width 174 height 31
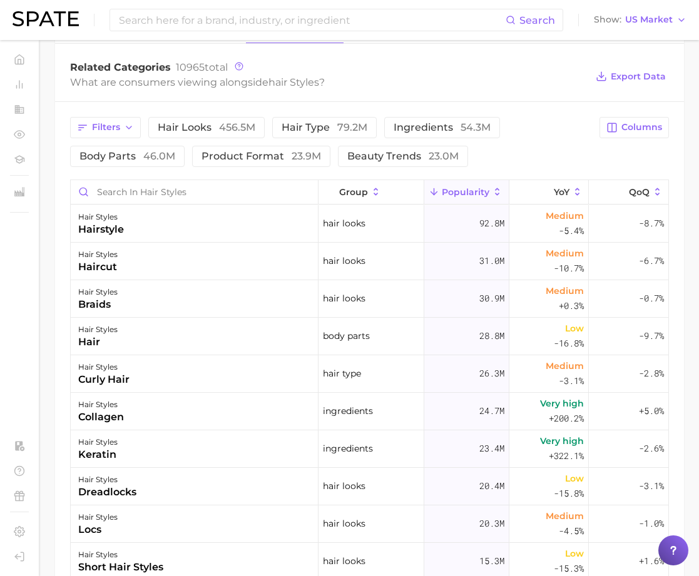
scroll to position [438, 0]
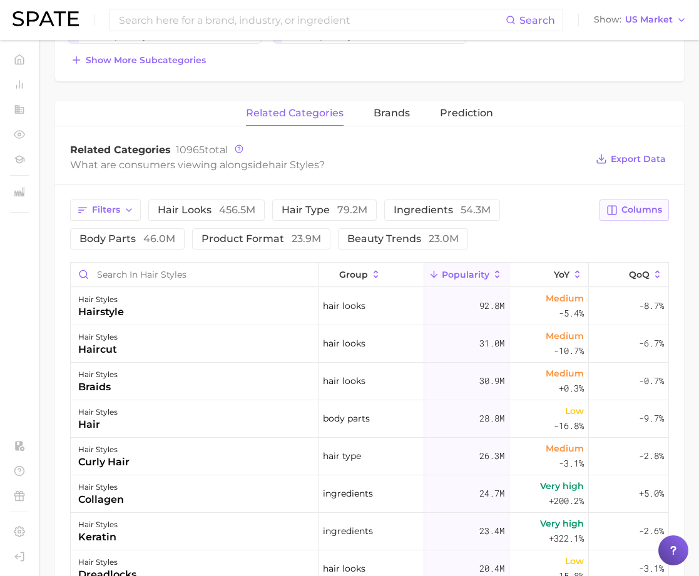
click at [664, 206] on button "Columns" at bounding box center [633, 209] width 69 height 21
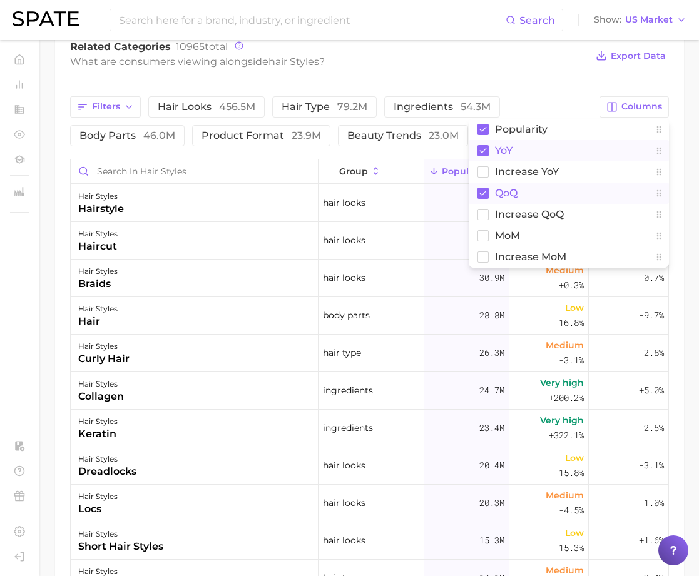
scroll to position [543, 0]
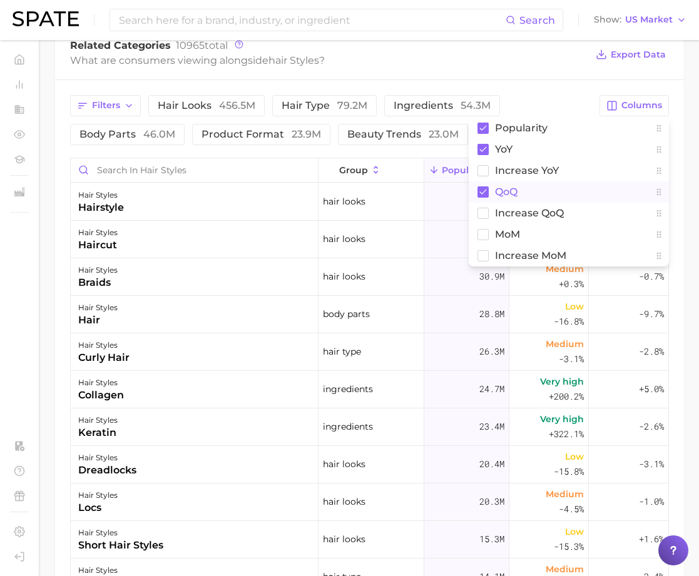
click at [508, 190] on span "QoQ" at bounding box center [506, 191] width 23 height 11
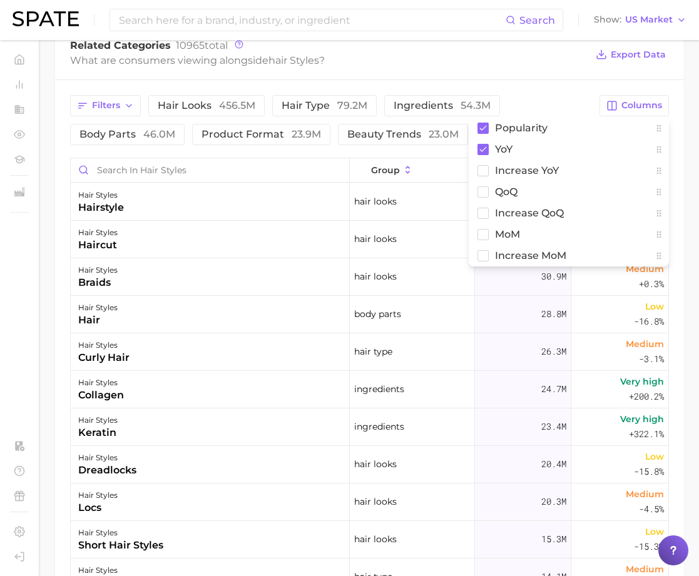
click at [543, 84] on div "Filters hair looks 456.5m hair type 79.2m ingredients 54.3m body parts 46.0m pr…" at bounding box center [369, 414] width 628 height 668
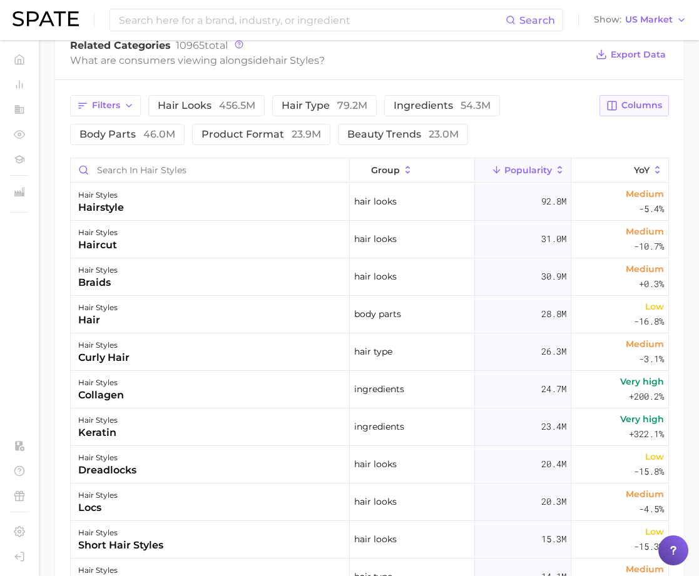
click at [631, 106] on span "Columns" at bounding box center [641, 105] width 41 height 11
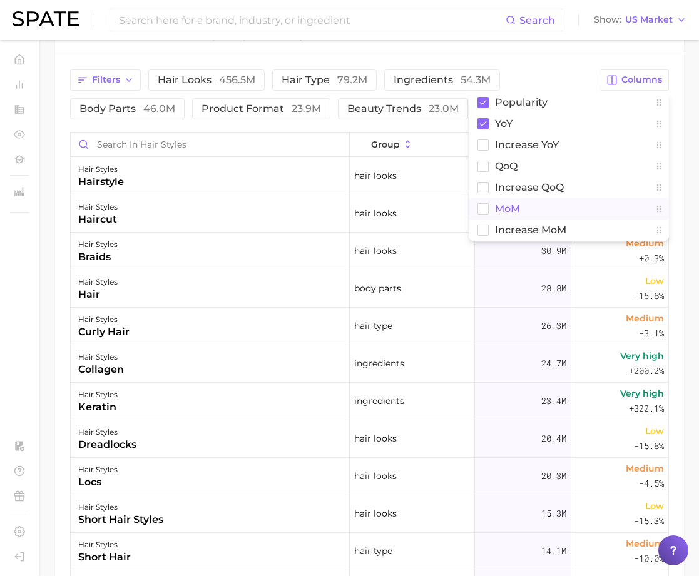
scroll to position [570, 0]
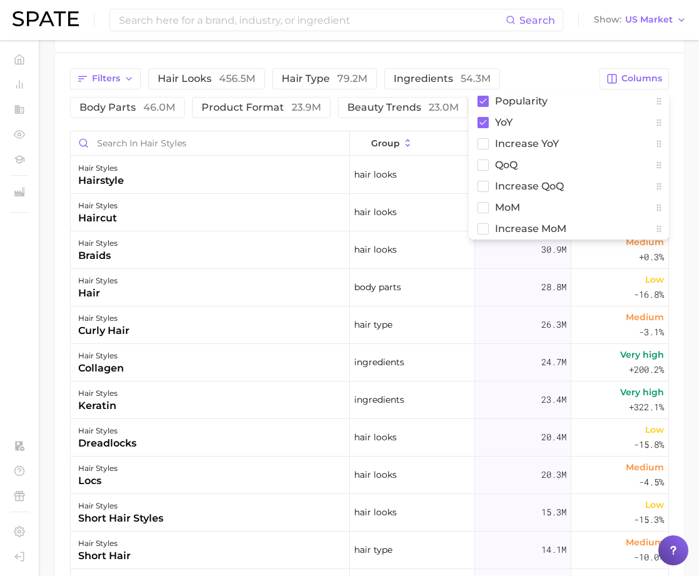
click at [516, 54] on div "Filters hair looks 456.5m hair type 79.2m ingredients 54.3m body parts 46.0m pr…" at bounding box center [369, 387] width 628 height 668
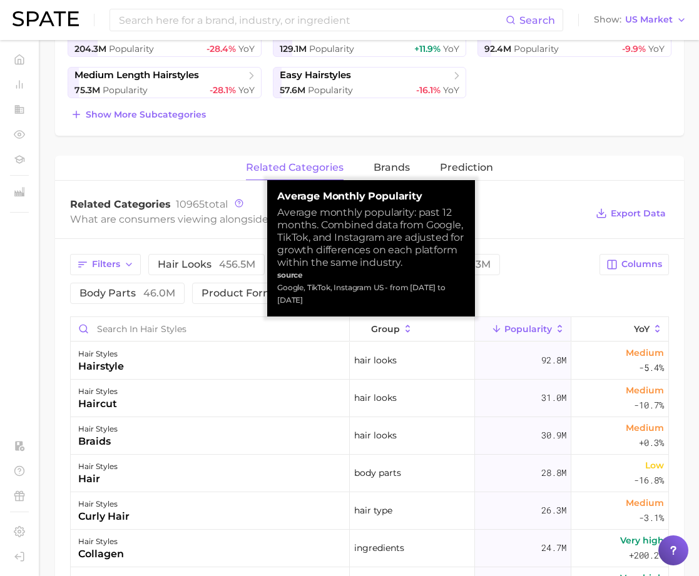
scroll to position [380, 0]
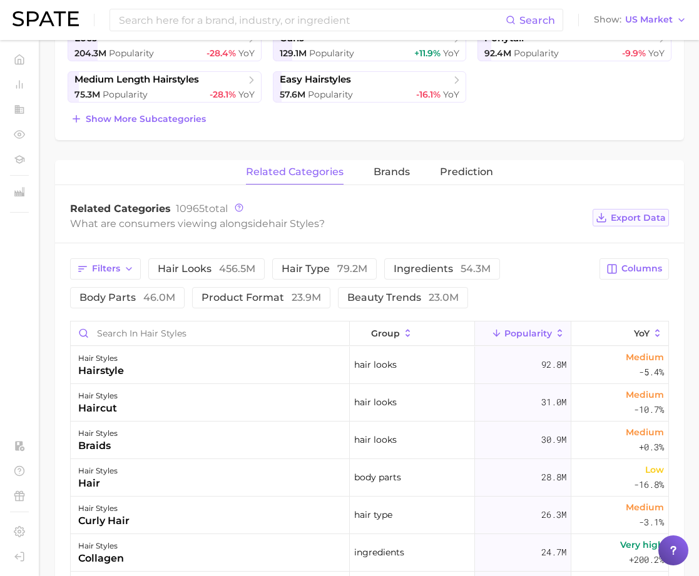
click at [638, 217] on span "Export Data" at bounding box center [637, 218] width 55 height 11
